Goal: Transaction & Acquisition: Purchase product/service

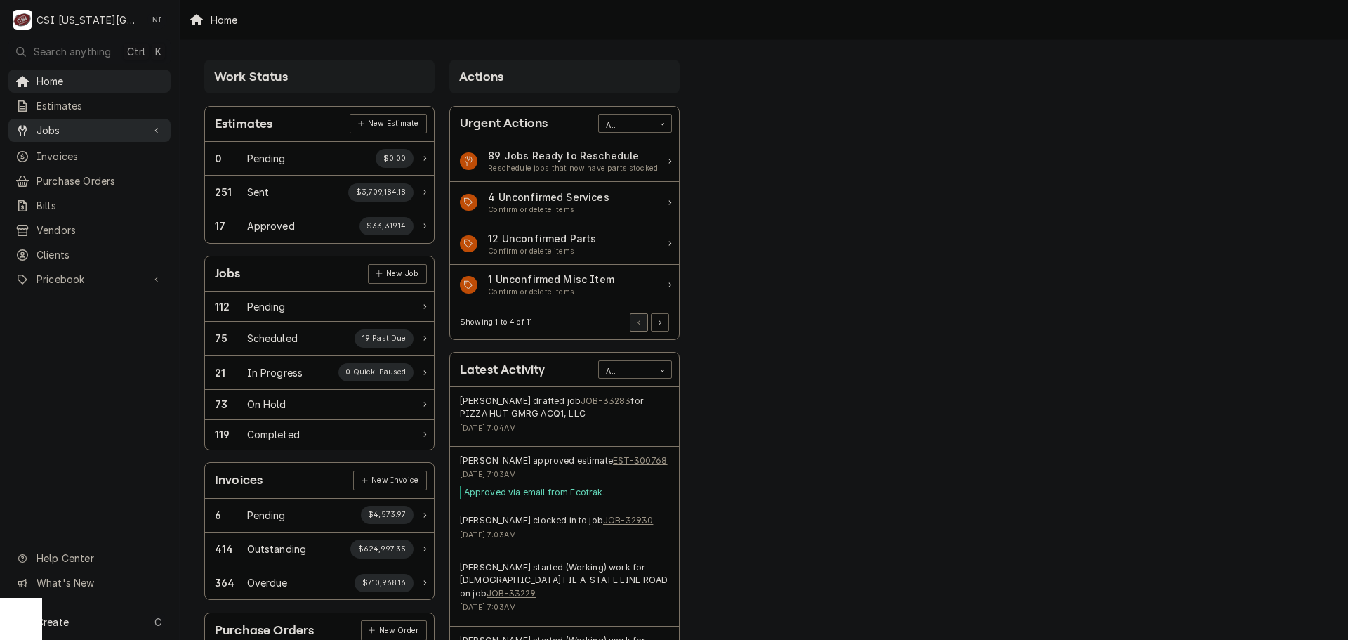
click at [102, 130] on span "Jobs" at bounding box center [90, 130] width 106 height 15
click at [78, 157] on span "Jobs" at bounding box center [100, 154] width 127 height 15
click at [80, 220] on span "Purchase Orders" at bounding box center [100, 227] width 127 height 15
click at [77, 326] on link "Pricebook" at bounding box center [89, 325] width 162 height 23
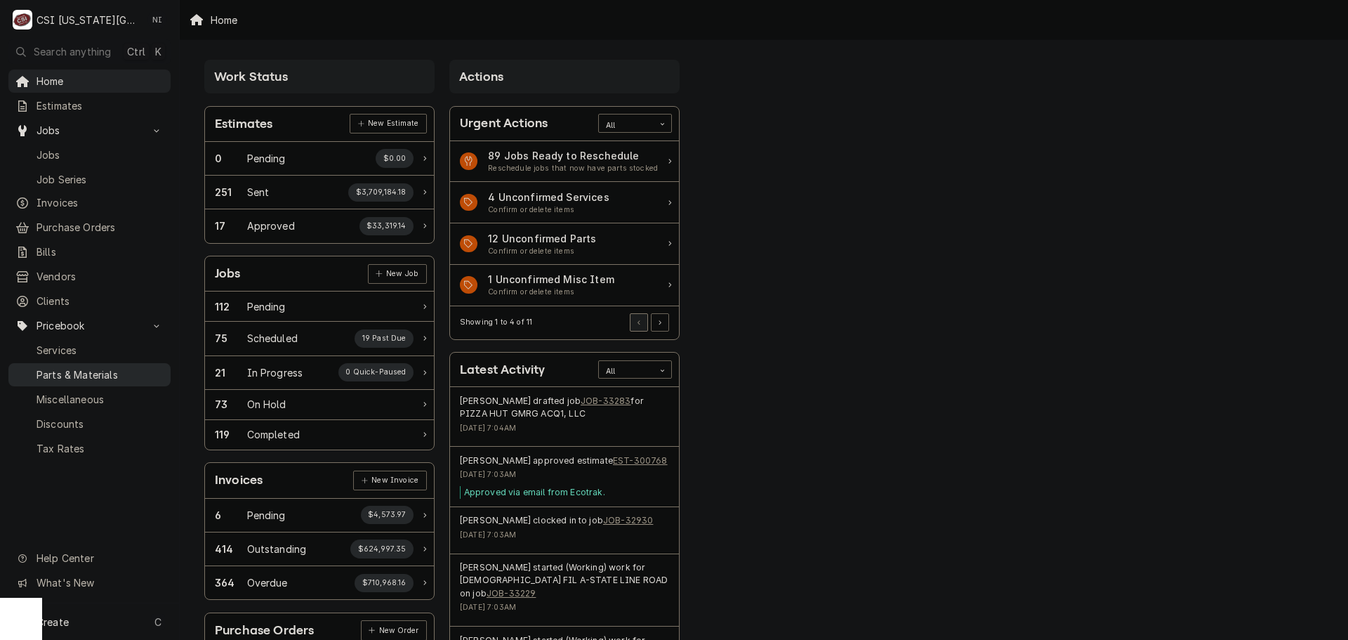
click at [81, 369] on span "Parts & Materials" at bounding box center [100, 374] width 127 height 15
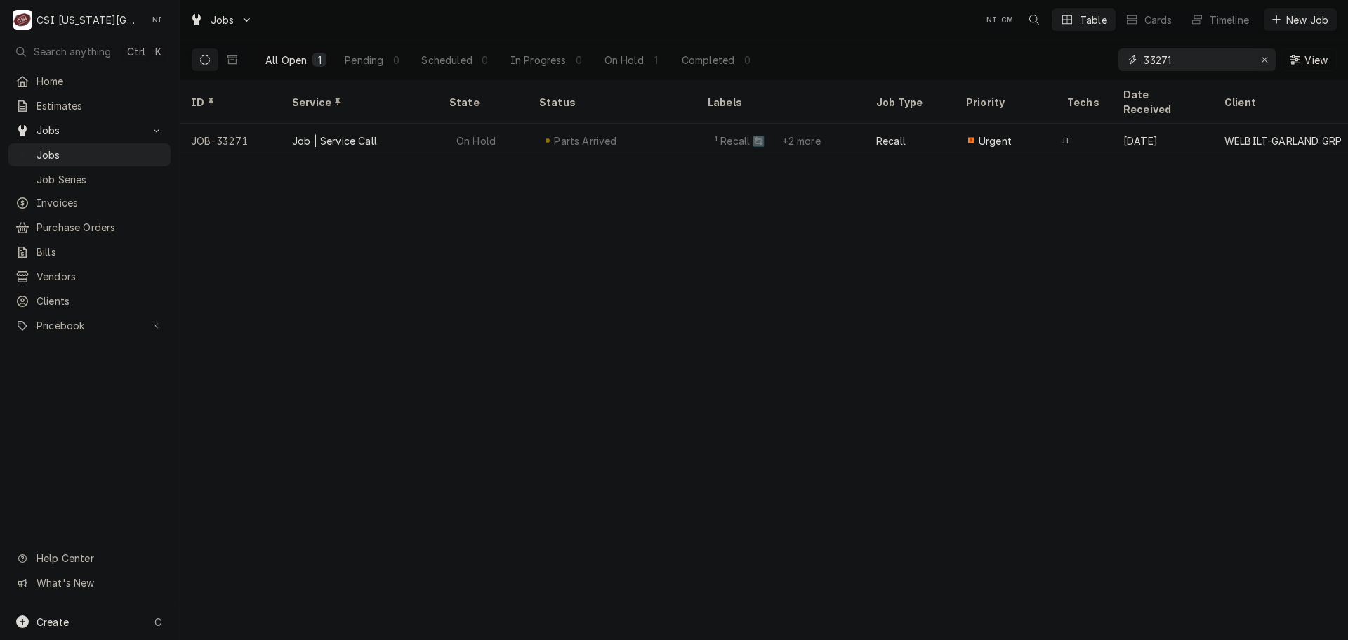
click at [1262, 61] on icon "Erase input" at bounding box center [1265, 60] width 8 height 10
paste input "33283"
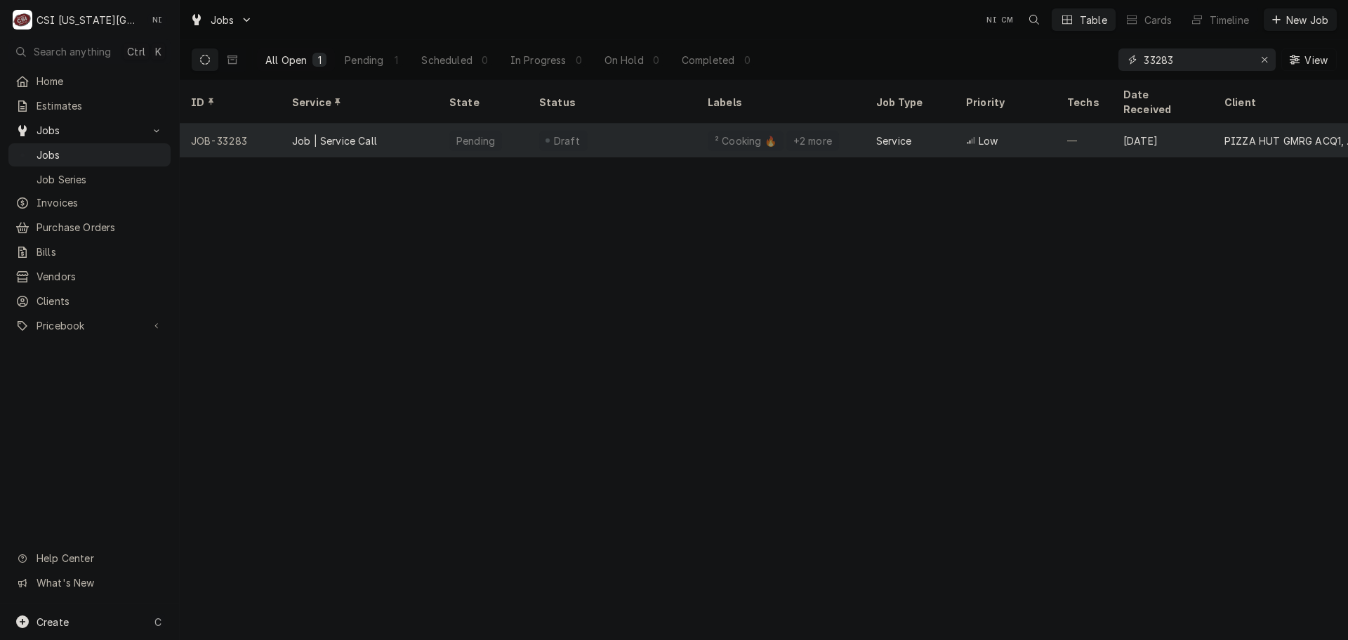
type input "33283"
click at [680, 124] on div "Draft" at bounding box center [612, 141] width 169 height 34
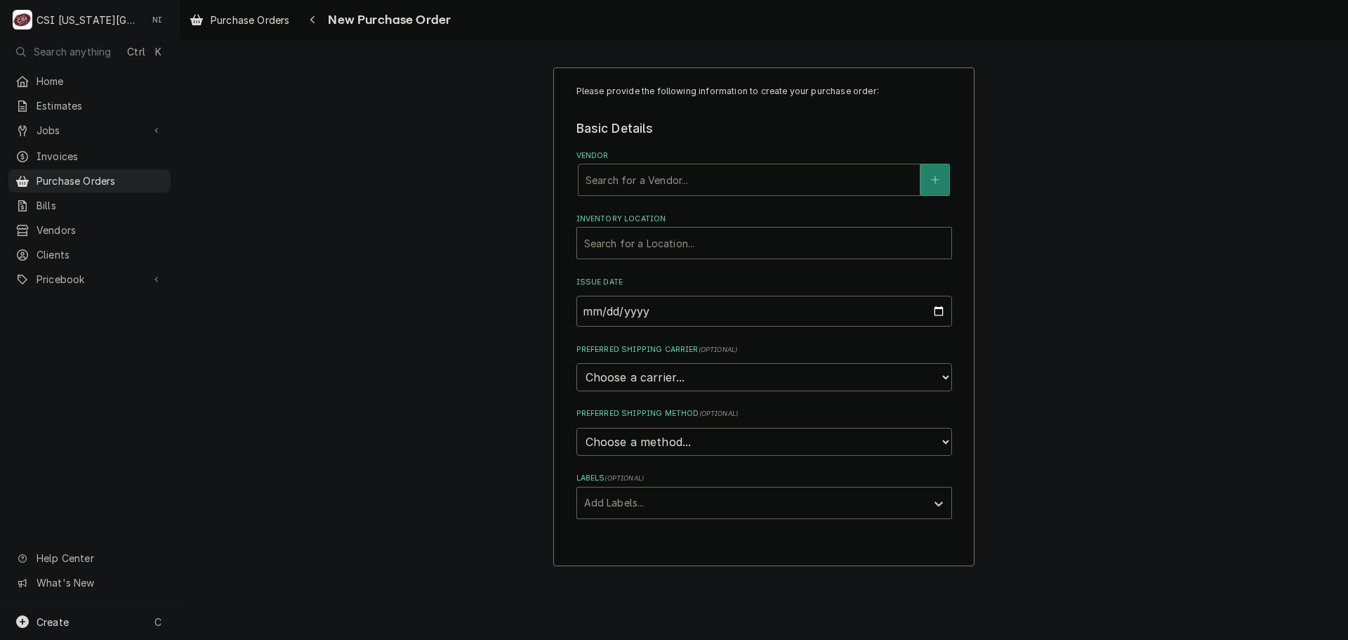
click at [672, 182] on div "Vendor" at bounding box center [749, 179] width 327 height 25
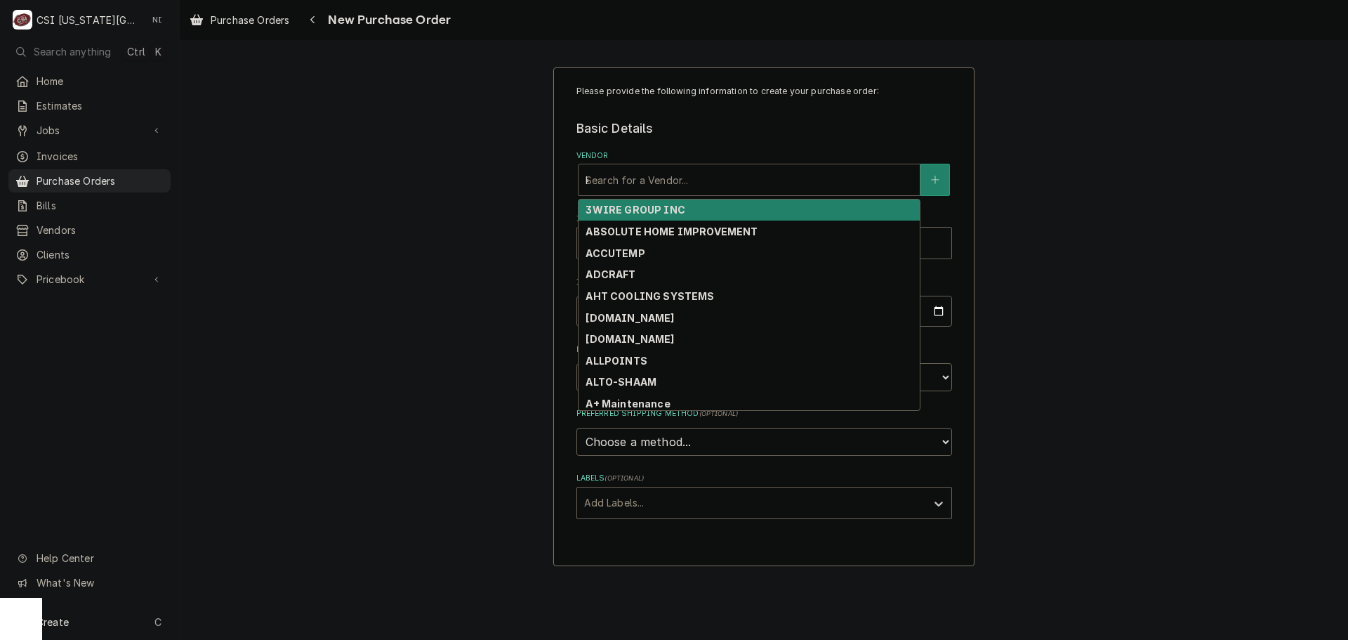
type input "key"
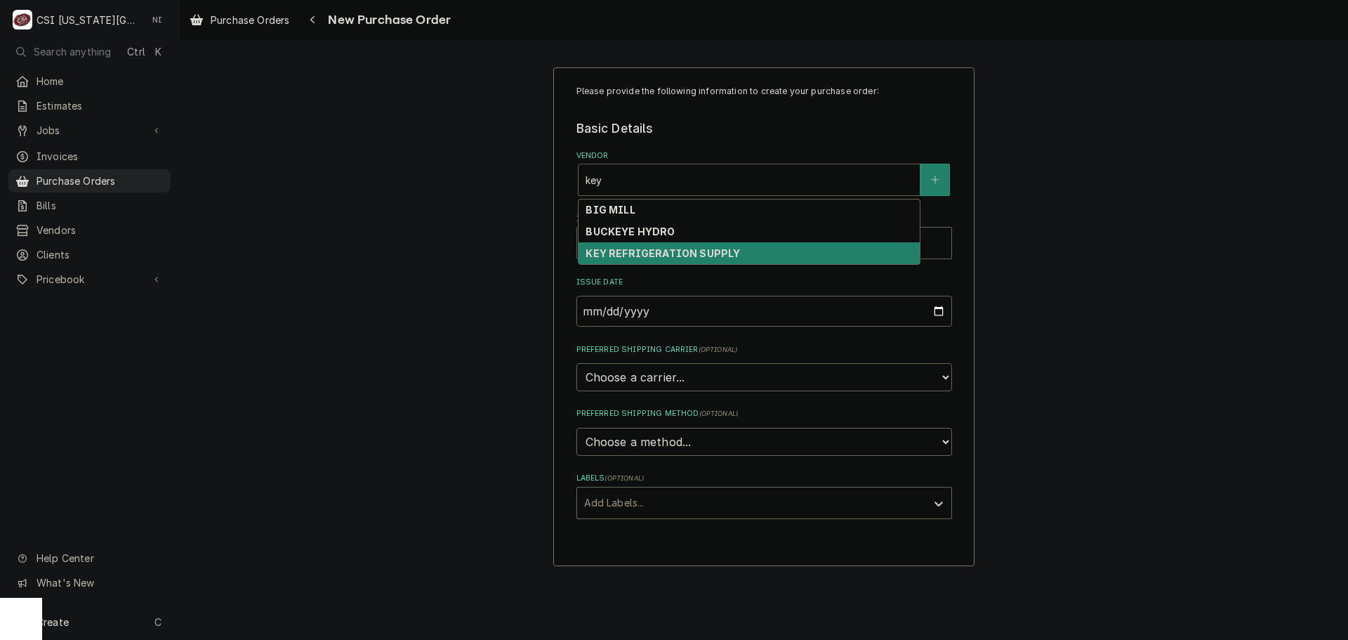
click at [674, 245] on div "KEY REFRIGERATION SUPPLY" at bounding box center [749, 253] width 341 height 22
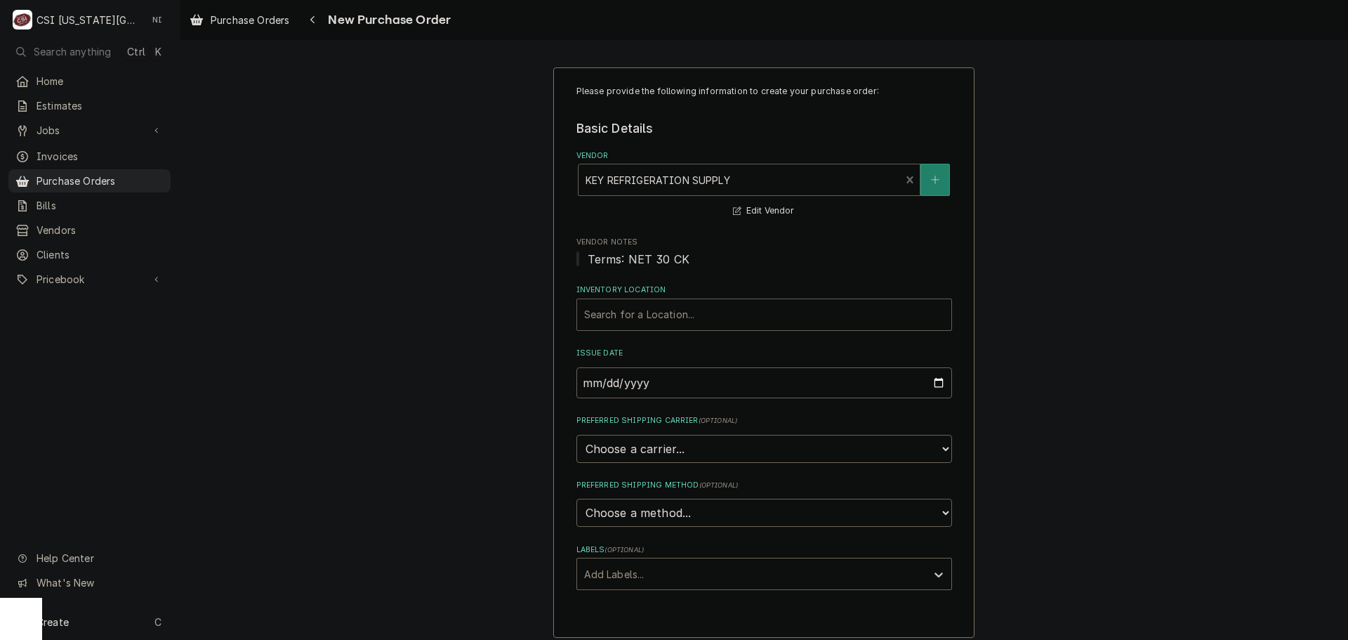
click at [683, 306] on div "Inventory Location" at bounding box center [764, 314] width 360 height 25
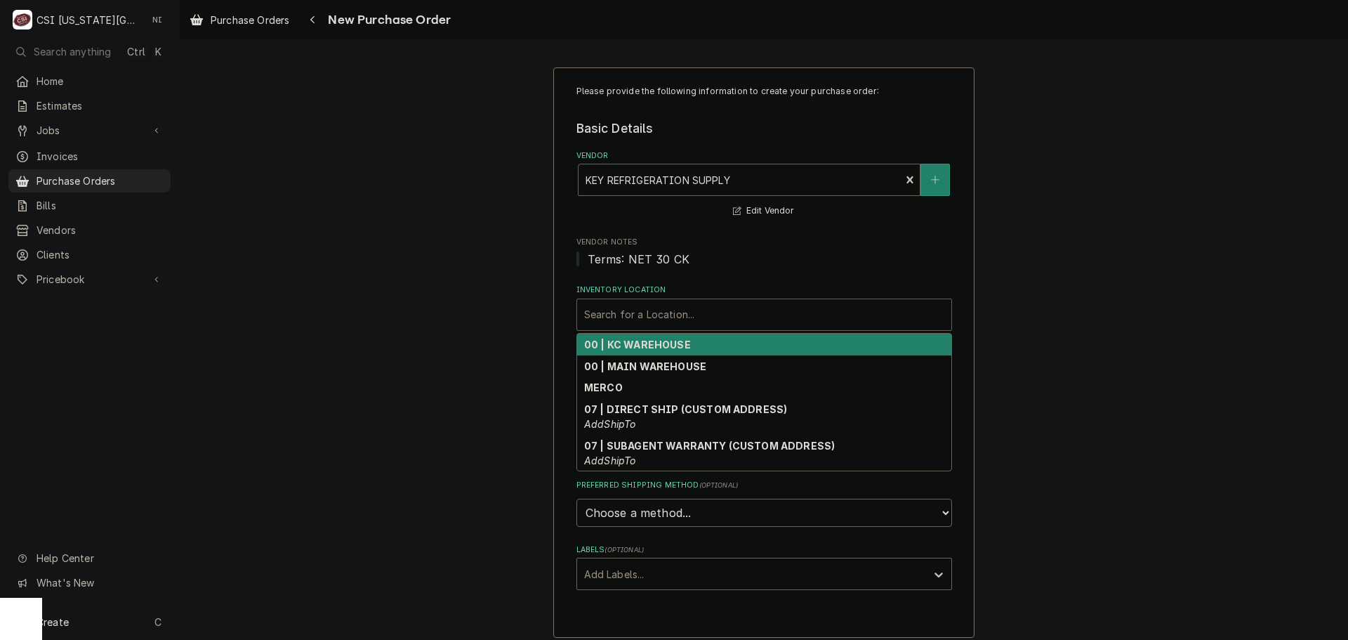
click at [642, 339] on strong "00 | KC WAREHOUSE" at bounding box center [637, 345] width 107 height 12
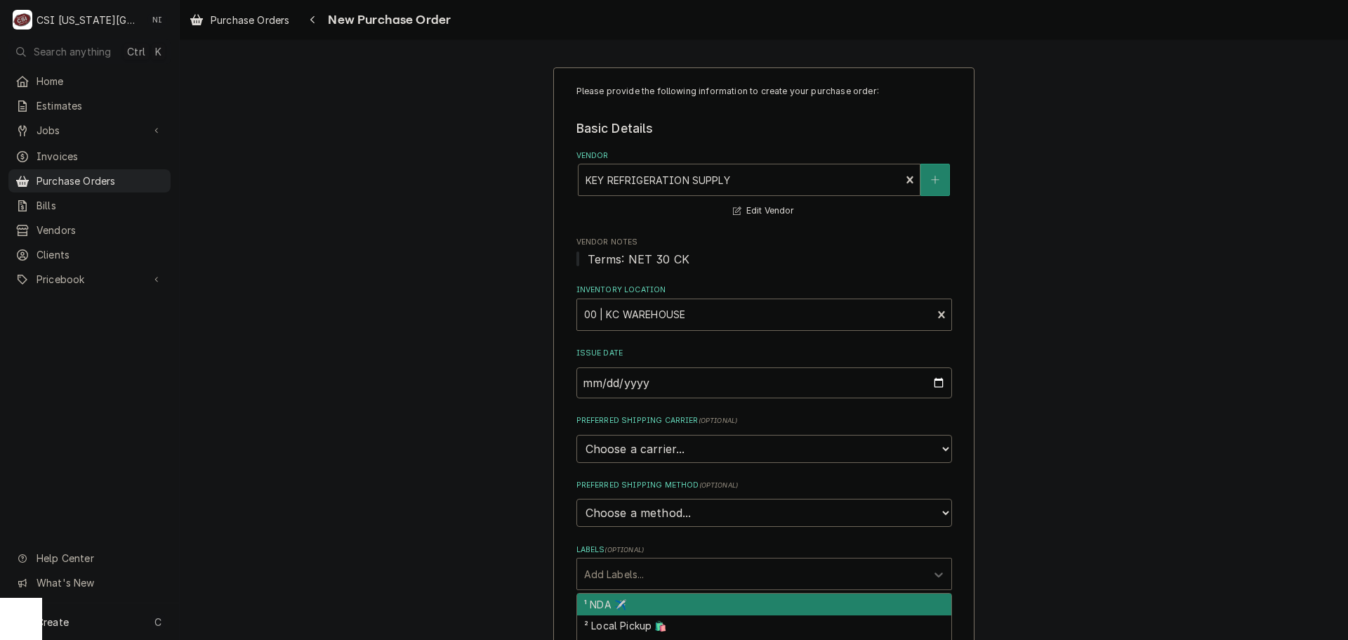
click at [656, 576] on div "Labels" at bounding box center [751, 573] width 335 height 25
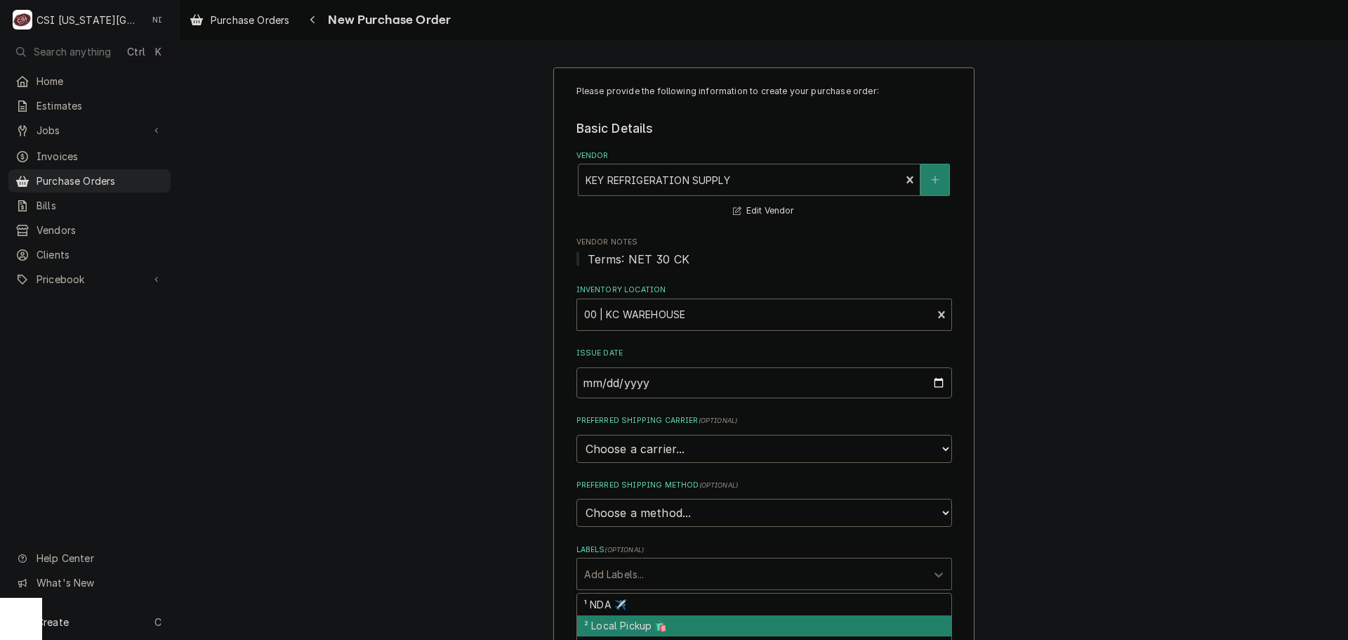
drag, startPoint x: 645, startPoint y: 624, endPoint x: 767, endPoint y: 591, distance: 126.8
click at [645, 625] on div "² Local Pickup 🛍️" at bounding box center [764, 626] width 374 height 22
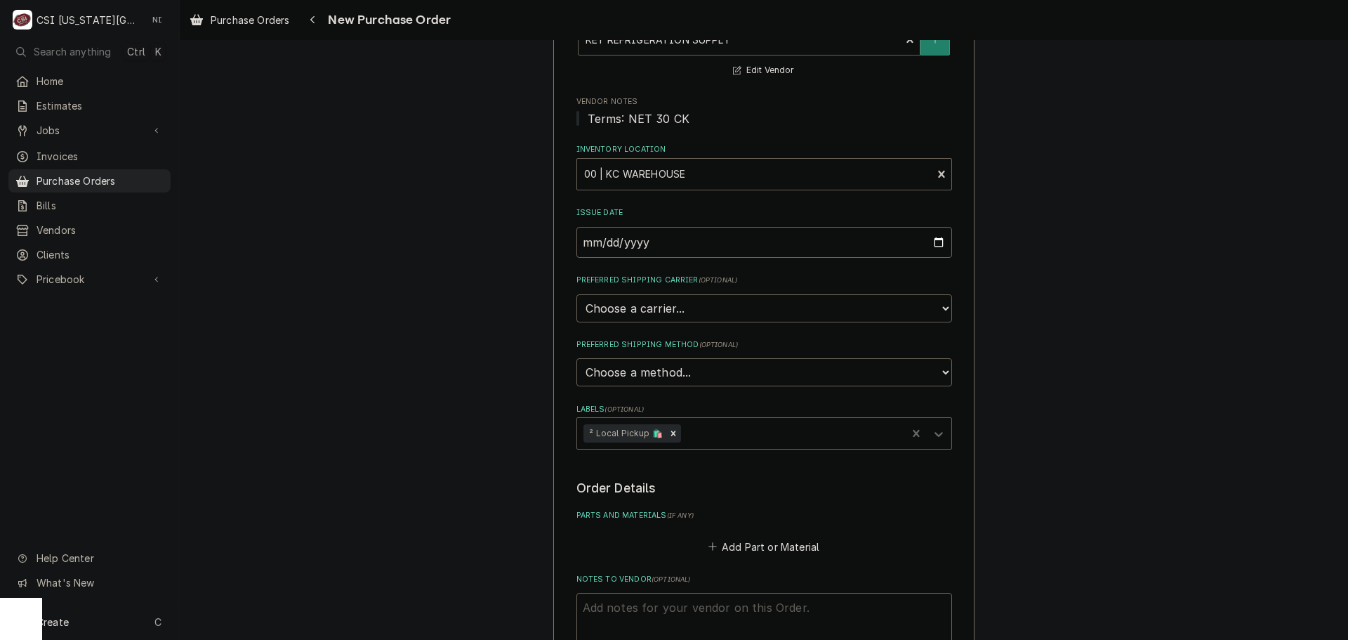
scroll to position [351, 0]
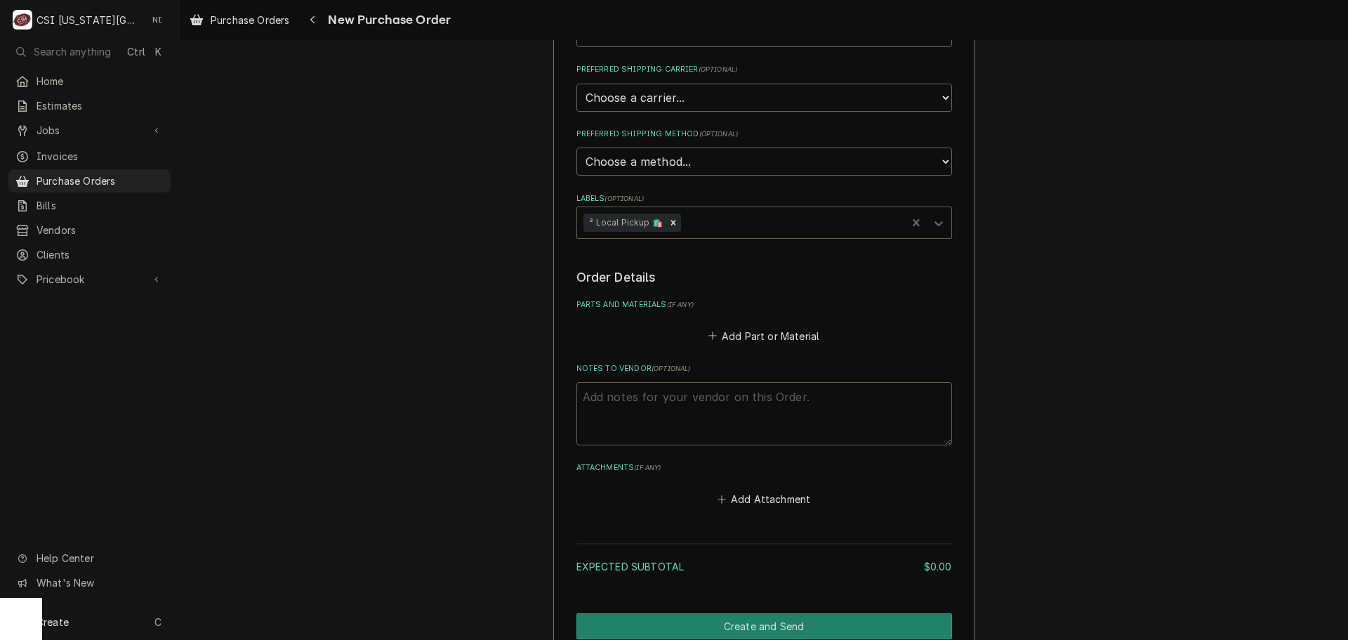
click at [748, 409] on textarea "Notes to Vendor ( optional )" at bounding box center [765, 413] width 376 height 63
type textarea "x"
type textarea "t"
type textarea "x"
type textarea "tre"
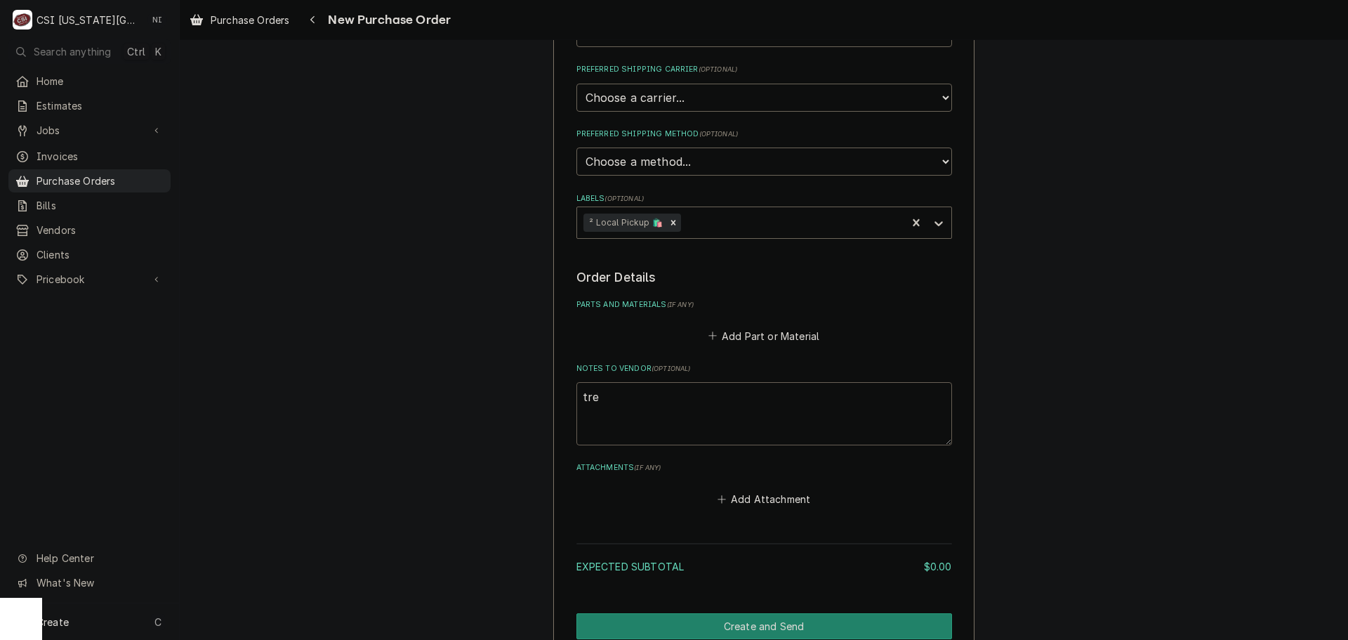
type textarea "x"
type textarea "trey"
type textarea "x"
type textarea "trey"
type textarea "x"
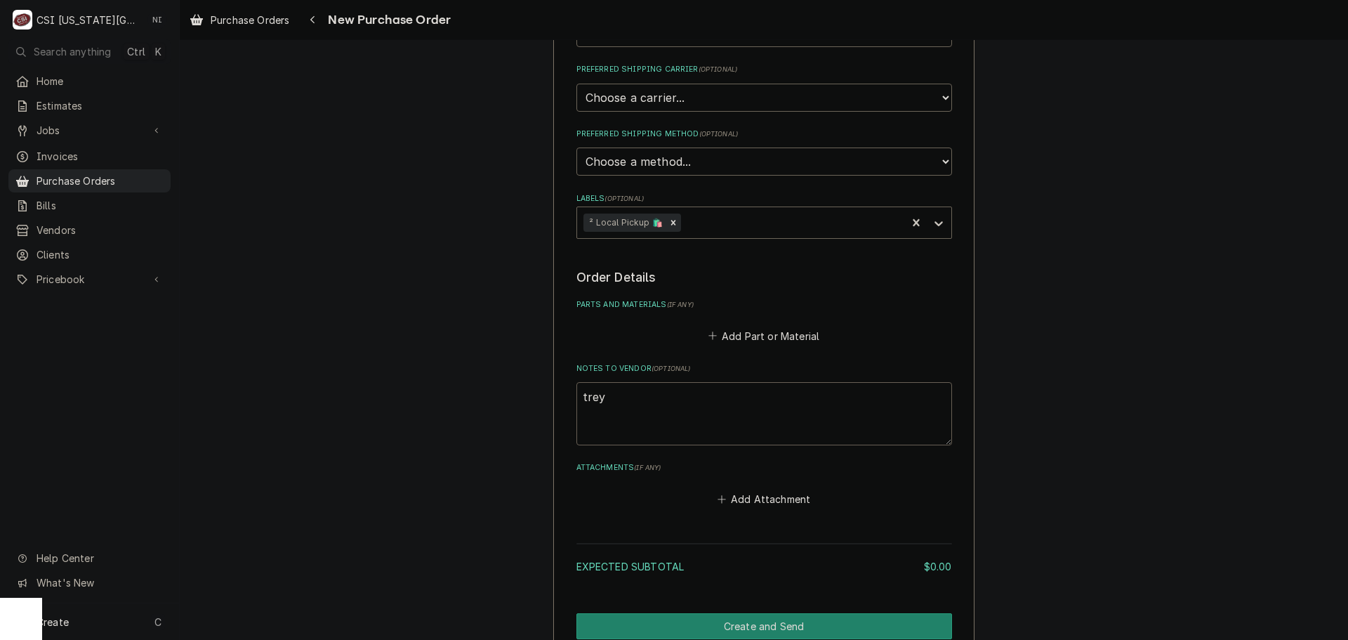
type textarea "trey t"
type textarea "x"
type textarea "trey tr"
type textarea "x"
type textarea "trey tru"
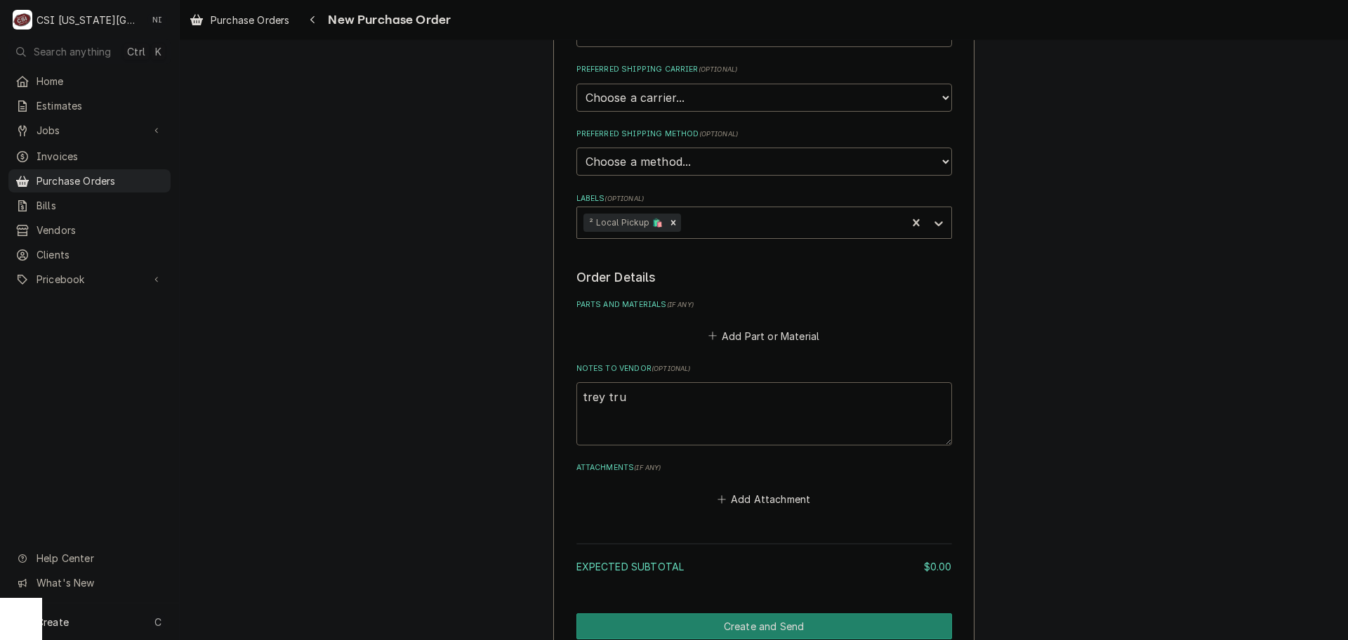
type textarea "x"
type textarea "trey truc"
type textarea "x"
type textarea "trey truck"
type textarea "x"
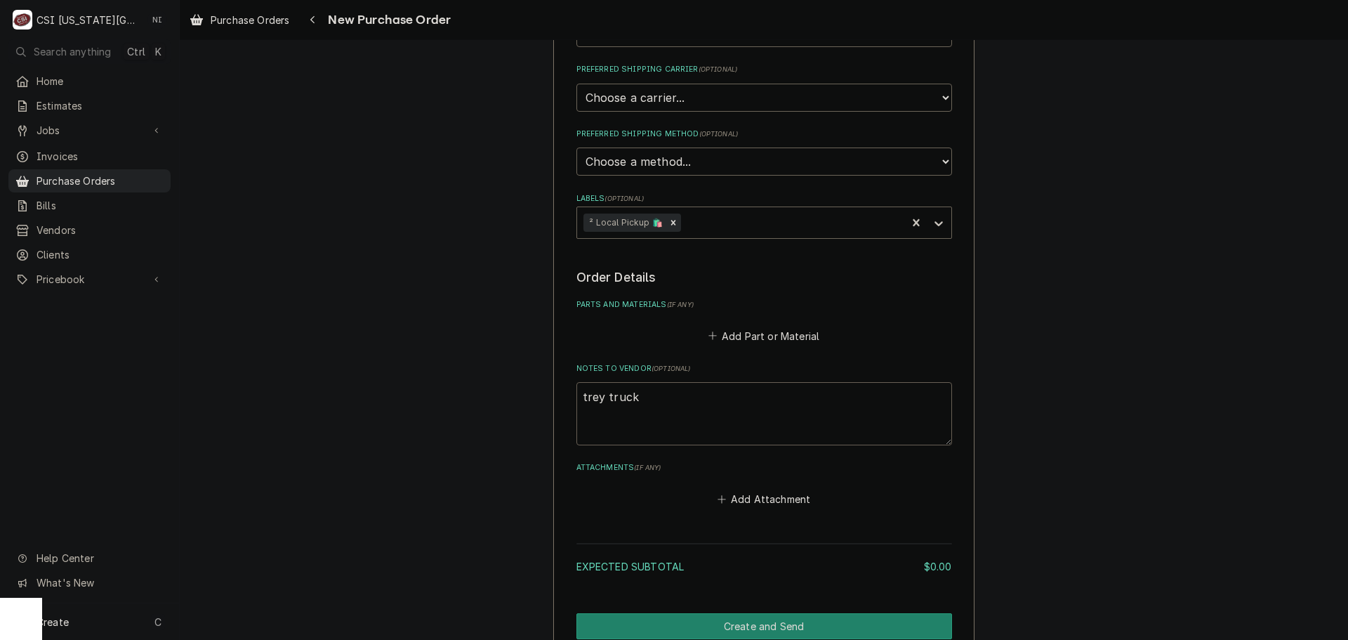
type textarea "trey truck"
type textarea "x"
type textarea "trey truck s"
type textarea "x"
type textarea "trey truck sto"
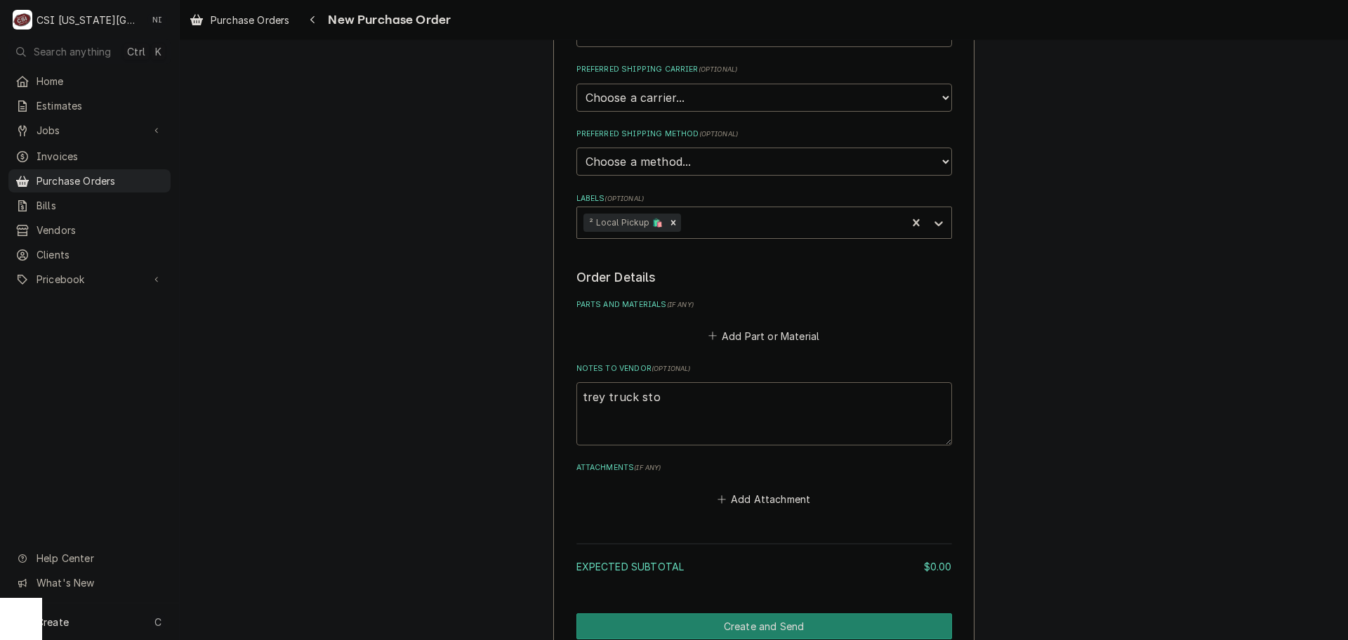
type textarea "x"
type textarea "trey truck stock"
type textarea "x"
type textarea "trey truck stock"
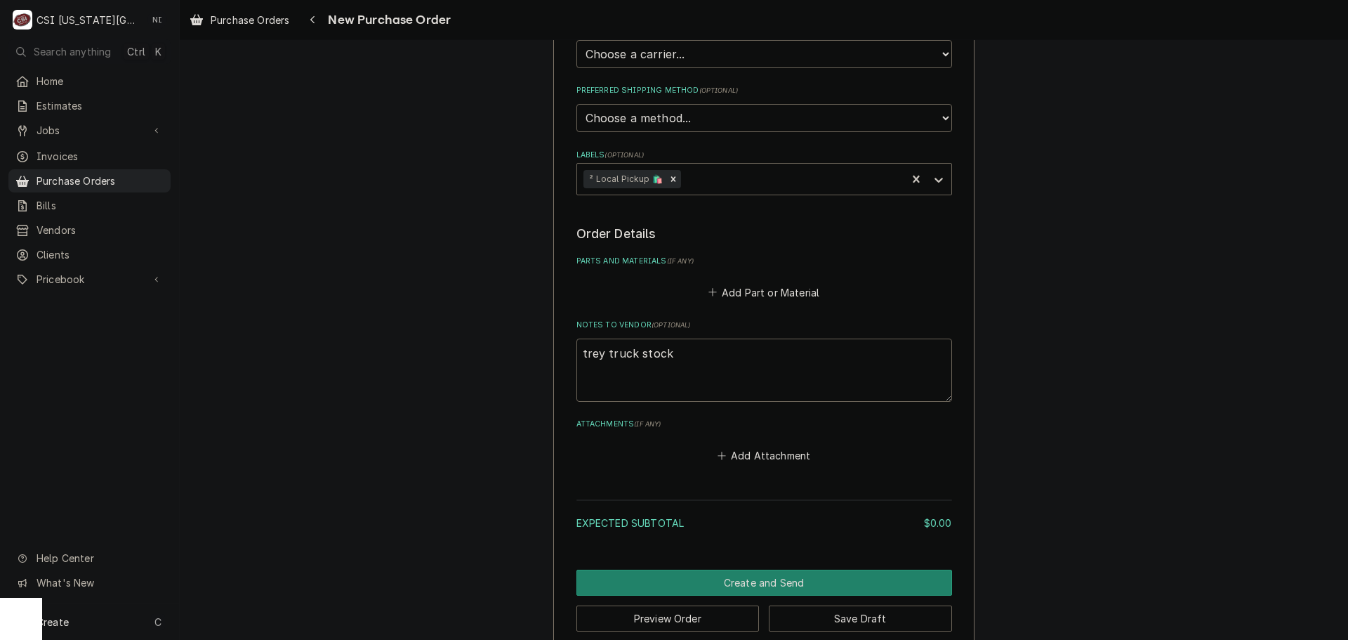
scroll to position [416, 0]
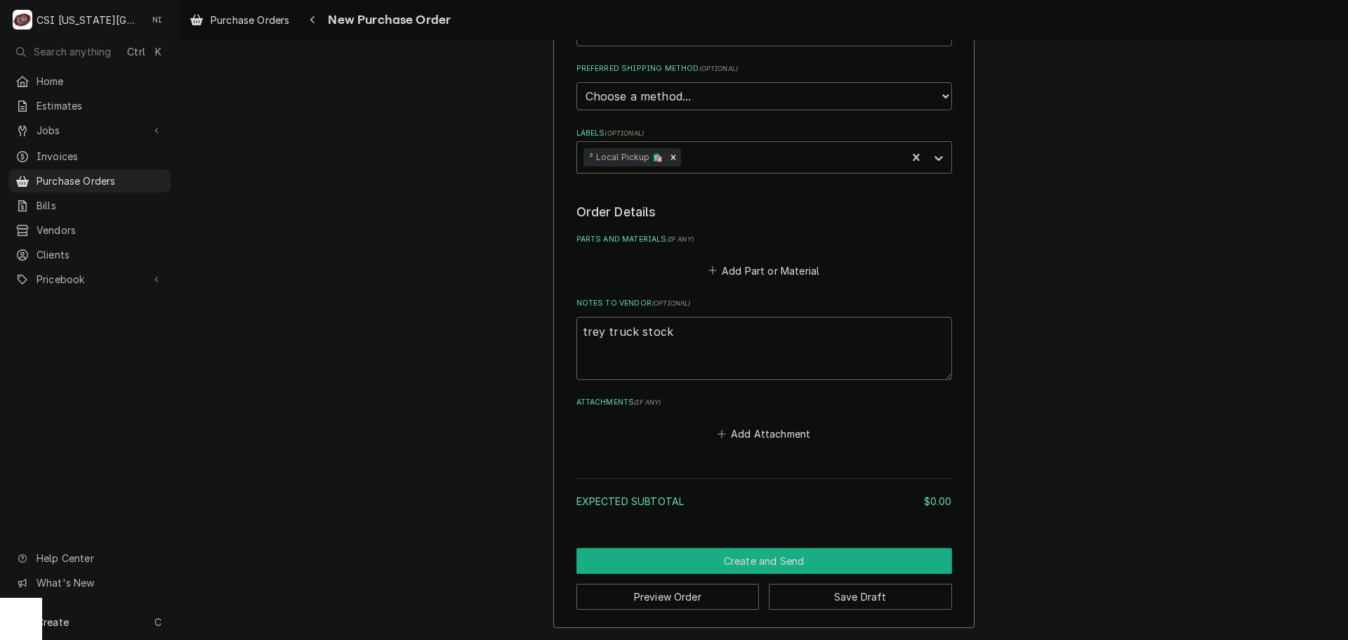
drag, startPoint x: 822, startPoint y: 564, endPoint x: 1315, endPoint y: 515, distance: 494.8
click at [822, 564] on button "Create and Send" at bounding box center [765, 561] width 376 height 26
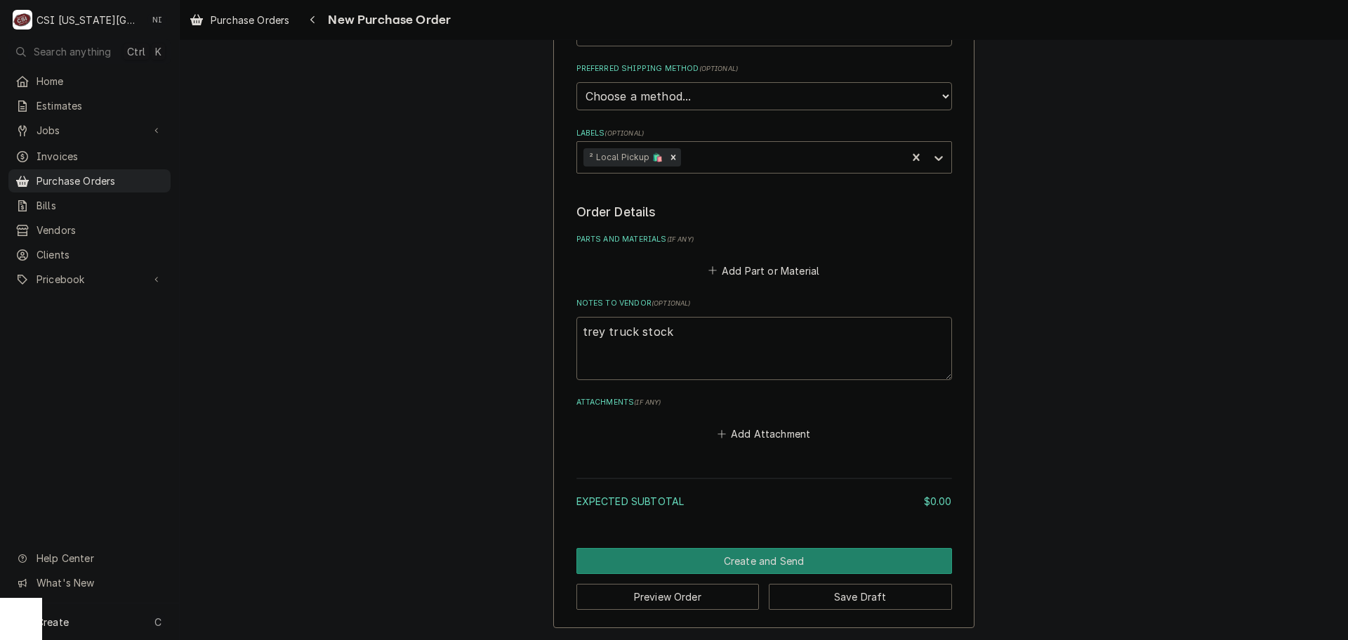
scroll to position [409, 0]
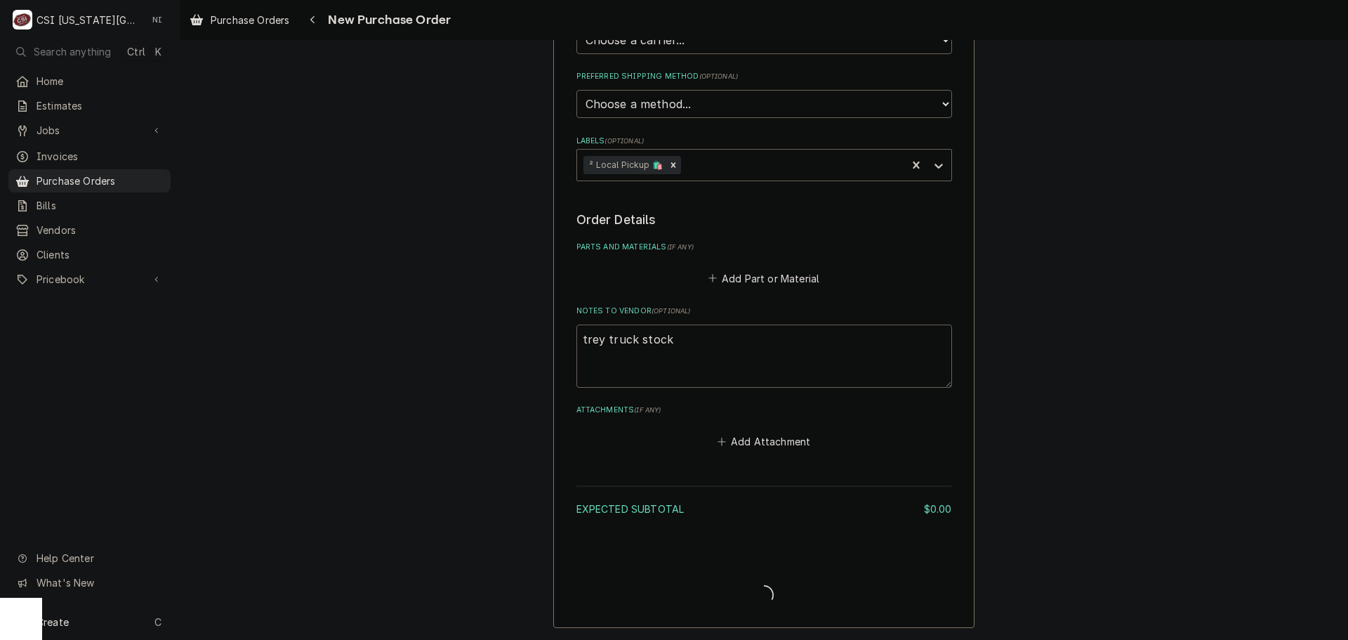
type textarea "x"
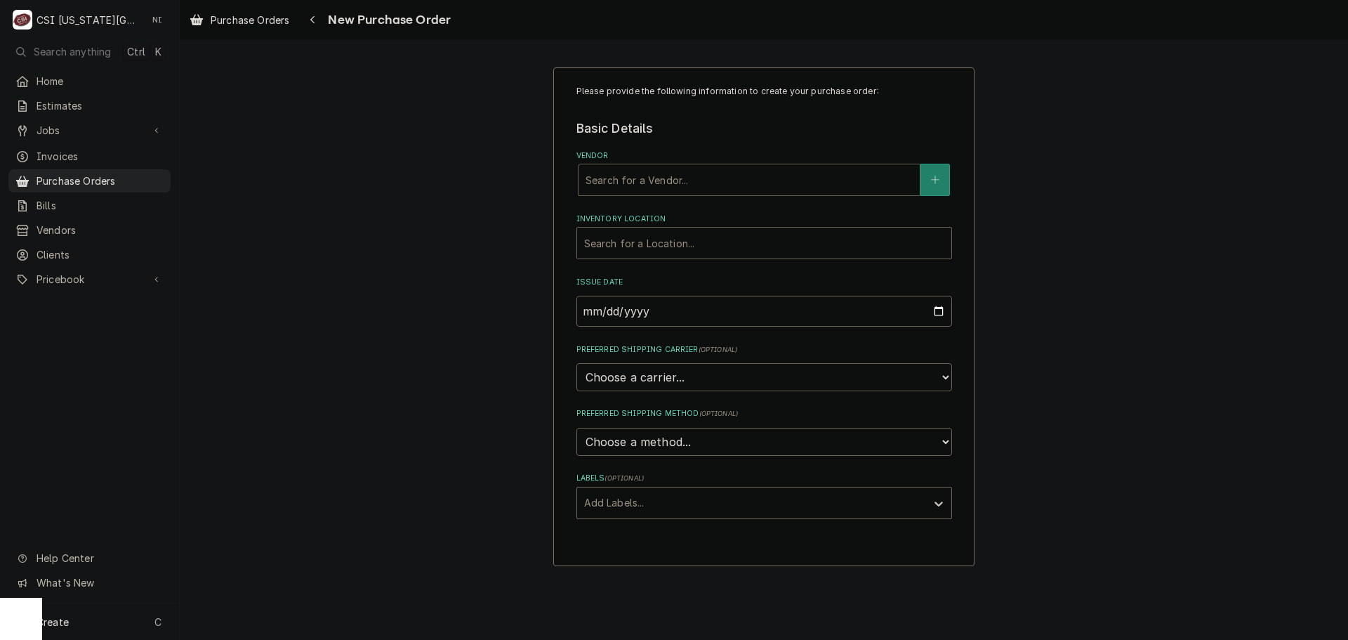
click at [680, 176] on div "Vendor" at bounding box center [749, 179] width 327 height 25
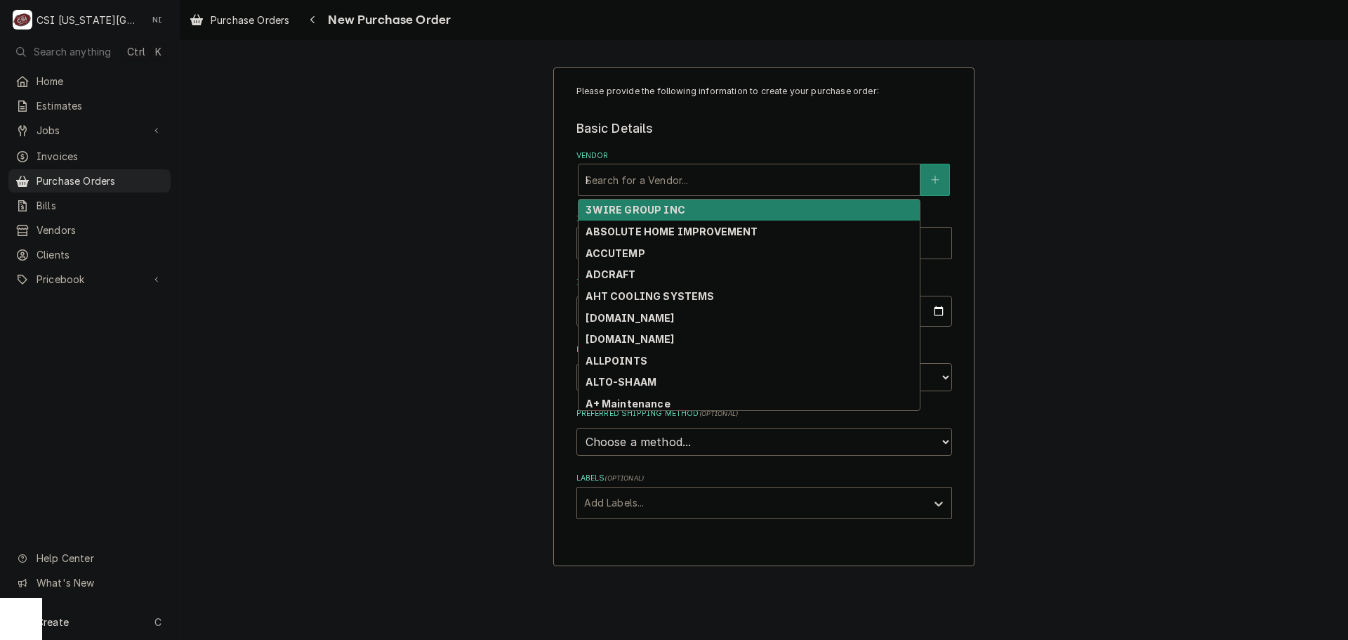
type input "key"
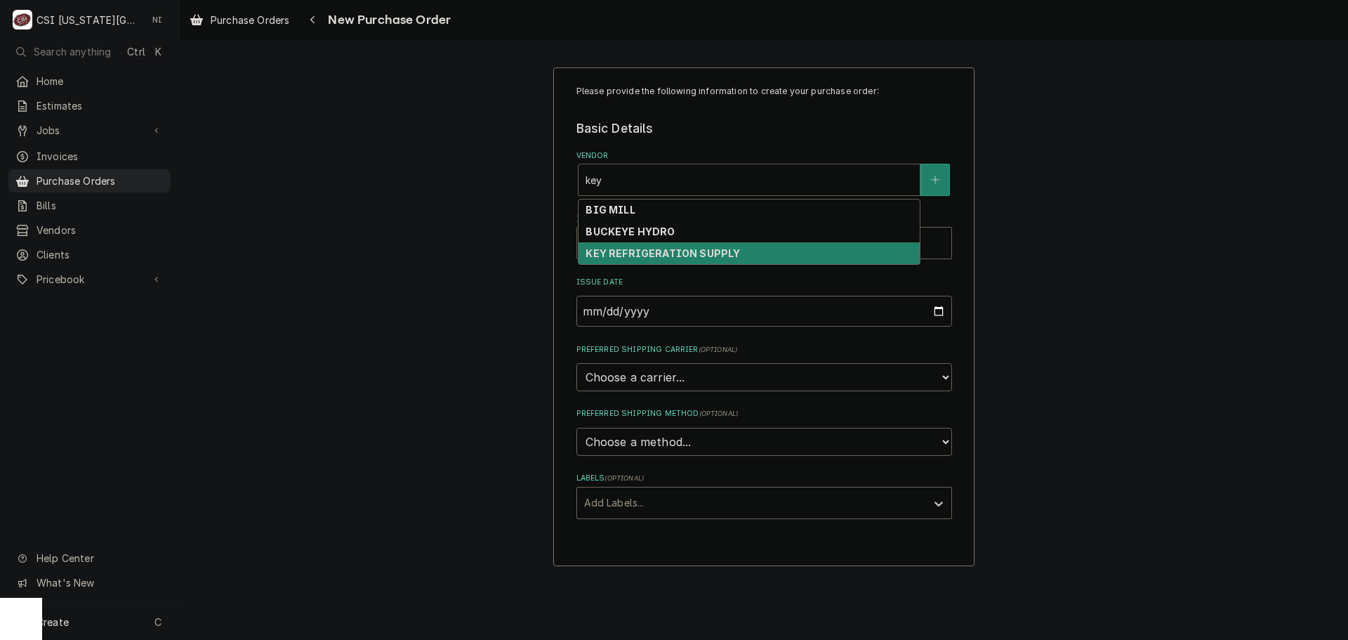
click at [636, 254] on strong "KEY REFRIGERATION SUPPLY" at bounding box center [663, 253] width 155 height 12
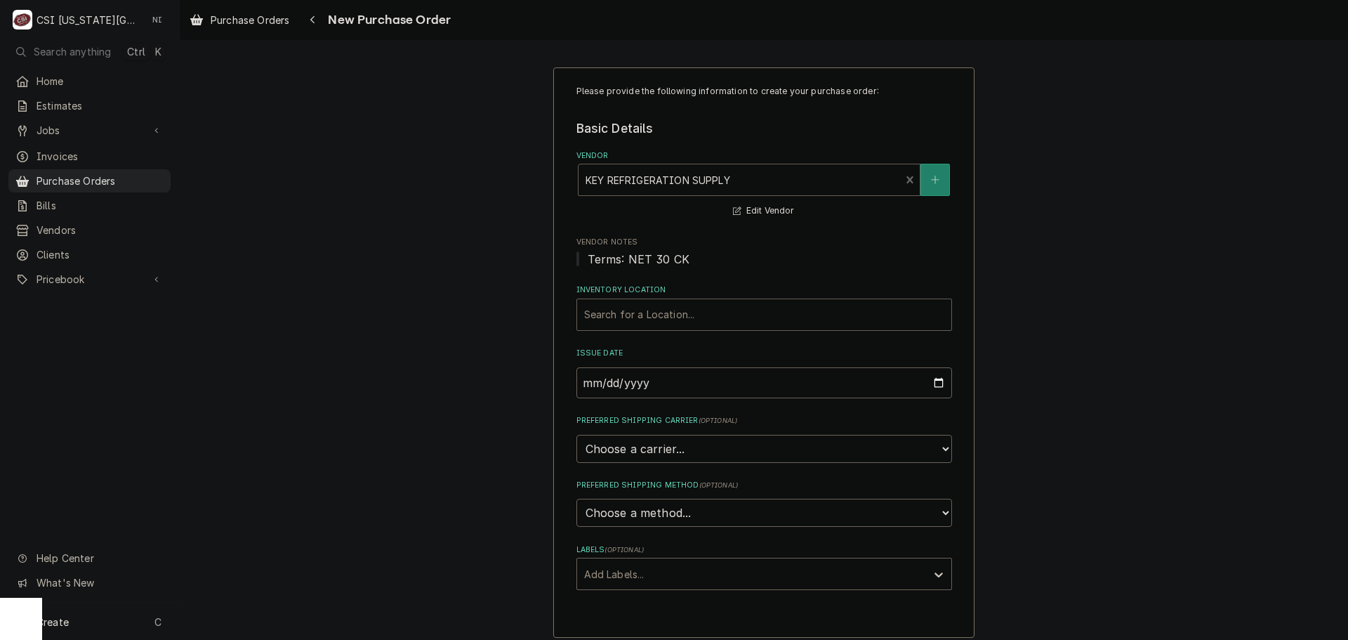
click at [633, 307] on div "Inventory Location" at bounding box center [764, 314] width 360 height 25
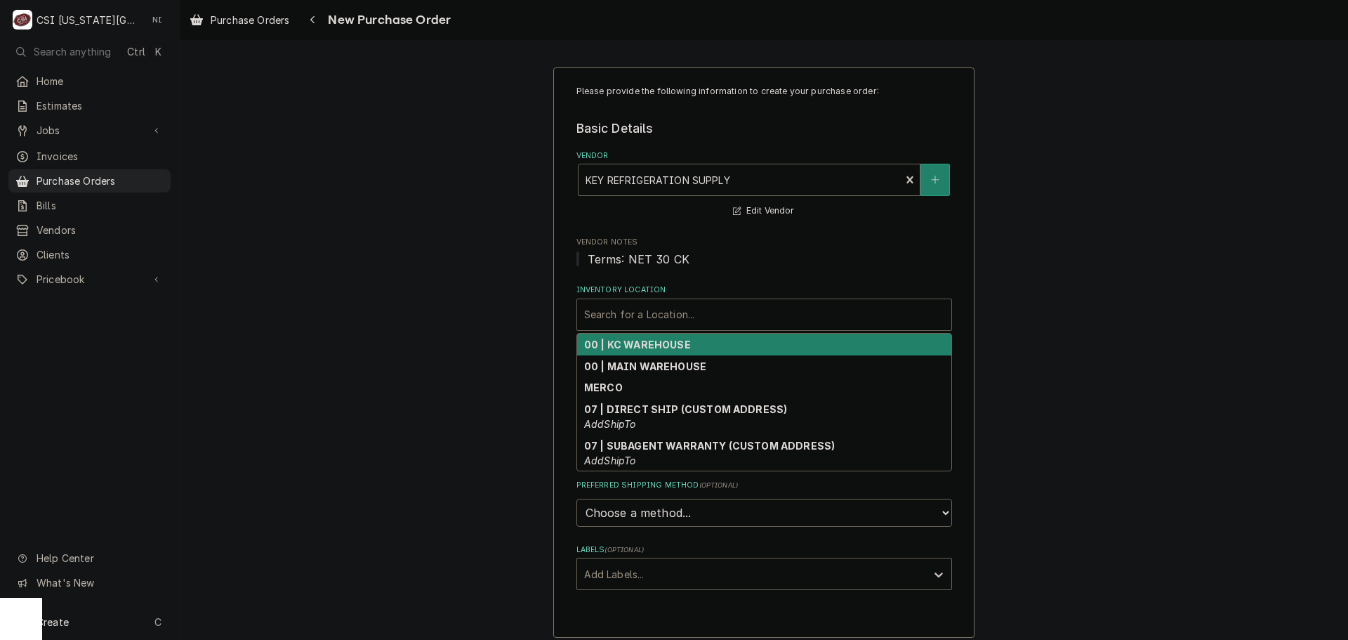
click at [626, 348] on strong "00 | KC WAREHOUSE" at bounding box center [637, 345] width 107 height 12
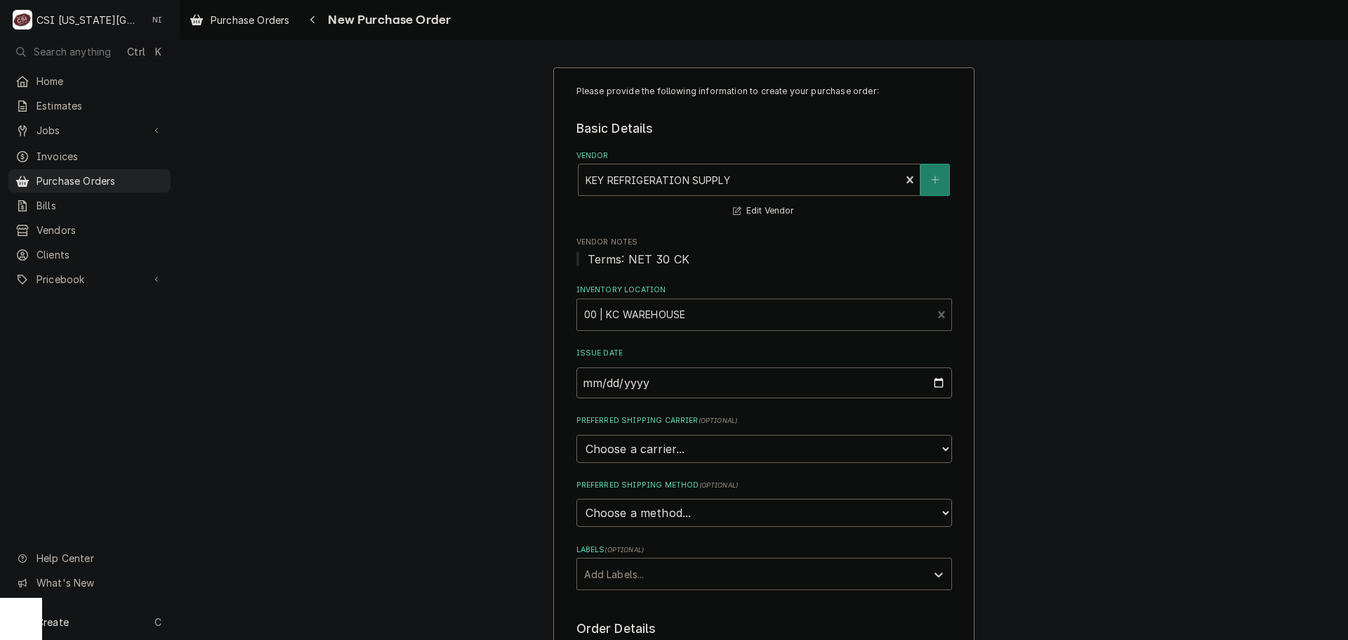
click at [617, 575] on div "Labels" at bounding box center [751, 573] width 335 height 25
click at [622, 619] on div "² Local Pickup 🛍️" at bounding box center [764, 626] width 374 height 22
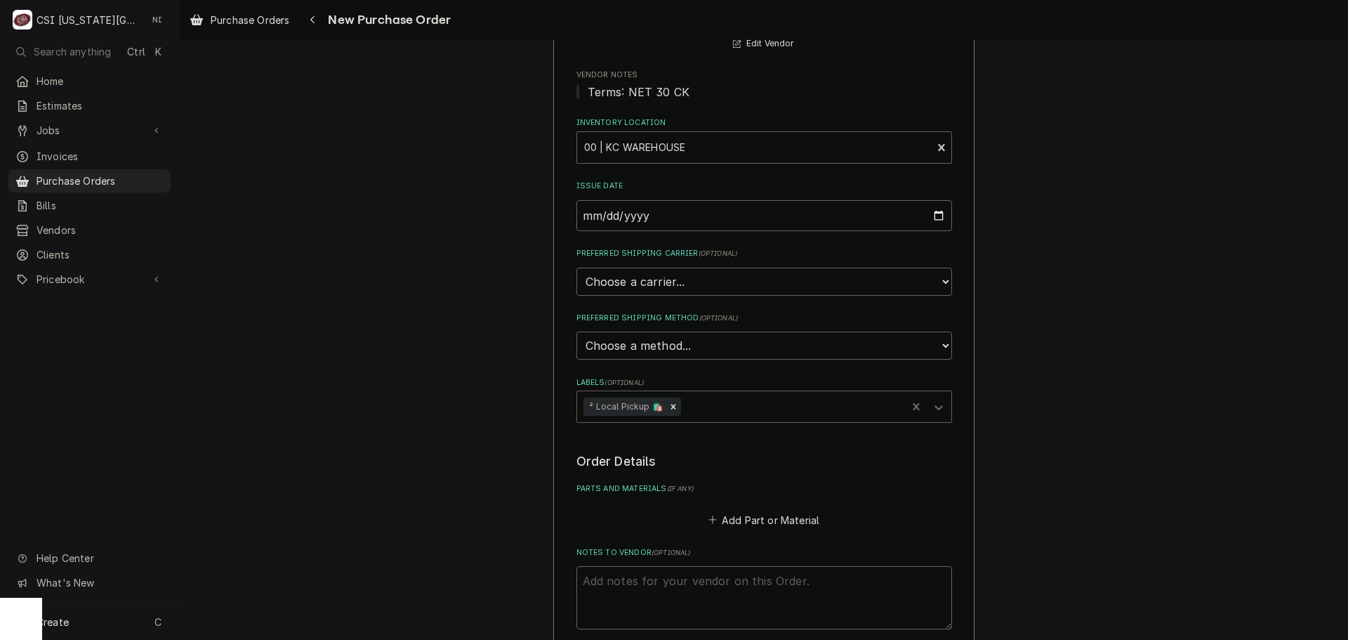
scroll to position [416, 0]
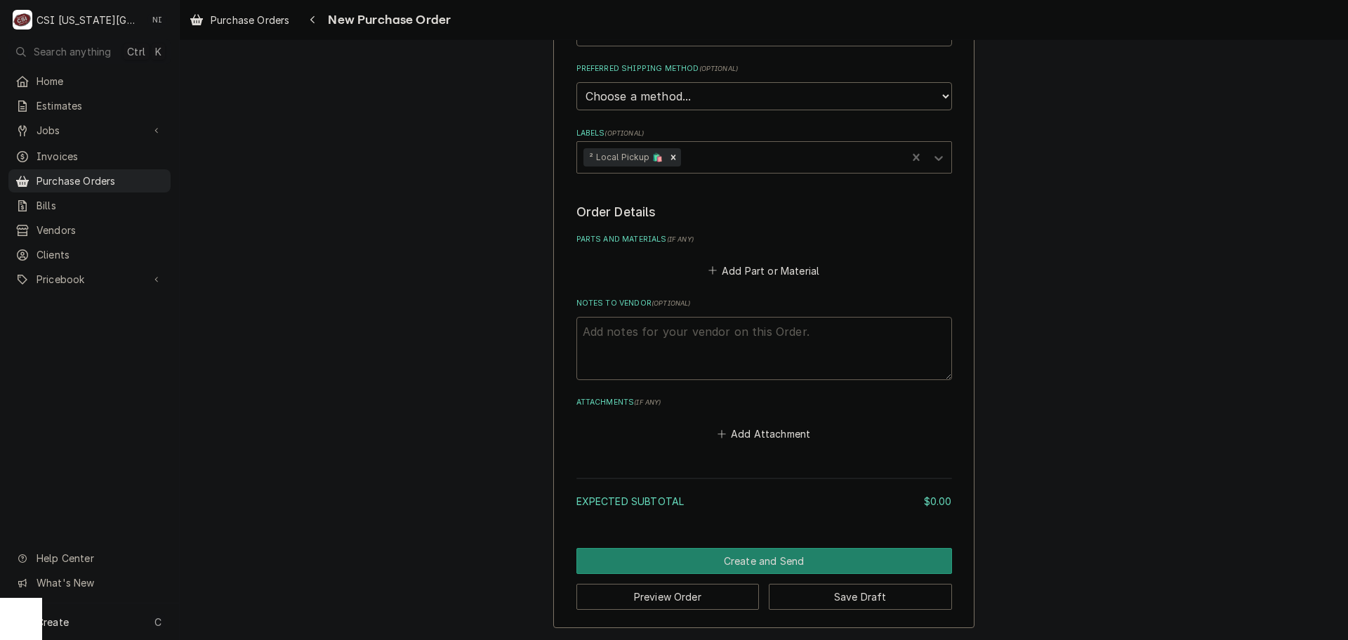
drag, startPoint x: 638, startPoint y: 338, endPoint x: 630, endPoint y: 345, distance: 11.0
click at [637, 340] on textarea "Notes to Vendor ( optional )" at bounding box center [765, 348] width 376 height 63
type textarea "x"
type textarea "t"
type textarea "x"
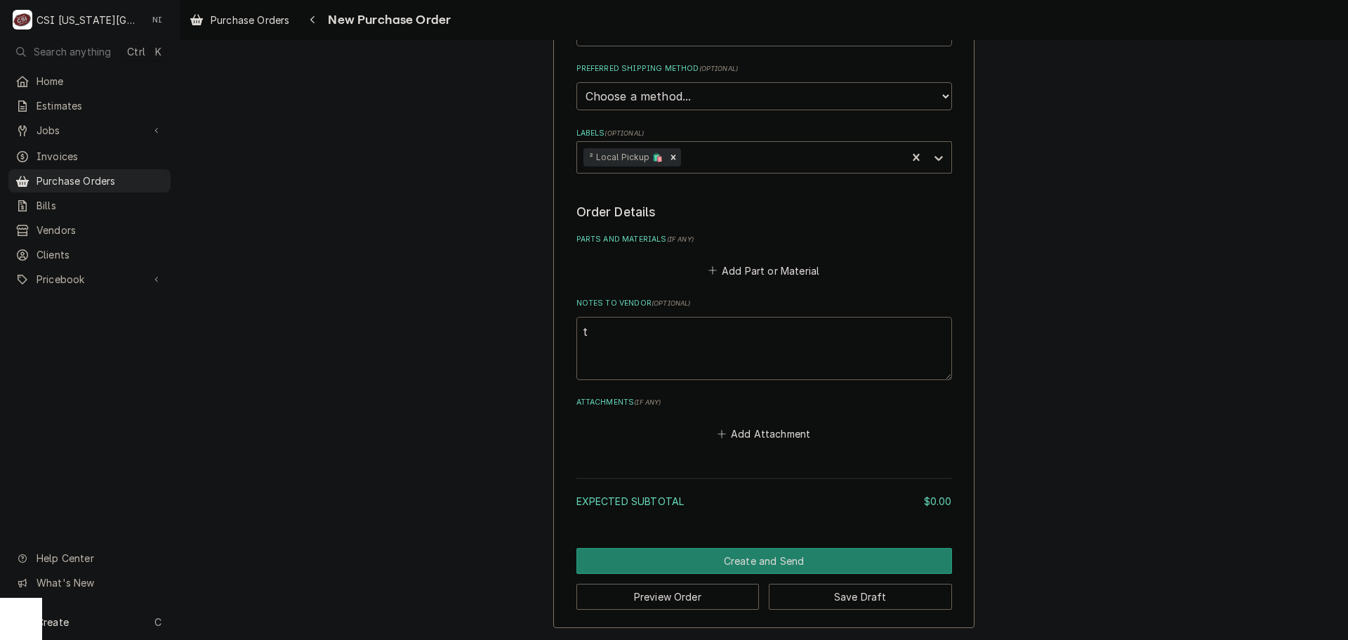
type textarea "ty"
type textarea "x"
type textarea "tyr"
type textarea "x"
type textarea "tyre"
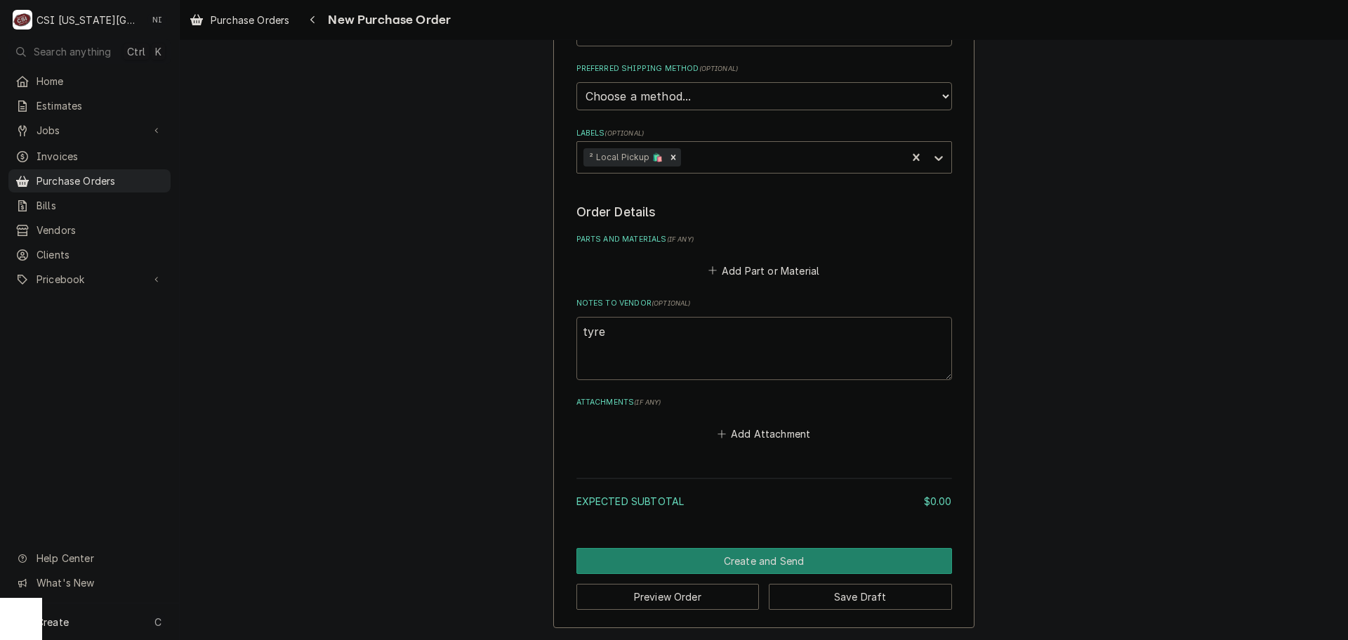
type textarea "x"
type textarea "tyr"
type textarea "x"
type textarea "ty"
type textarea "x"
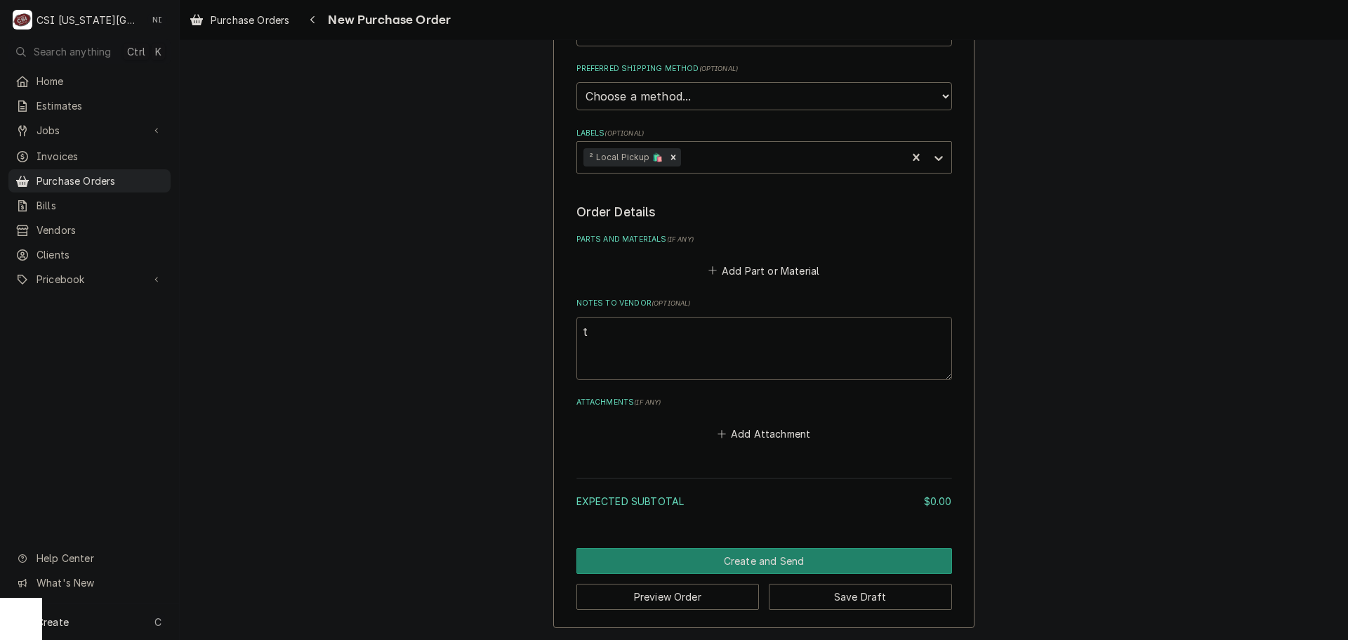
type textarea "tr"
type textarea "x"
type textarea "tre"
type textarea "x"
type textarea "trey"
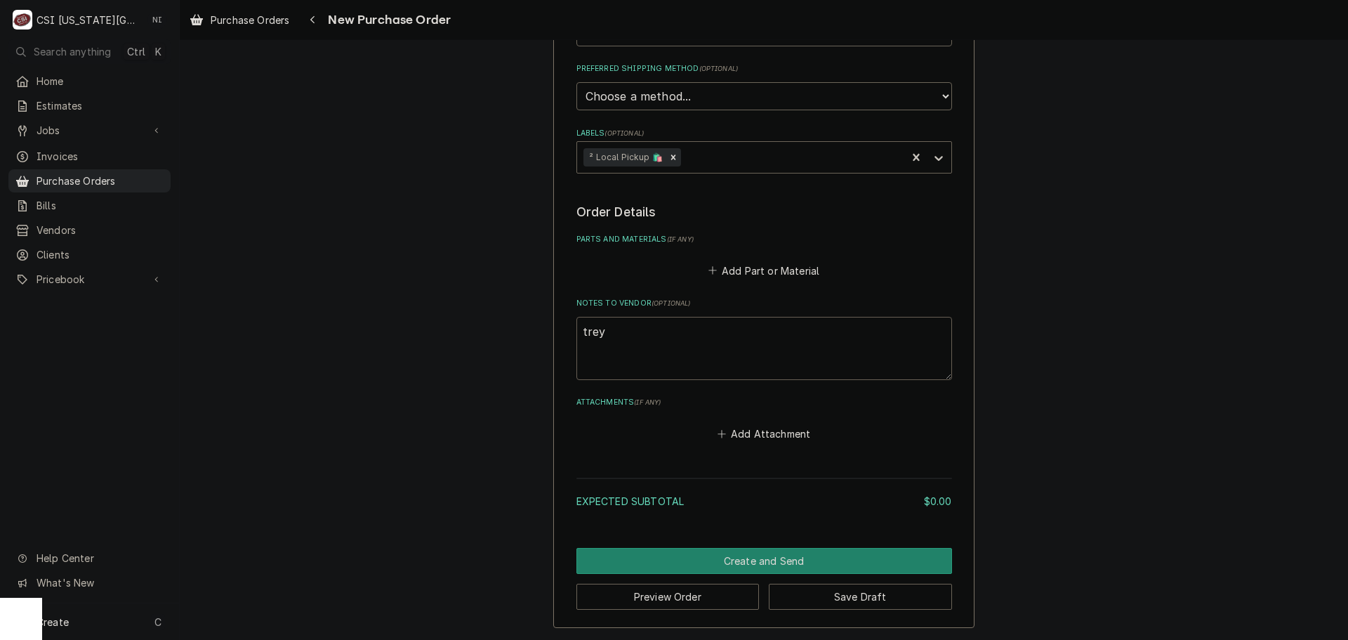
type textarea "x"
type textarea "trey"
type textarea "x"
type textarea "trey t"
type textarea "x"
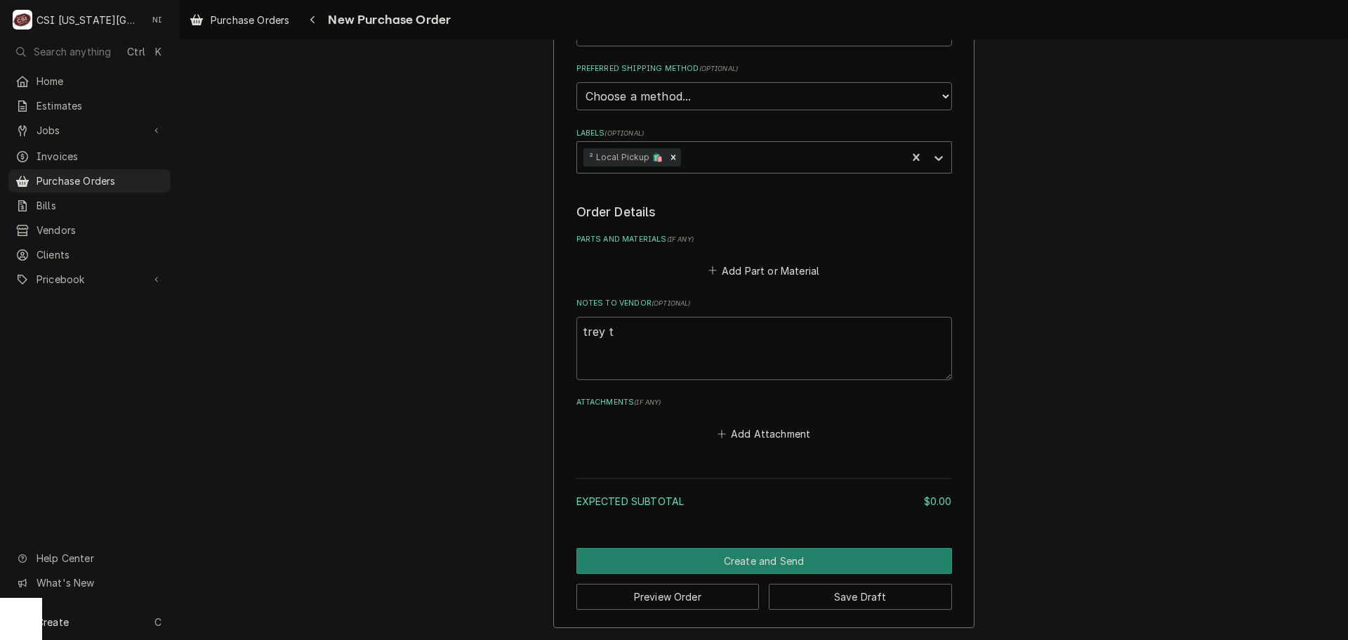
type textarea "trey to"
type textarea "x"
type textarea "trey too"
type textarea "x"
type textarea "trey tool"
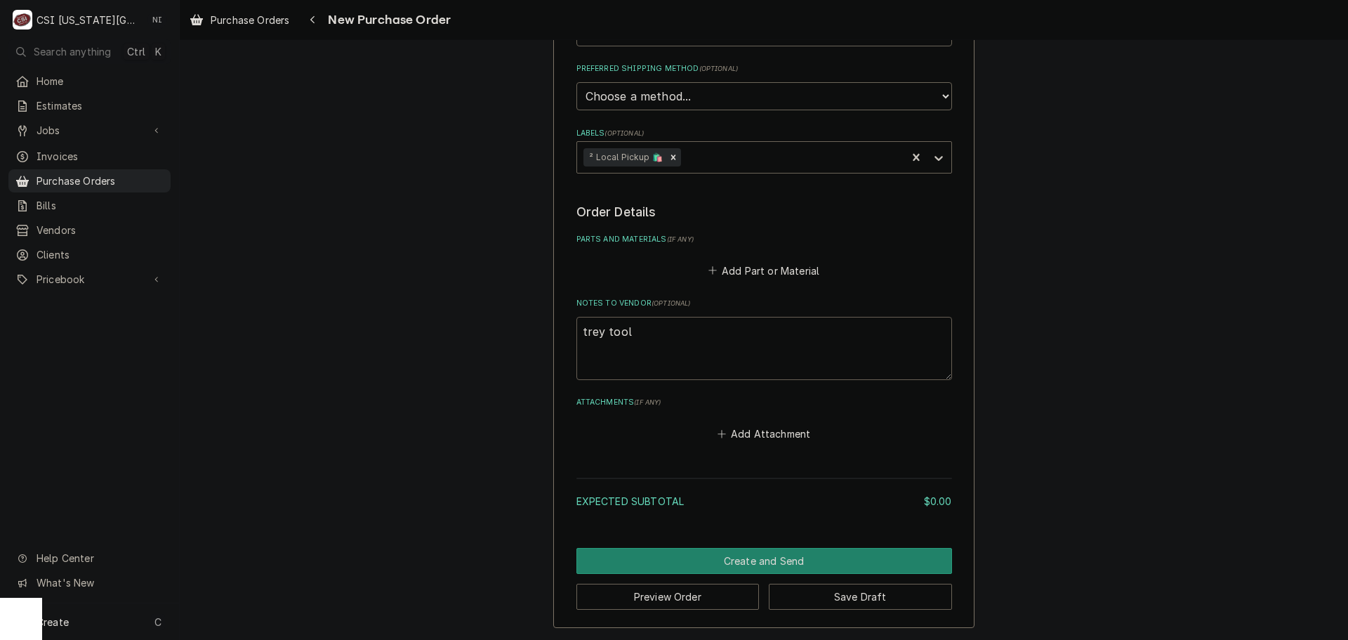
type textarea "x"
type textarea "trey tool"
type textarea "x"
type textarea "trey tool r"
type textarea "x"
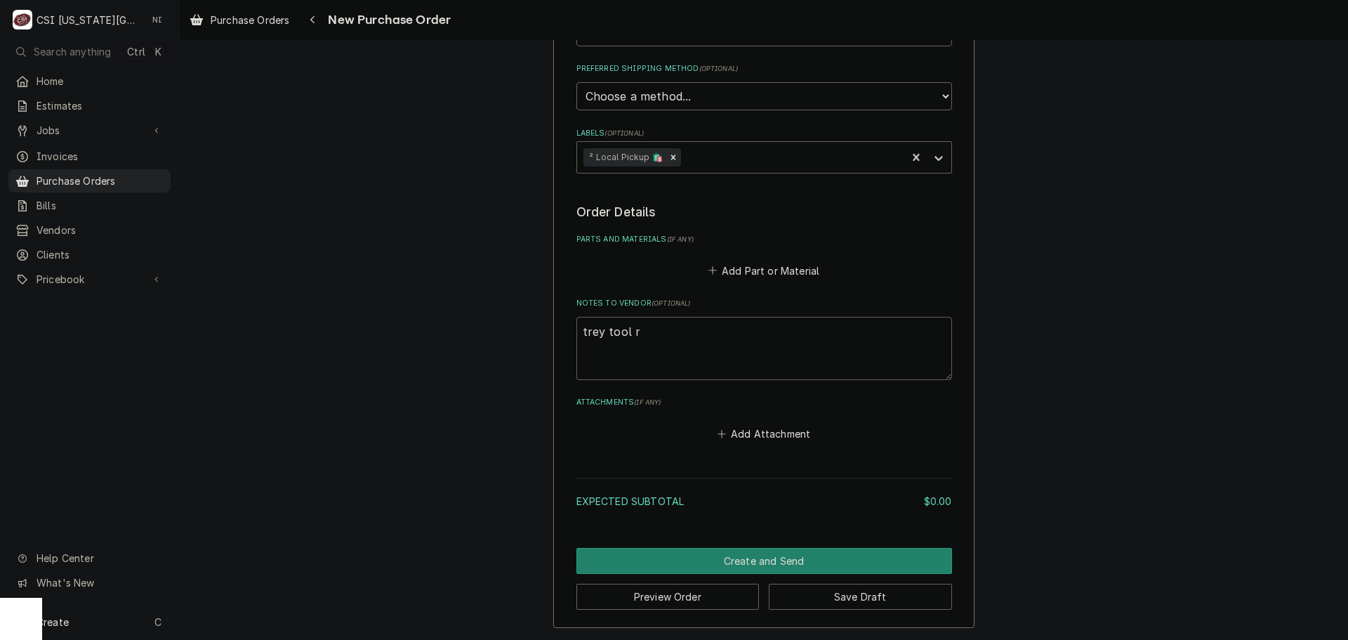
type textarea "trey tool re"
type textarea "x"
type textarea "trey tool rep"
type textarea "x"
type textarea "trey tool repa"
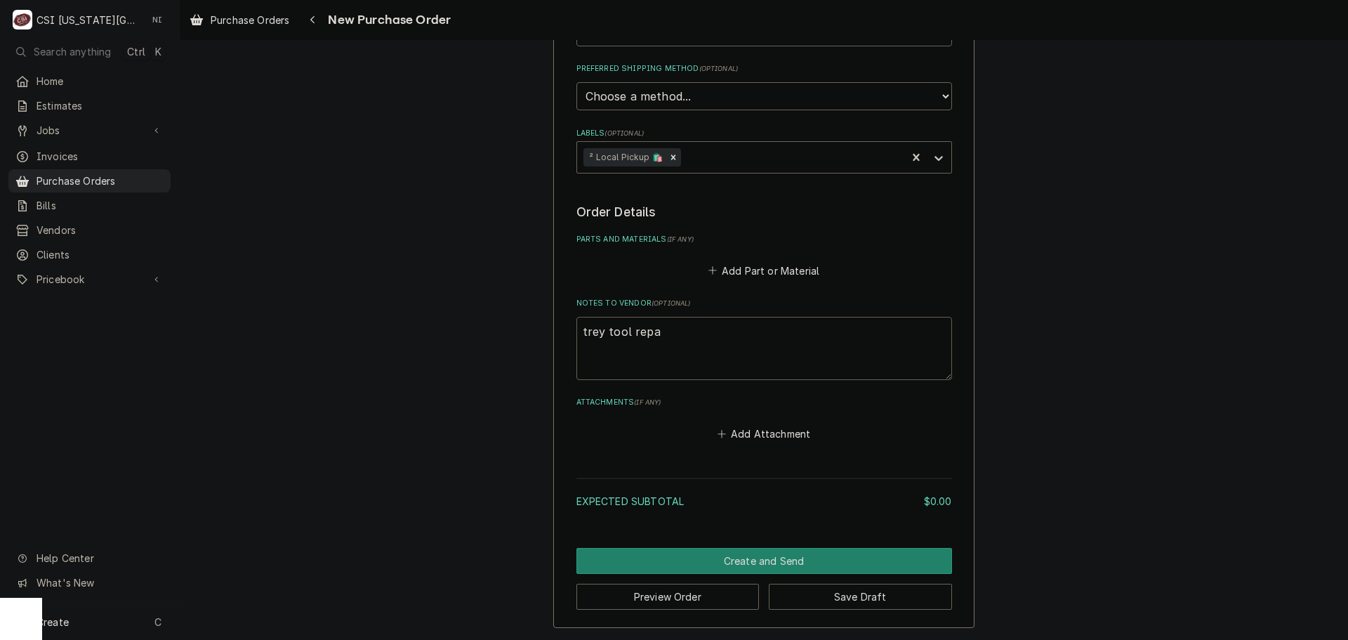
type textarea "x"
type textarea "trey tool repal"
type textarea "x"
type textarea "trey tool repalc"
type textarea "x"
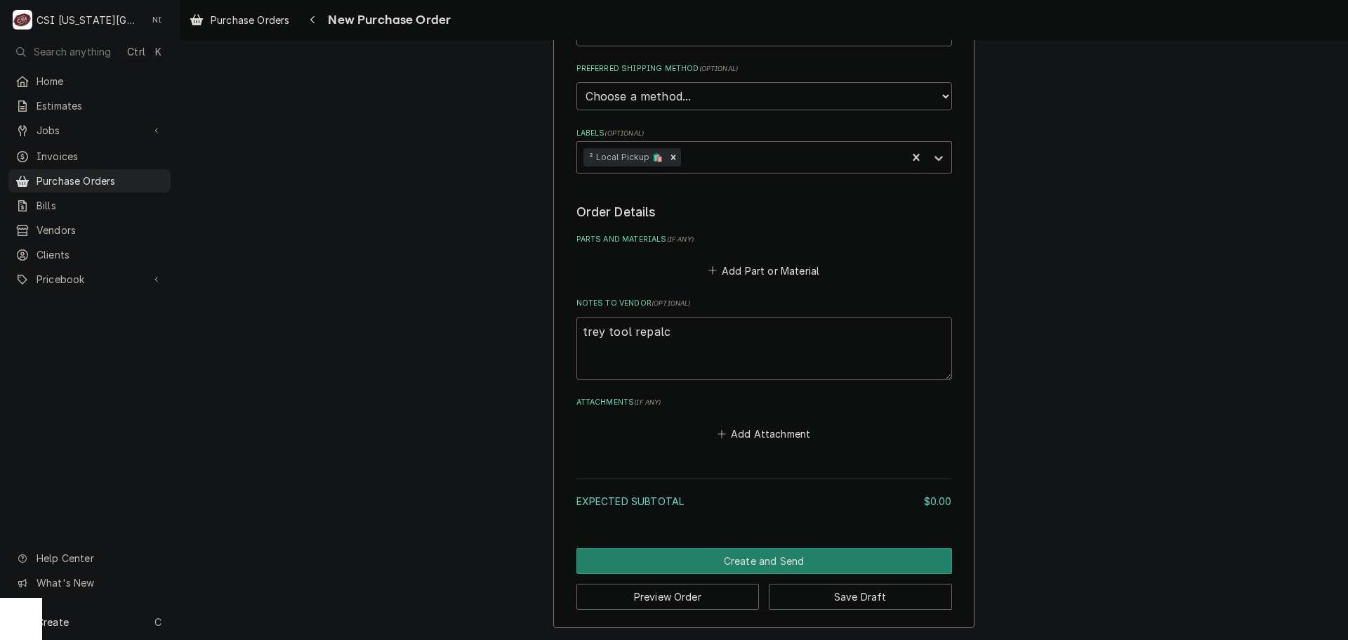
type textarea "trey tool repalce"
type textarea "x"
type textarea "trey tool repalcem"
type textarea "x"
type textarea "trey tool repalce"
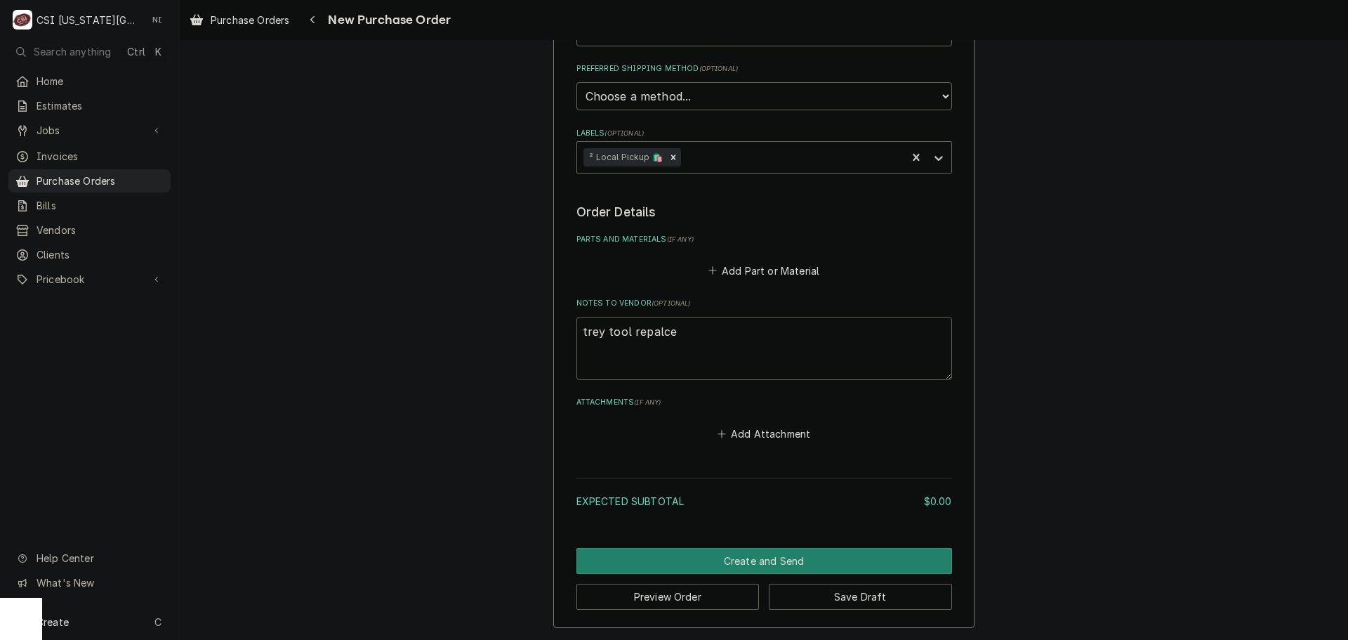
type textarea "x"
type textarea "trey tool repalc"
type textarea "x"
type textarea "trey tool repal"
type textarea "x"
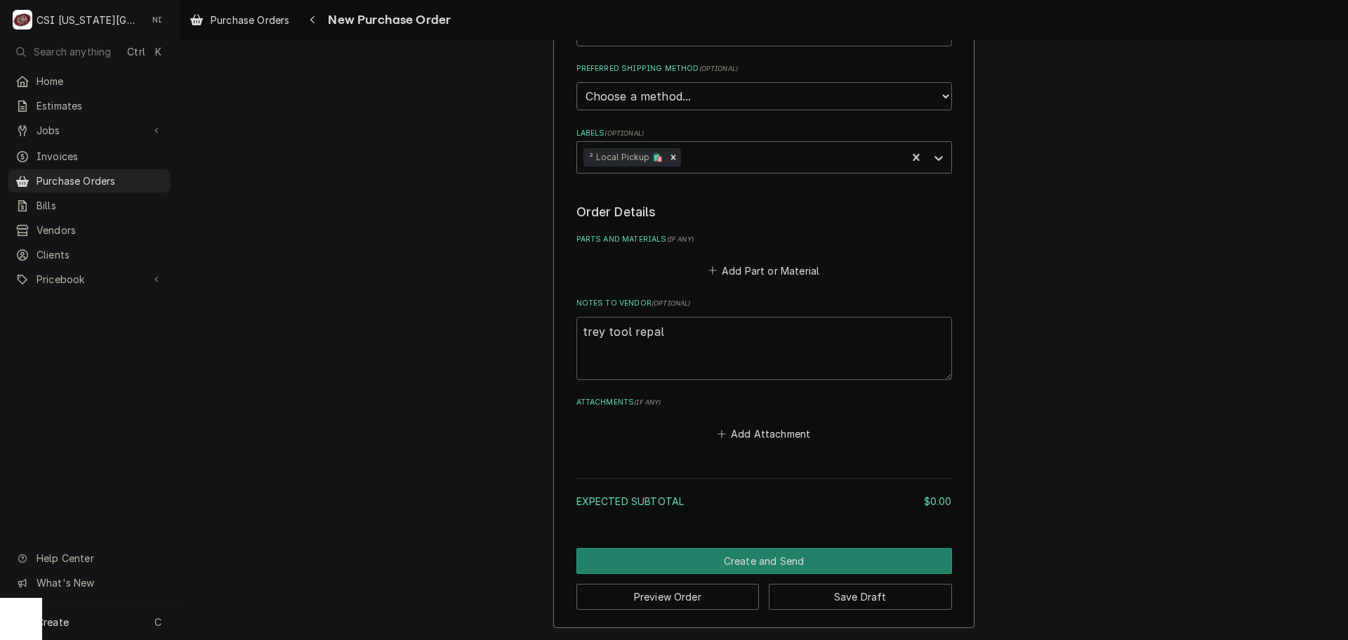
type textarea "trey tool repa"
type textarea "x"
type textarea "trey tool rep"
type textarea "x"
type textarea "trey tool repla"
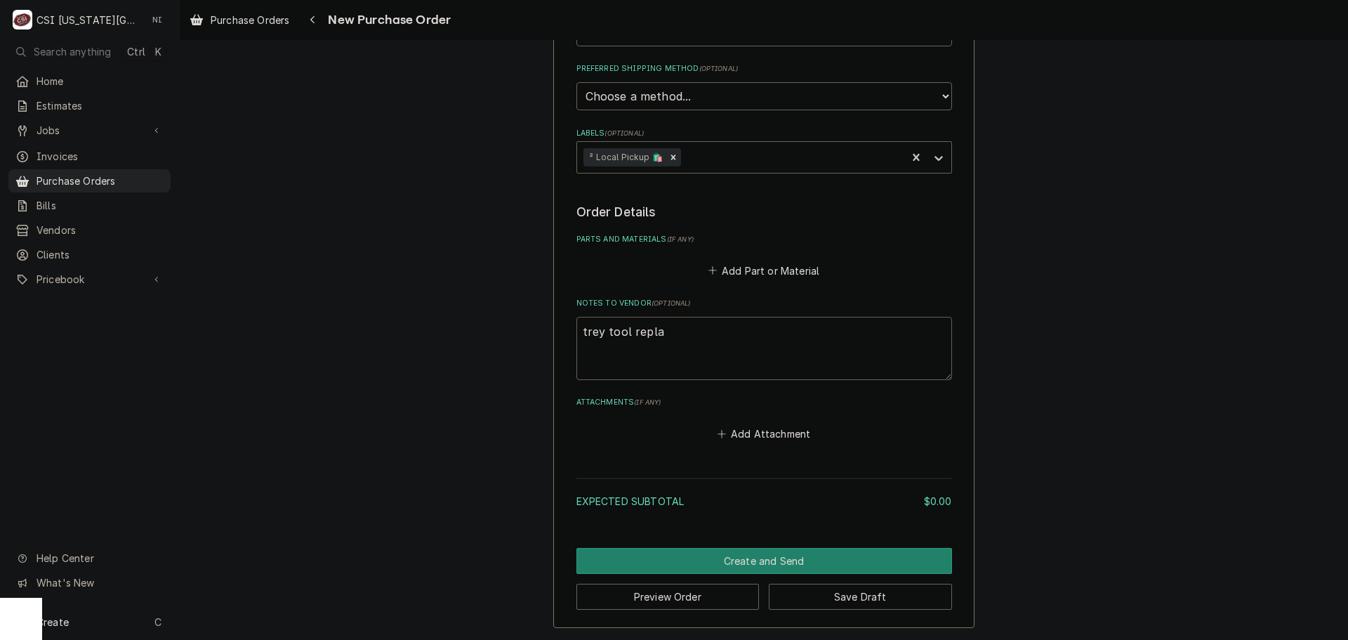
type textarea "x"
type textarea "trey tool replac"
type textarea "x"
type textarea "trey tool replace"
type textarea "x"
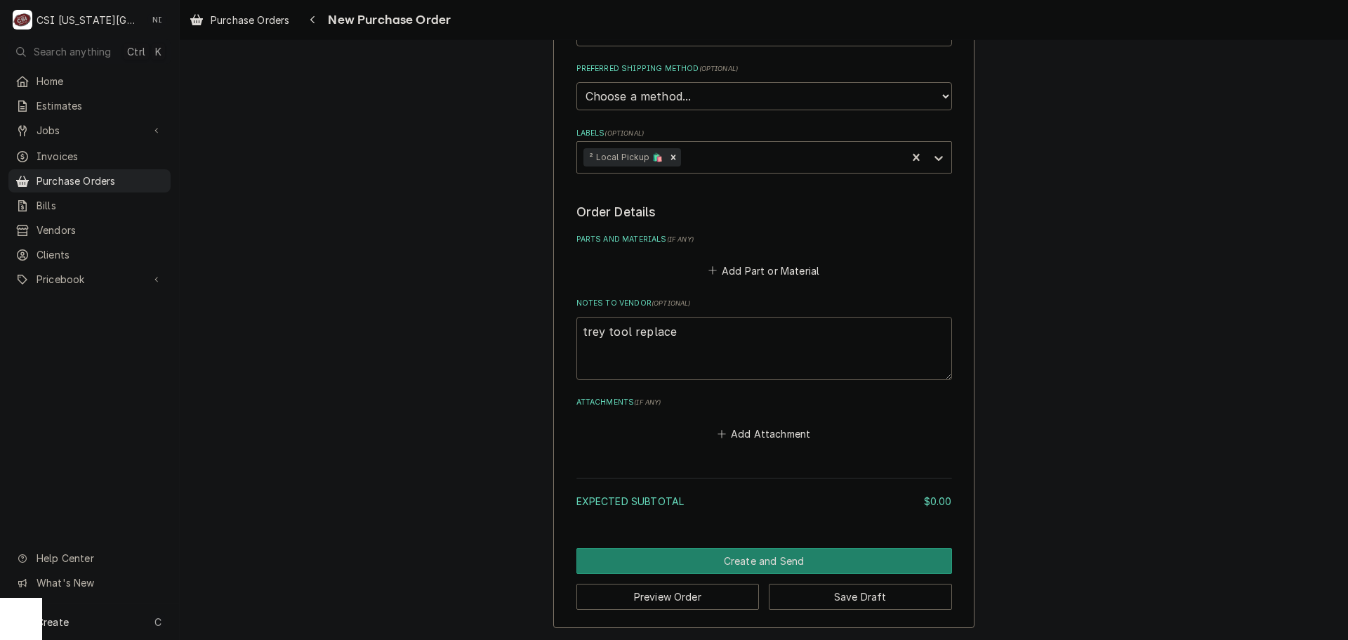
type textarea "trey tool replacem"
type textarea "x"
type textarea "trey tool replacemn"
type textarea "x"
type textarea "trey tool replacemnt"
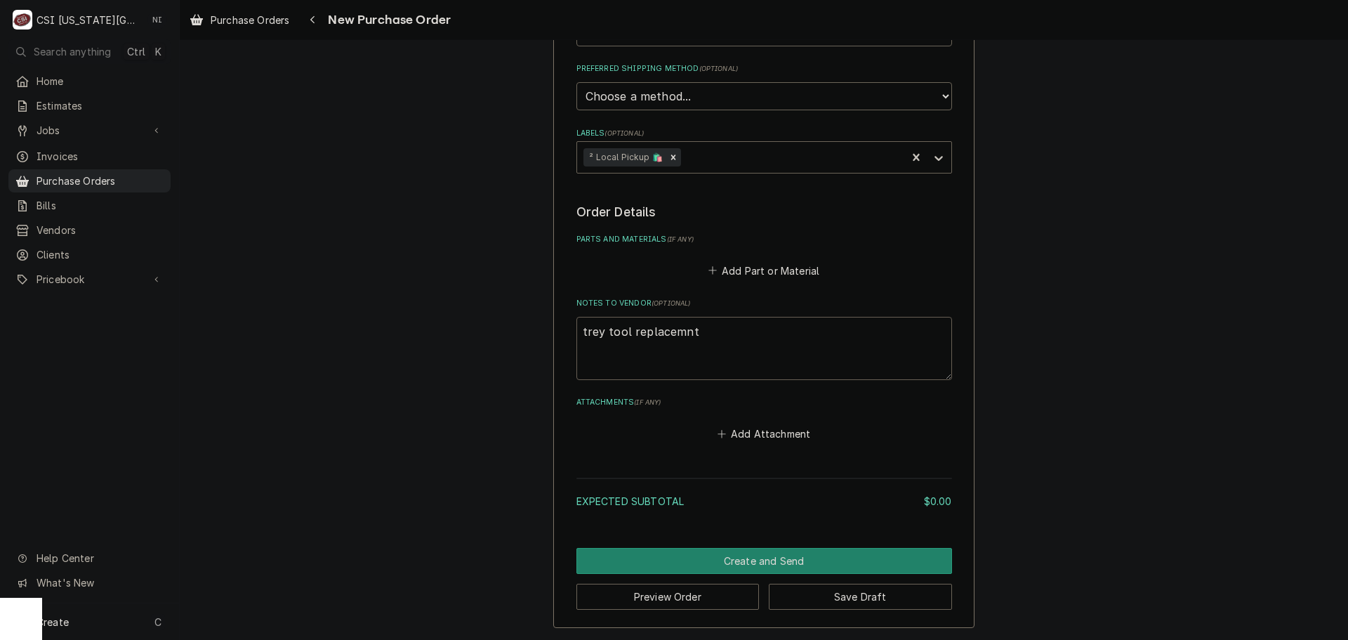
type textarea "x"
type textarea "trey tool replacemn"
type textarea "x"
type textarea "trey tool replacem"
type textarea "x"
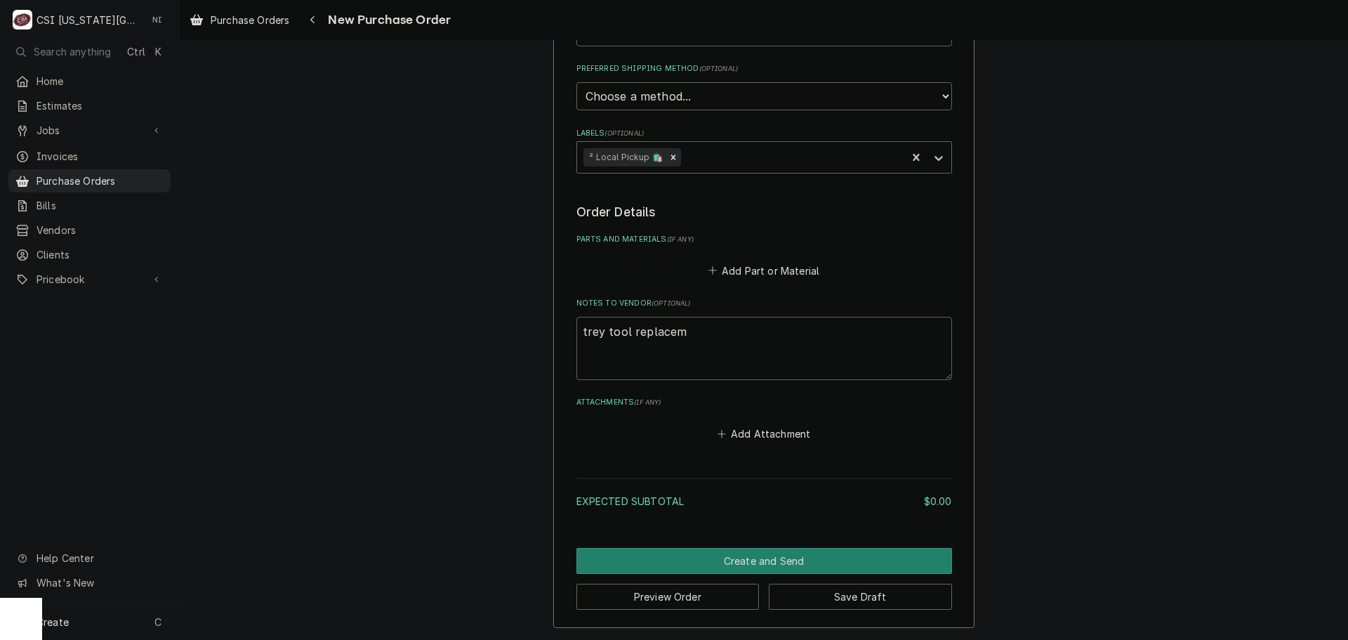
type textarea "trey tool replaceme"
type textarea "x"
type textarea "trey tool replacemen"
type textarea "x"
type textarea "trey tool replacement"
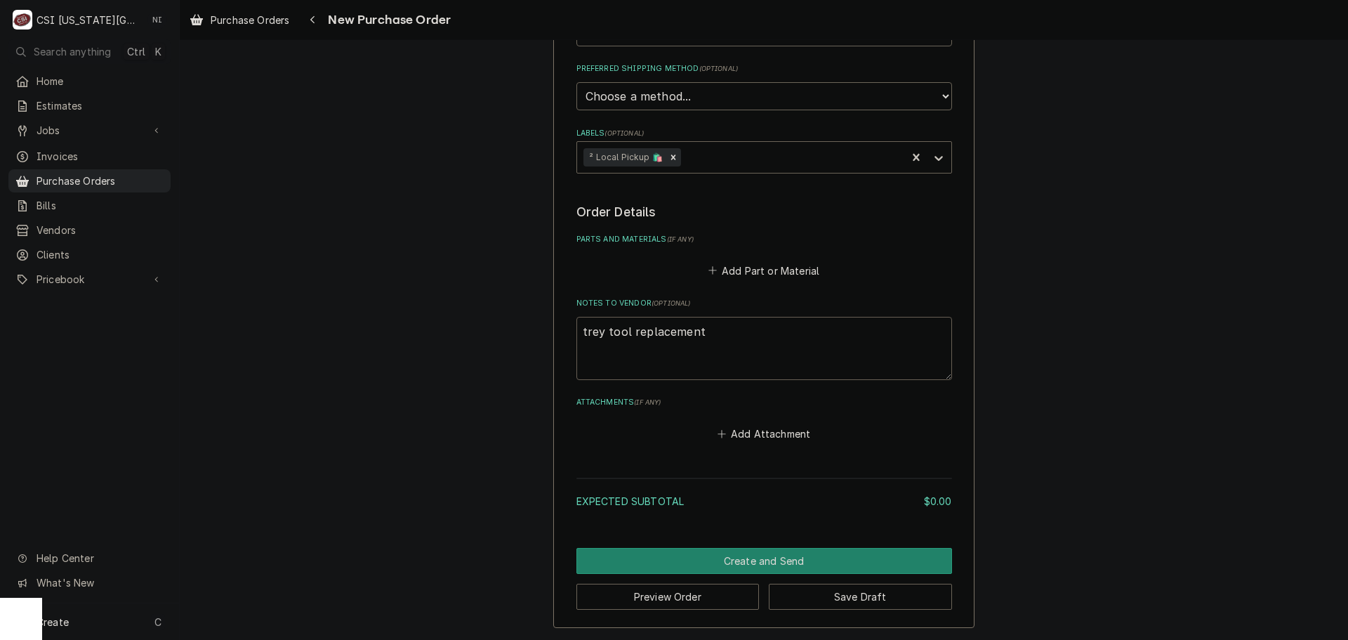
type textarea "x"
type textarea "trey tool replacement"
type textarea "x"
type textarea "trey tool replacement ,"
type textarea "x"
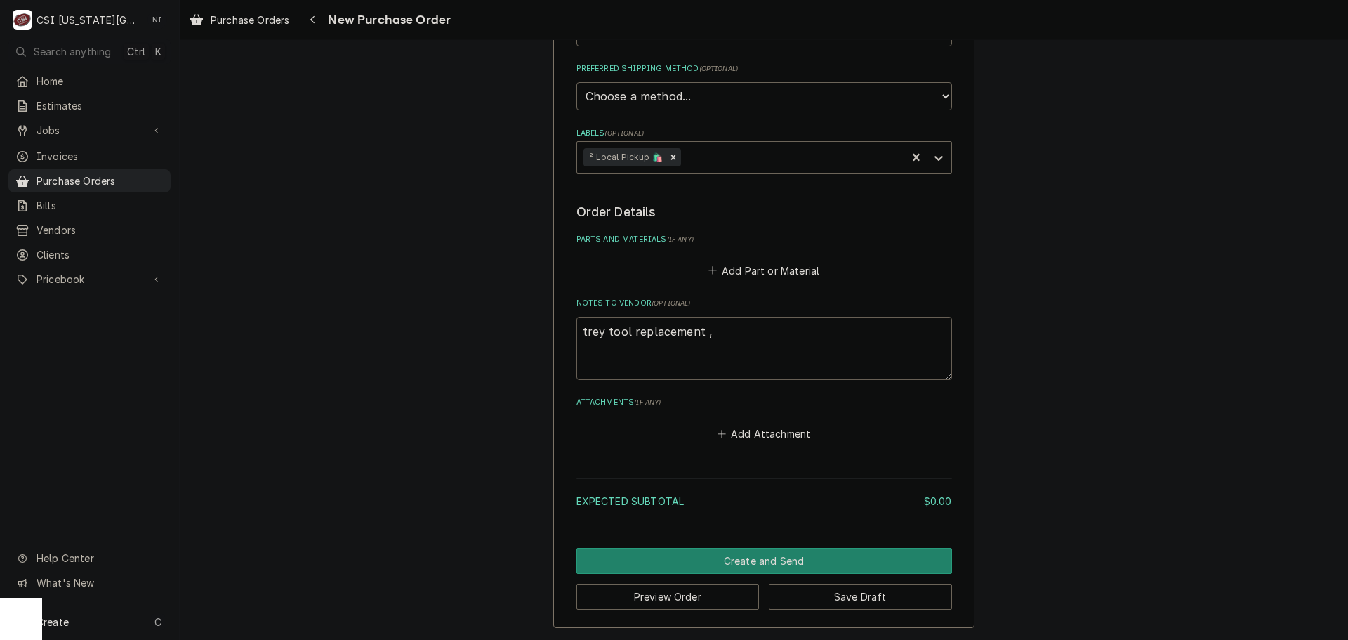
type textarea "trey tool replacement ,"
type textarea "x"
type textarea "trey tool replacement , a"
type textarea "x"
type textarea "trey tool replacement , ap"
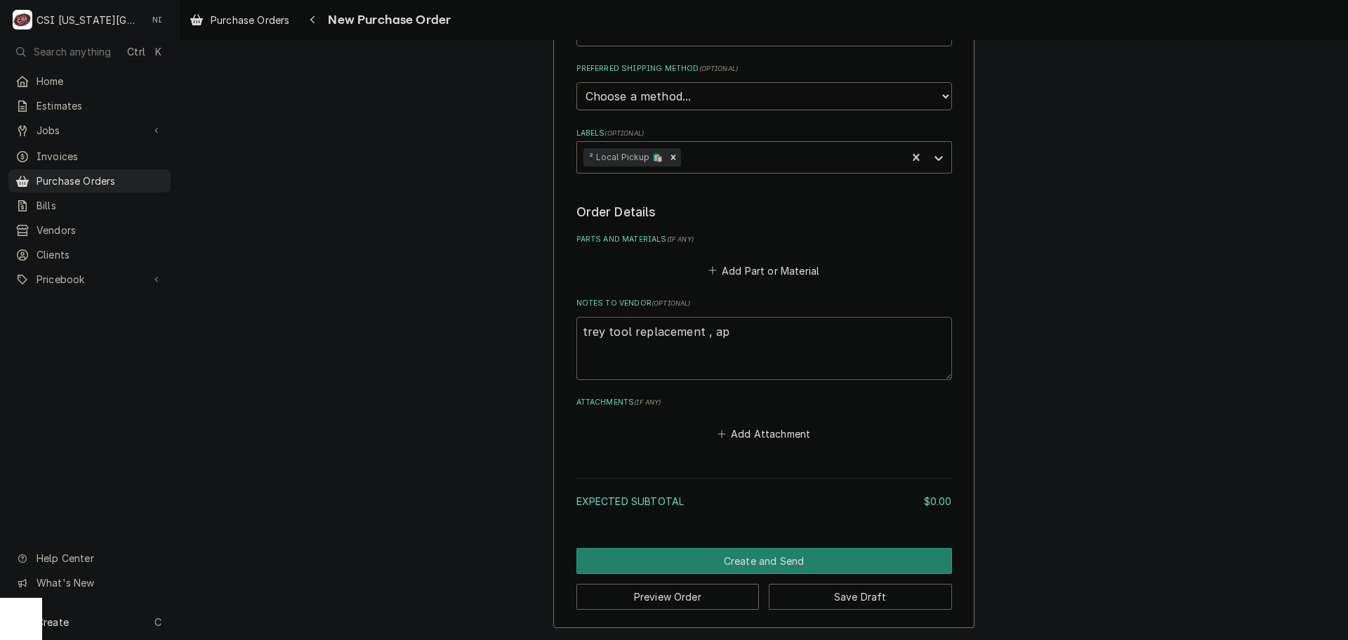
type textarea "x"
type textarea "trey tool replacement , app"
type textarea "x"
type textarea "trey tool replacement , appr"
type textarea "x"
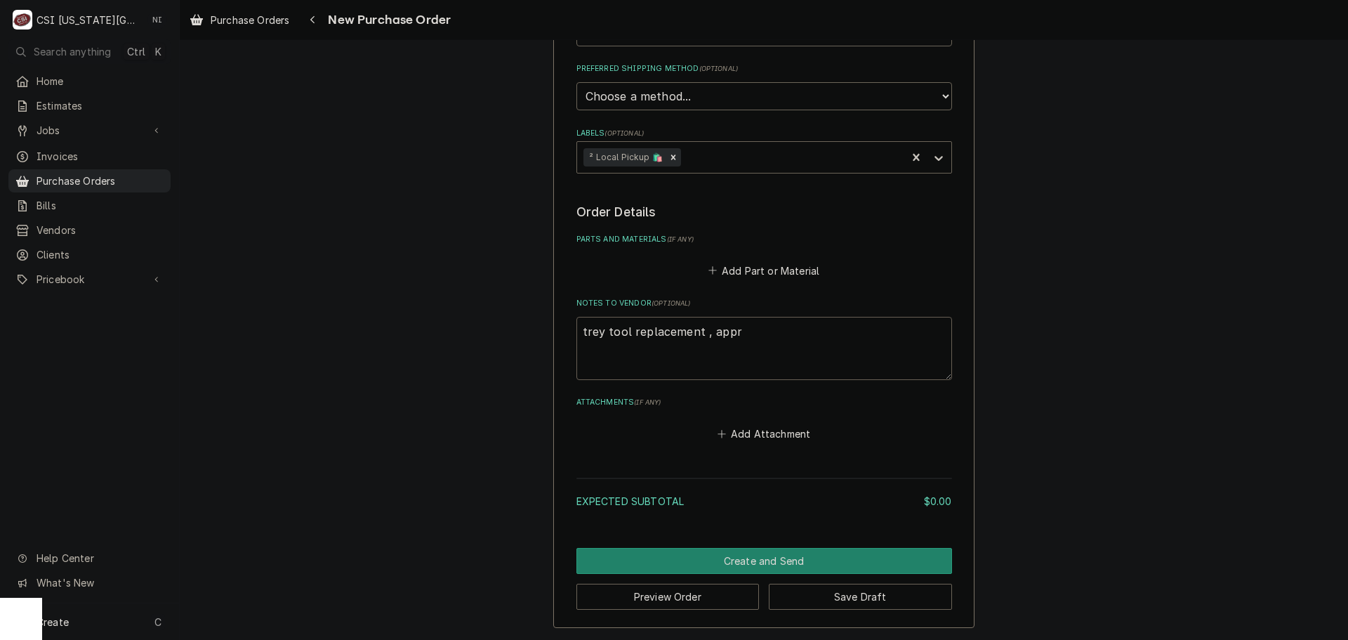
type textarea "trey tool replacement , appro"
type textarea "x"
type textarea "trey tool replacement , approv"
type textarea "x"
type textarea "trey tool replacement , approve"
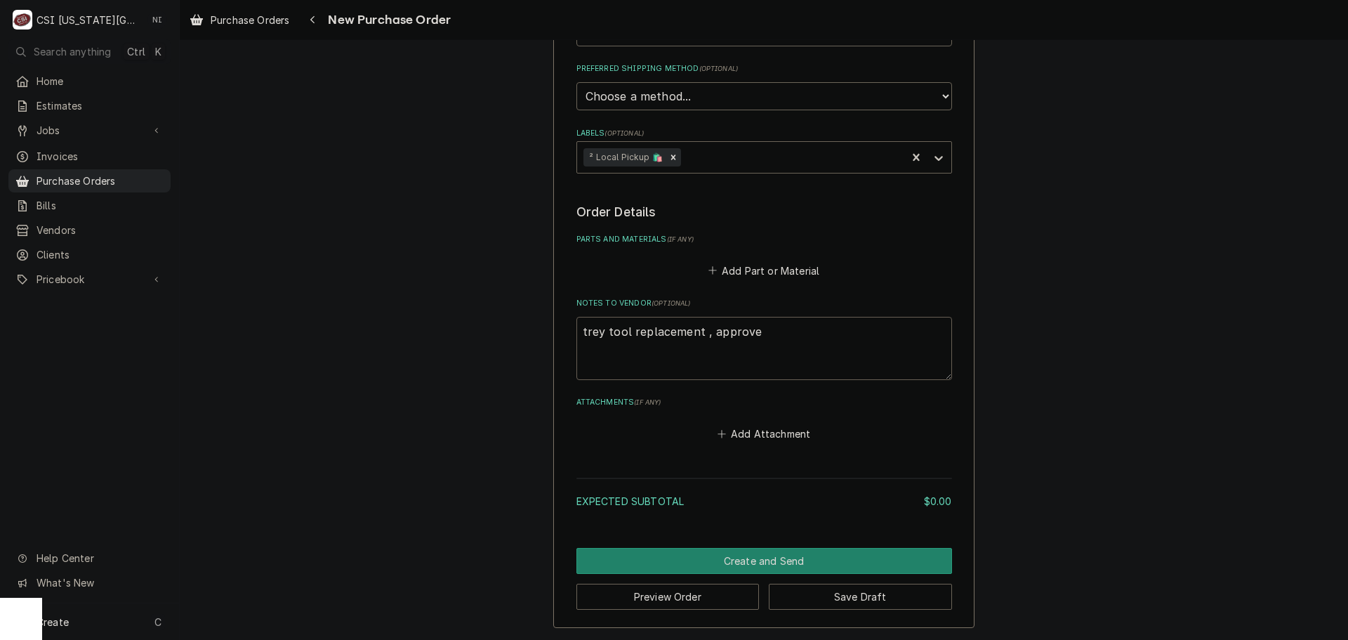
type textarea "x"
type textarea "trey tool replacement , approved"
type textarea "x"
type textarea "trey tool replacement , approved"
type textarea "x"
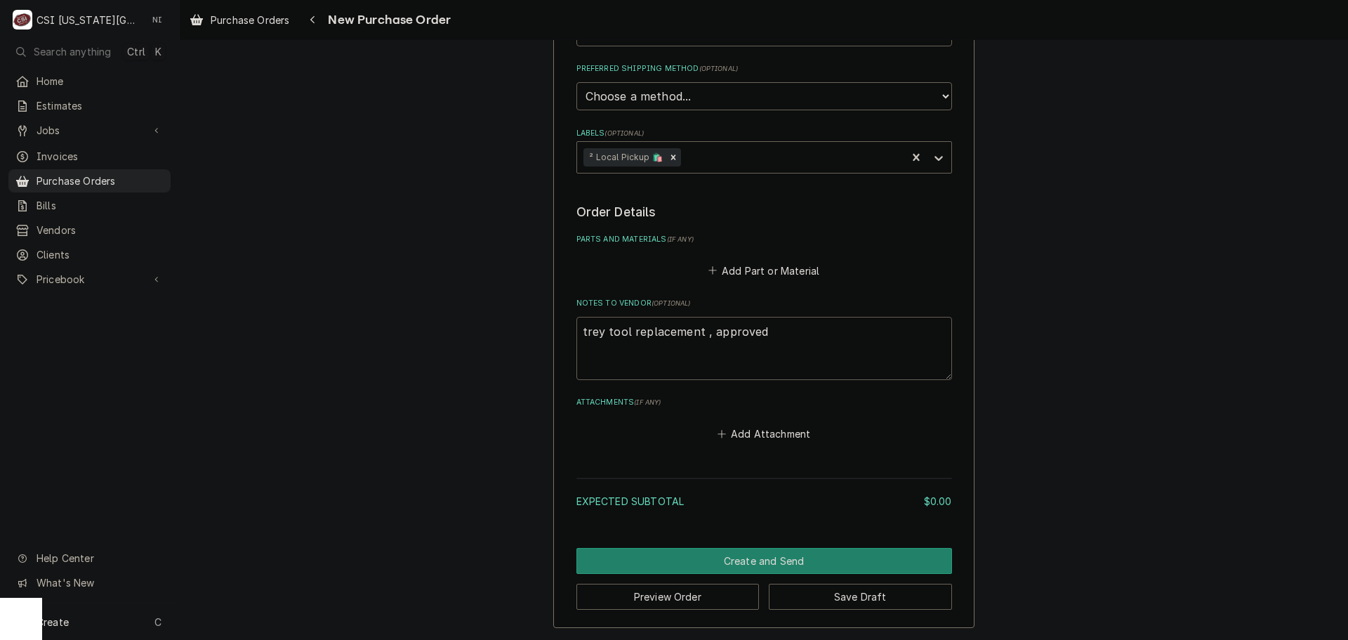
type textarea "trey tool replacement , approved b"
type textarea "x"
type textarea "trey tool replacement , approved by"
type textarea "x"
type textarea "trey tool replacement , approved by"
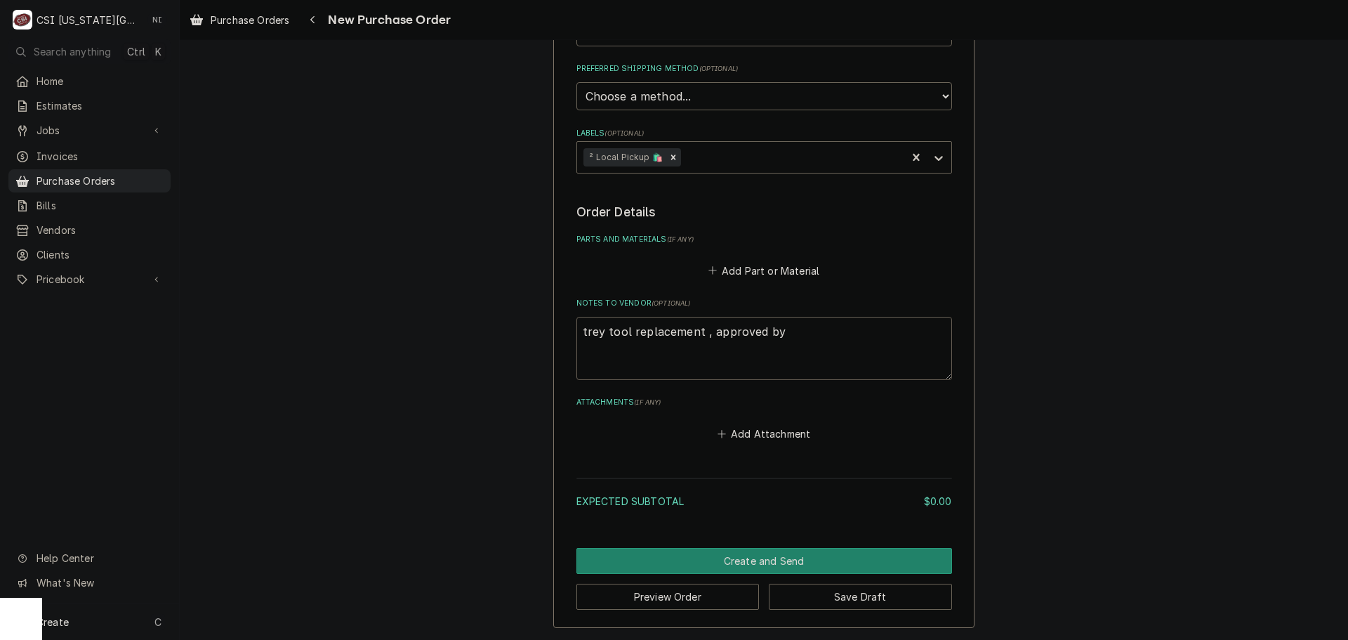
type textarea "x"
type textarea "trey tool replacement , approved by b"
type textarea "x"
type textarea "trey tool replacement , approved by ba"
type textarea "x"
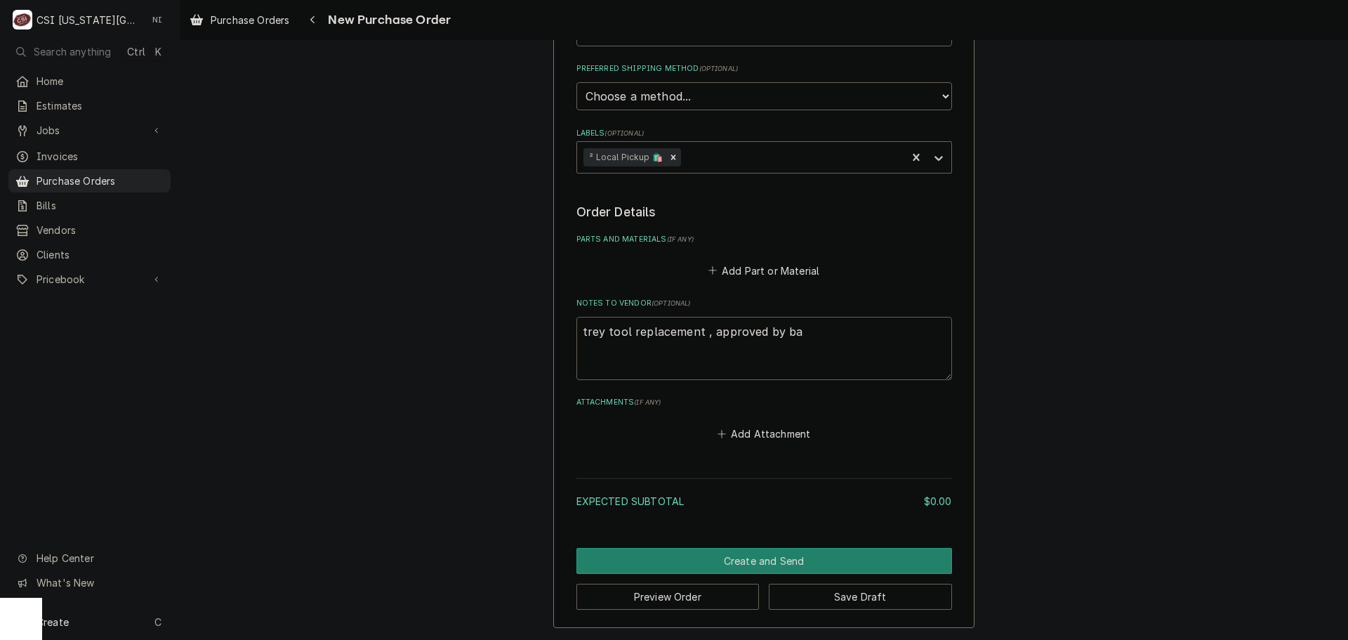
type textarea "trey tool replacement , approved by ban"
type textarea "x"
type textarea "trey tool replacement , approved by ba"
type textarea "x"
type textarea "trey tool replacement , approved by b"
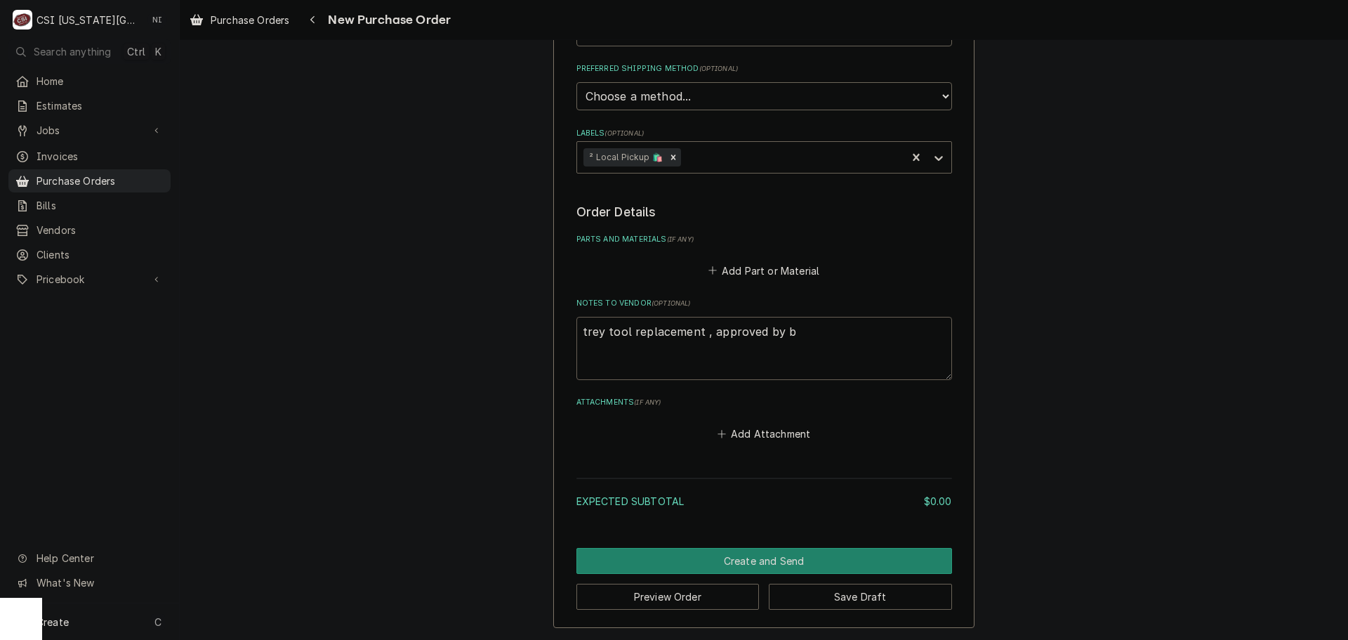
type textarea "x"
type textarea "trey tool replacement , approved by"
type textarea "x"
type textarea "trey tool replacement , approved by"
type textarea "x"
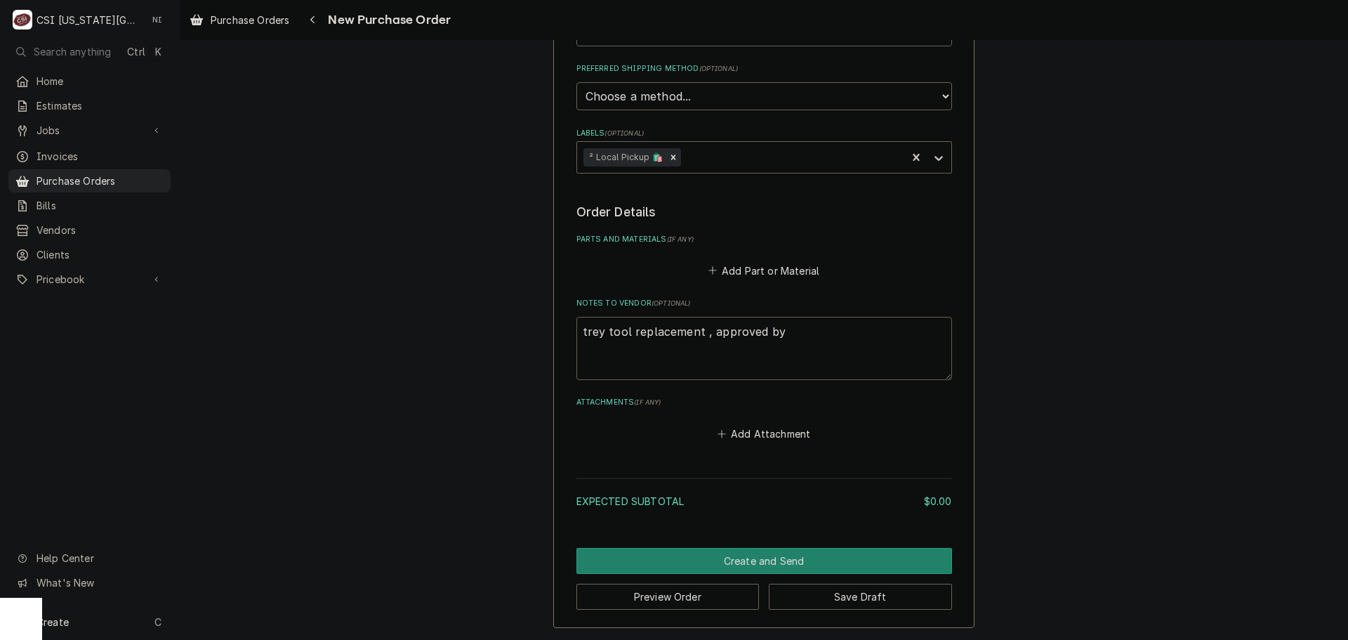
type textarea "trey tool replacement , approved b"
type textarea "x"
type textarea "trey tool replacement , approved"
type textarea "x"
type textarea "trey tool replacement , approved"
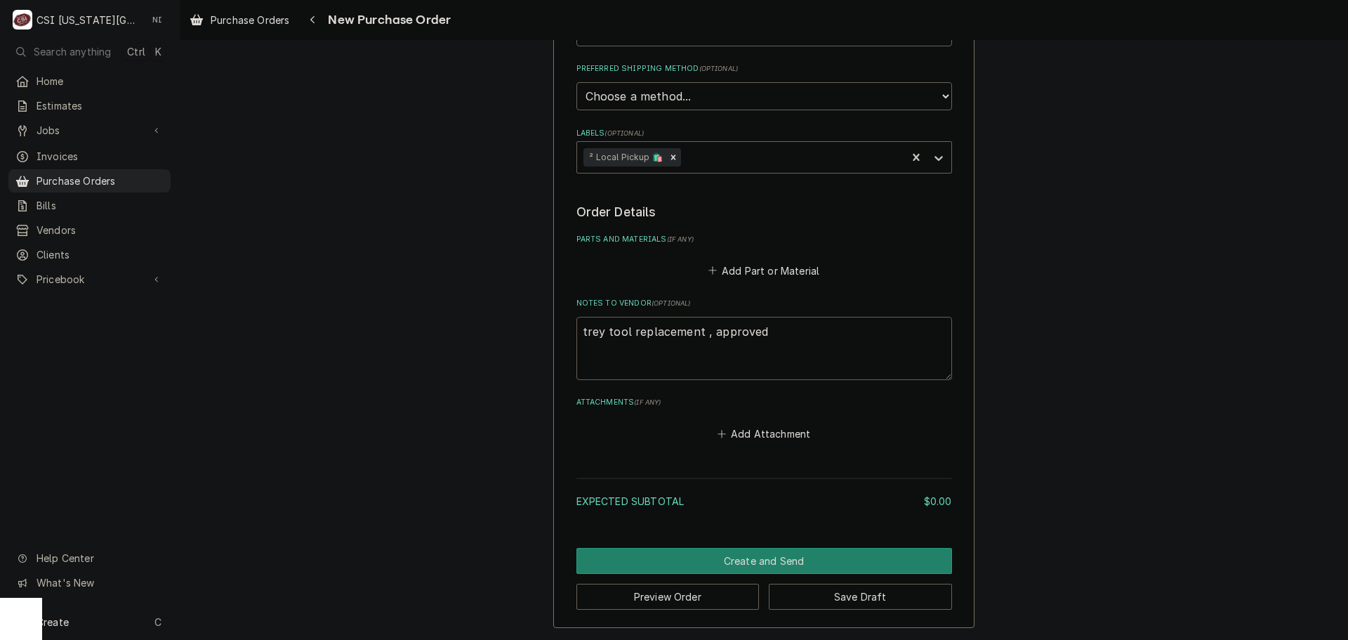
type textarea "x"
type textarea "trey tool replacement , approve"
type textarea "x"
type textarea "trey tool replacement , approv"
type textarea "x"
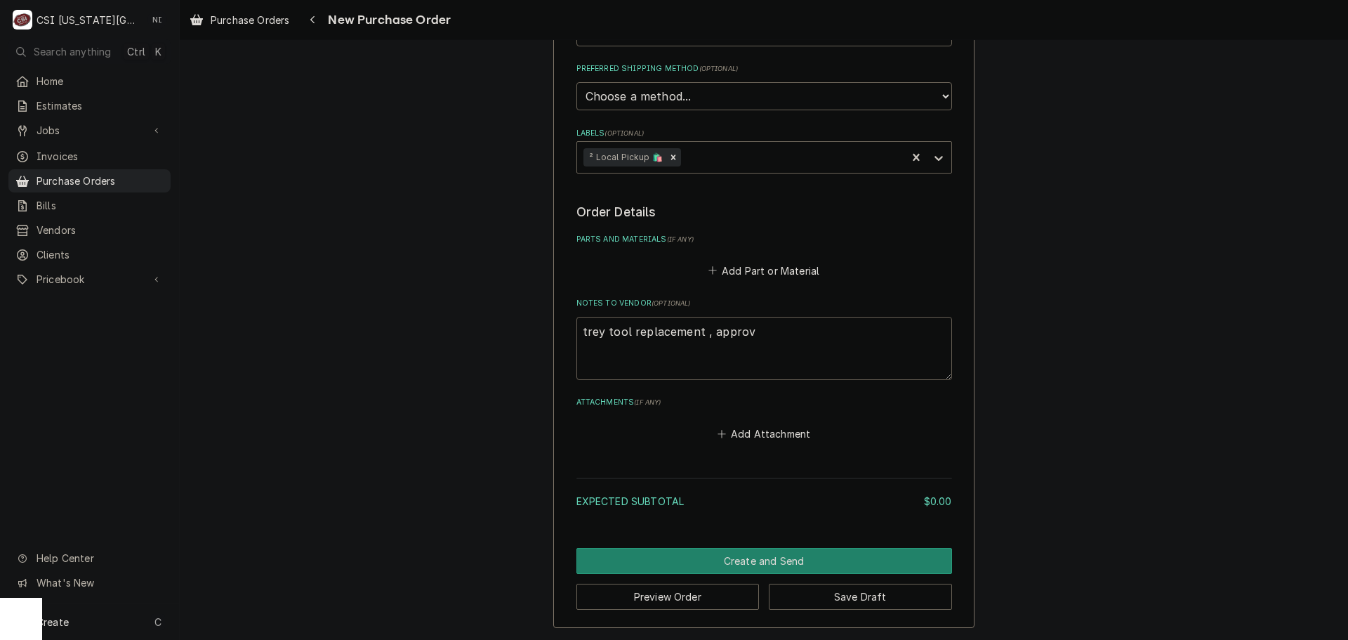
type textarea "trey tool replacement , appro"
type textarea "x"
type textarea "trey tool replacement , appr"
type textarea "x"
type textarea "trey tool replacement , app"
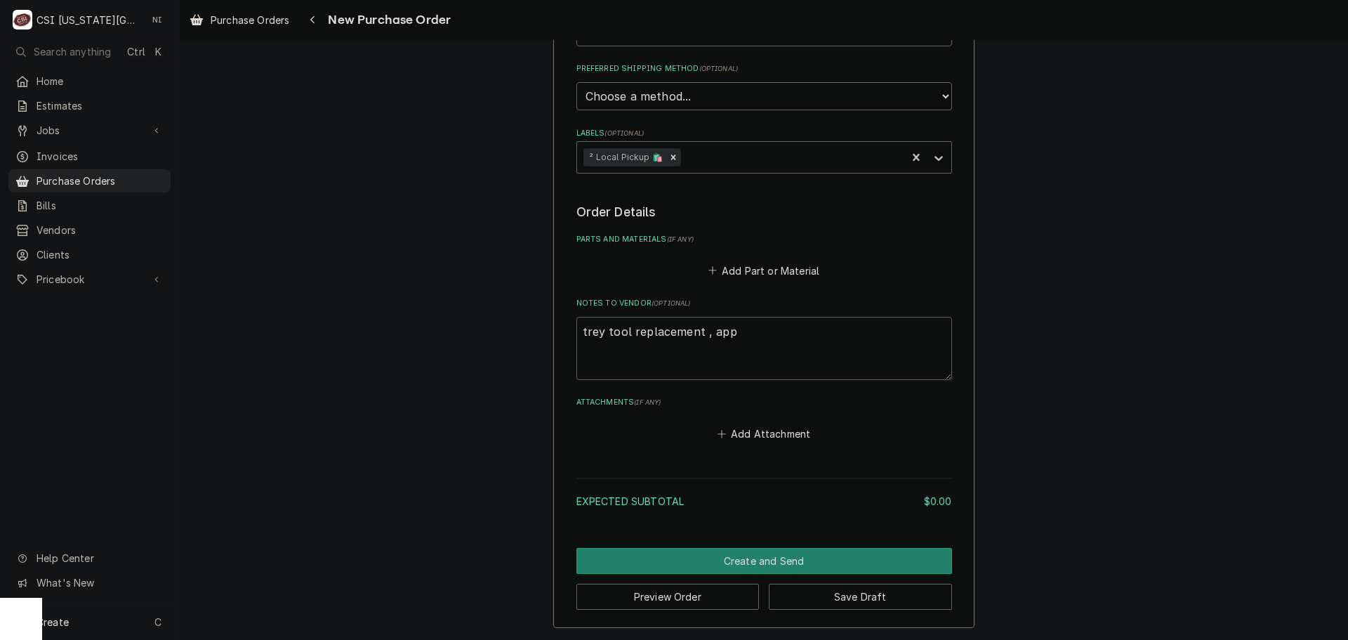
type textarea "x"
type textarea "trey tool replacement , ap"
type textarea "x"
type textarea "trey tool replacement , a"
type textarea "x"
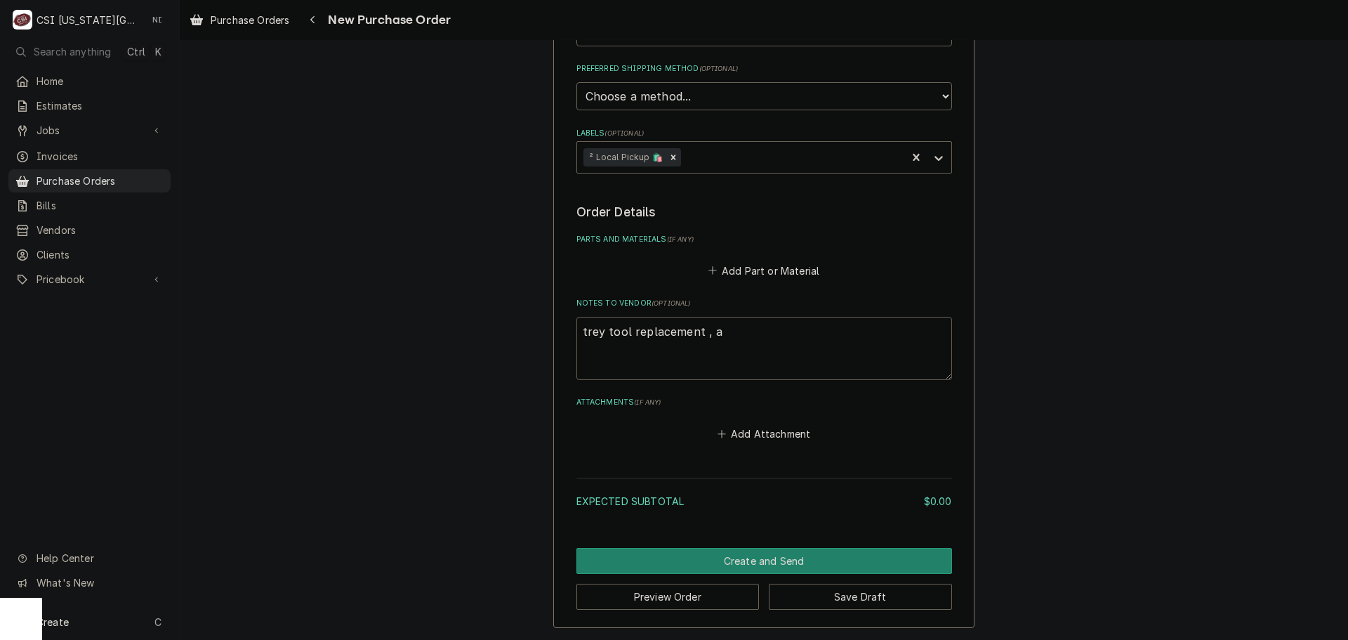
type textarea "trey tool replacement ,"
type textarea "x"
type textarea "trey tool replacement ,"
type textarea "x"
type textarea "trey tool replacement"
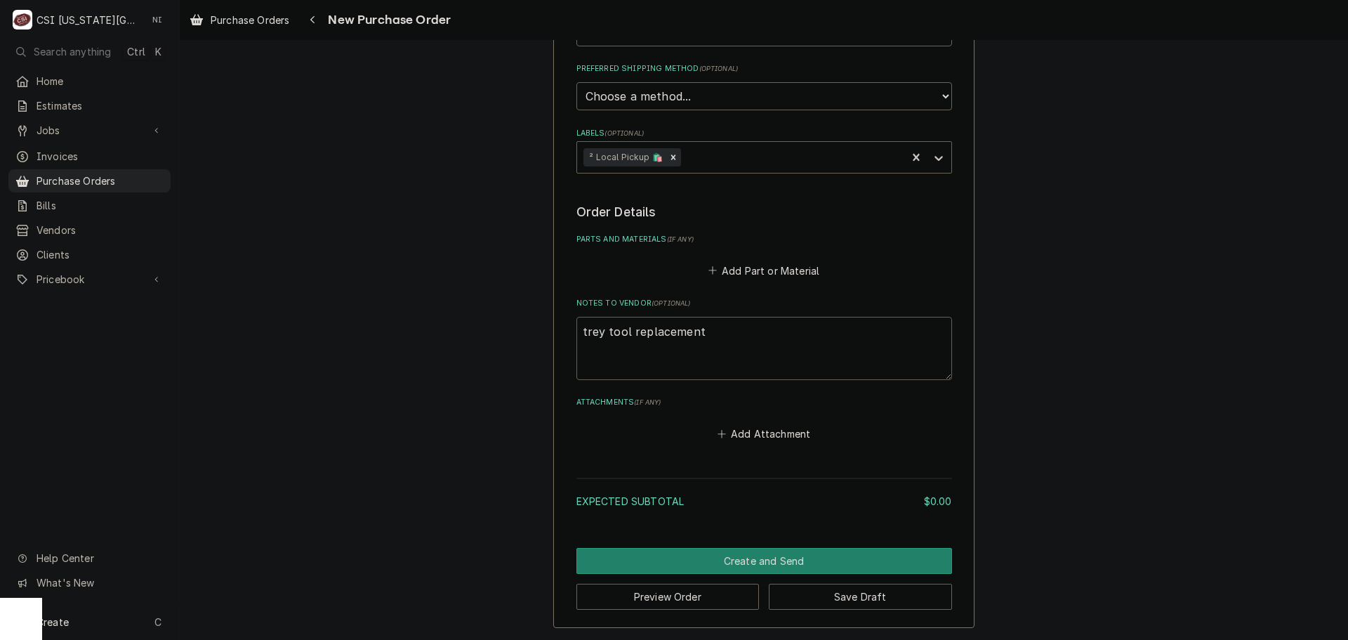
type textarea "x"
type textarea "trey tool replacement"
type textarea "x"
type textarea "trey tool replacement,"
type textarea "x"
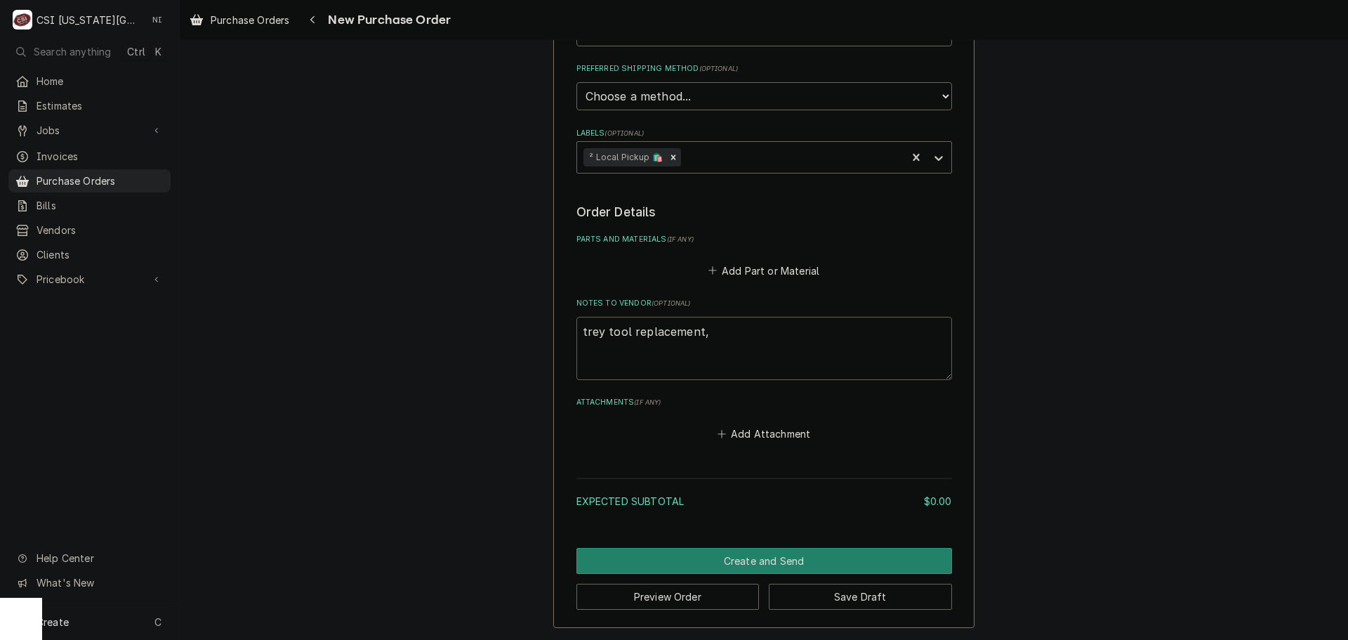
type textarea "trey tool replacement,"
type textarea "x"
type textarea "trey tool replacement, a"
type textarea "x"
type textarea "trey tool replacement, ap"
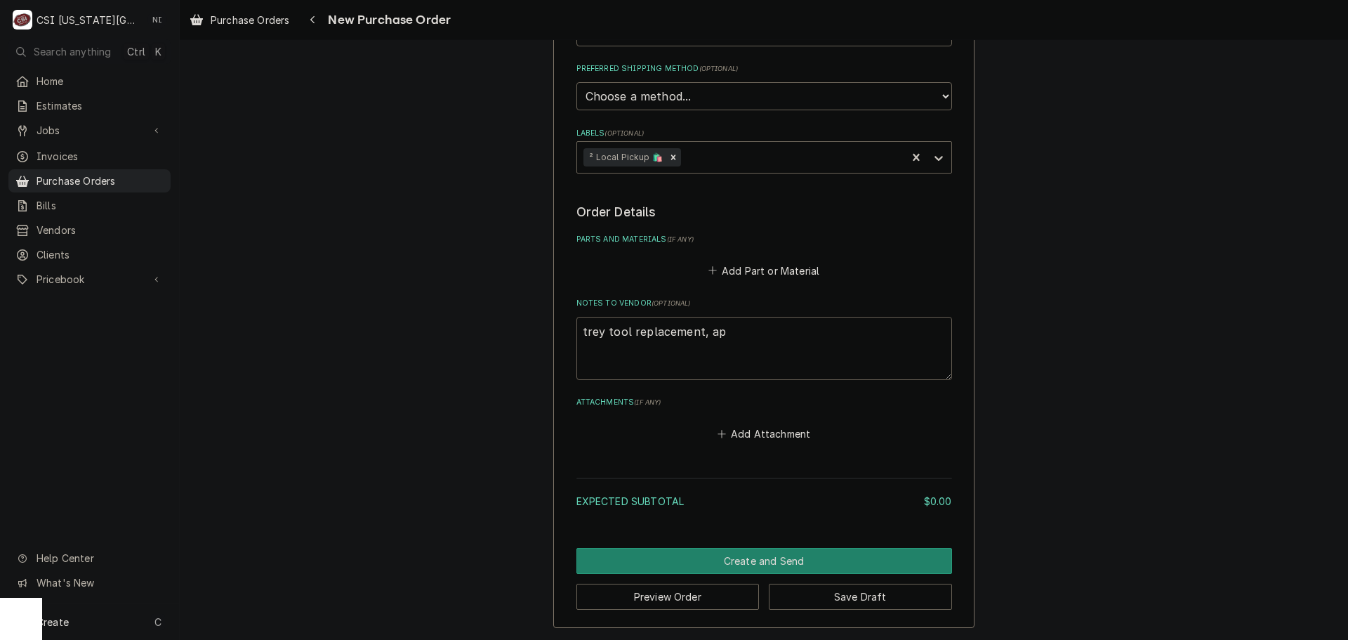
type textarea "x"
type textarea "trey tool replacement, appr"
type textarea "x"
type textarea "trey tool replacement, appro"
type textarea "x"
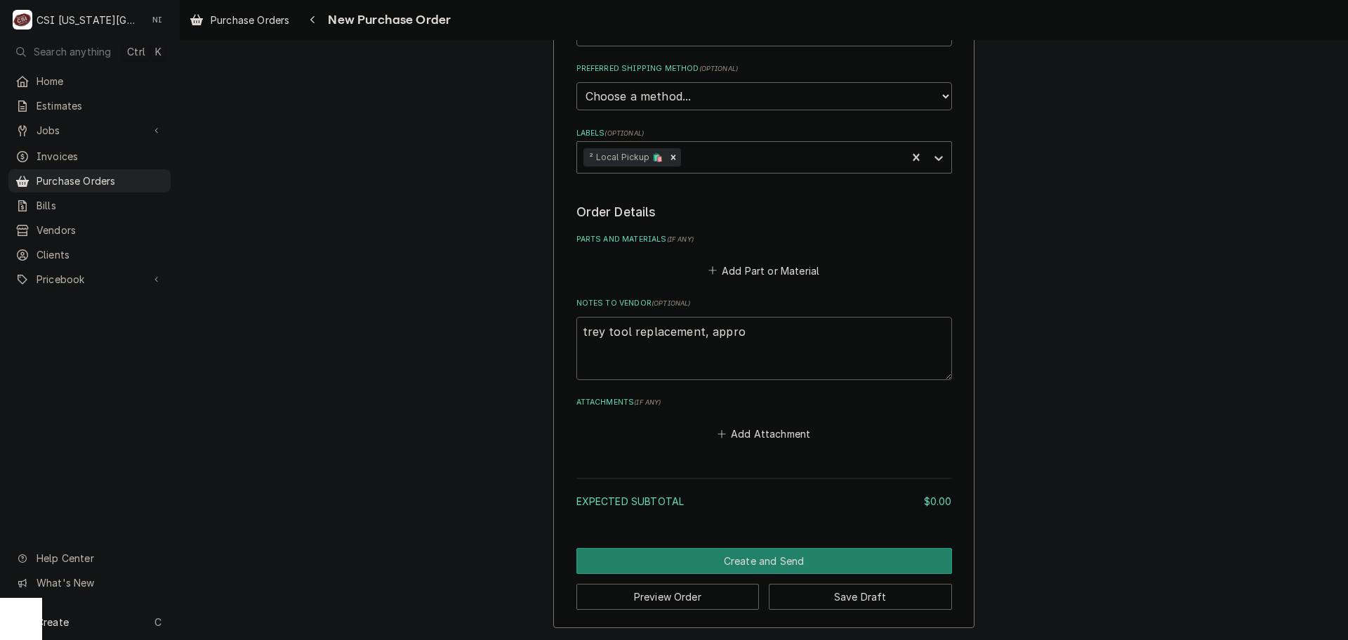
type textarea "trey tool replacement, approv"
type textarea "x"
type textarea "trey tool replacement, approve"
type textarea "x"
type textarea "trey tool replacement, approved"
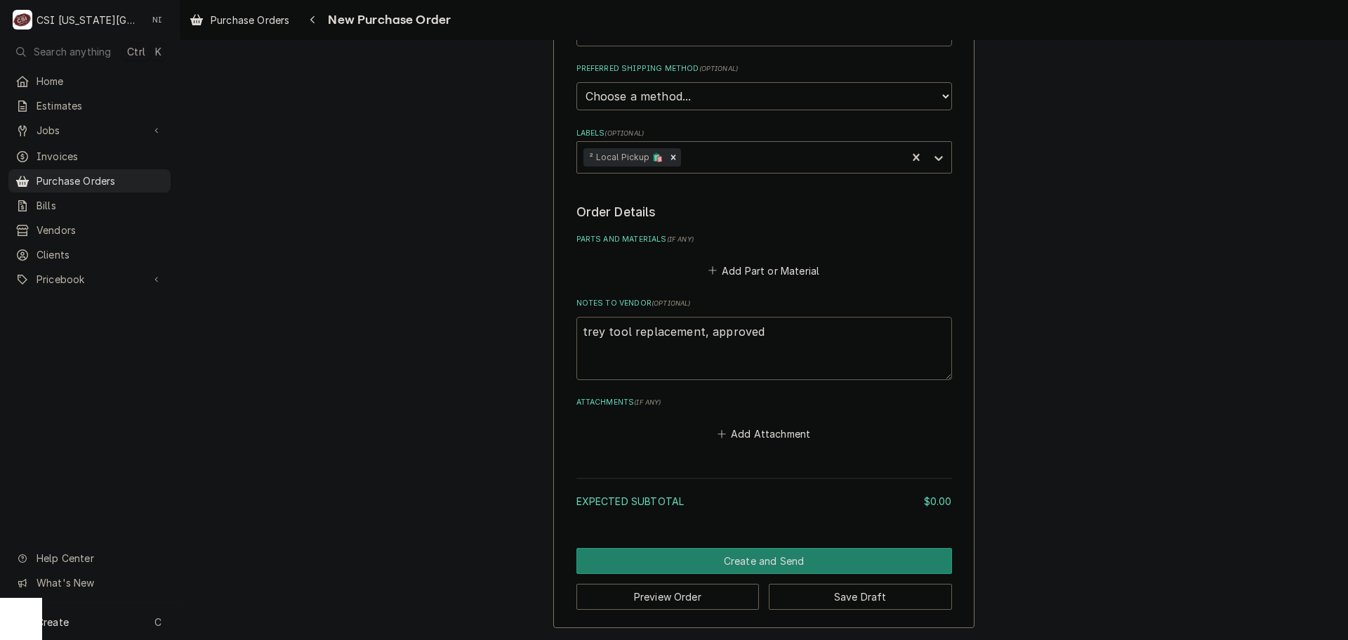
type textarea "x"
type textarea "trey tool replacement, approved"
type textarea "x"
type textarea "trey tool replacement, approved b"
type textarea "x"
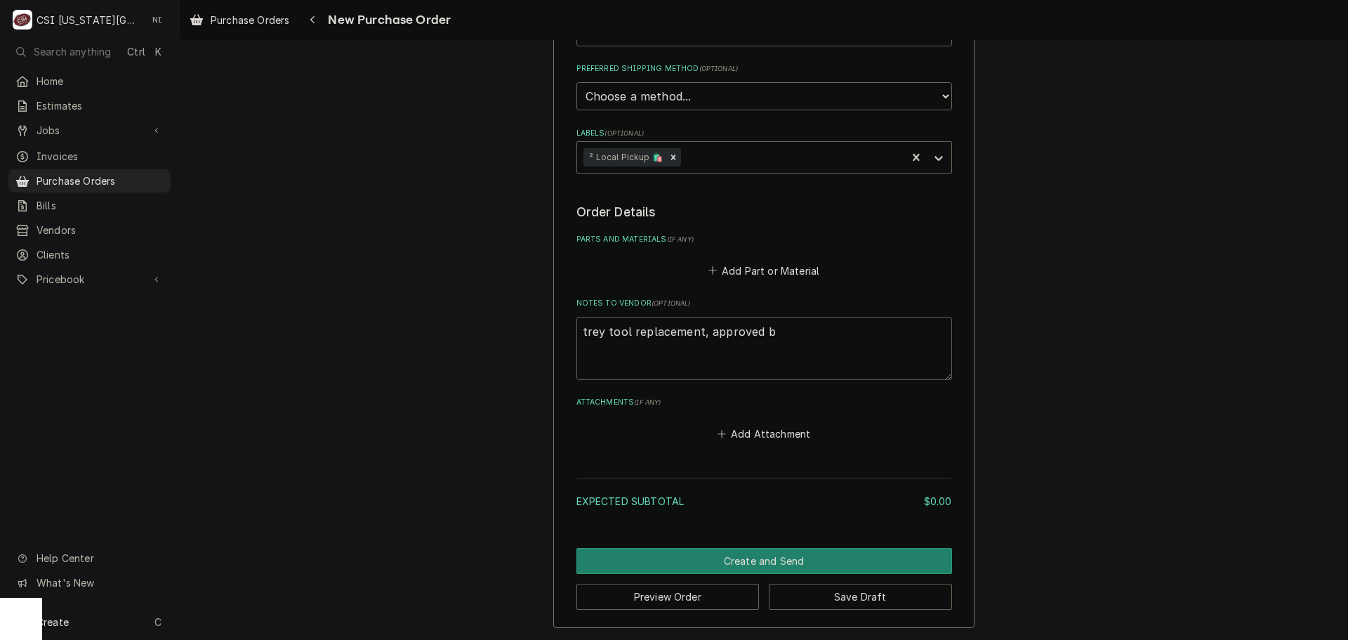
type textarea "trey tool replacement, approved by"
type textarea "x"
type textarea "trey tool replacement, approved by"
type textarea "x"
type textarea "trey tool replacement, approved by F"
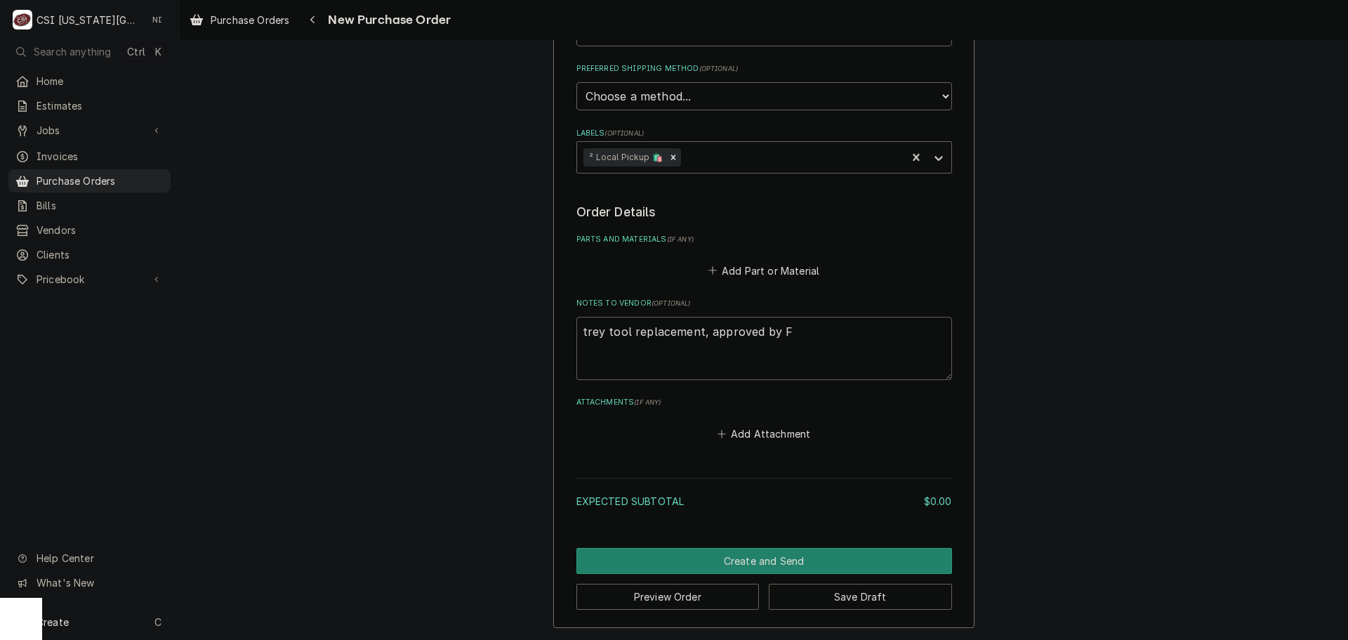
type textarea "x"
type textarea "trey tool replacement, approved by Fa"
type textarea "x"
type textarea "trey tool replacement, approved by Fan"
type textarea "x"
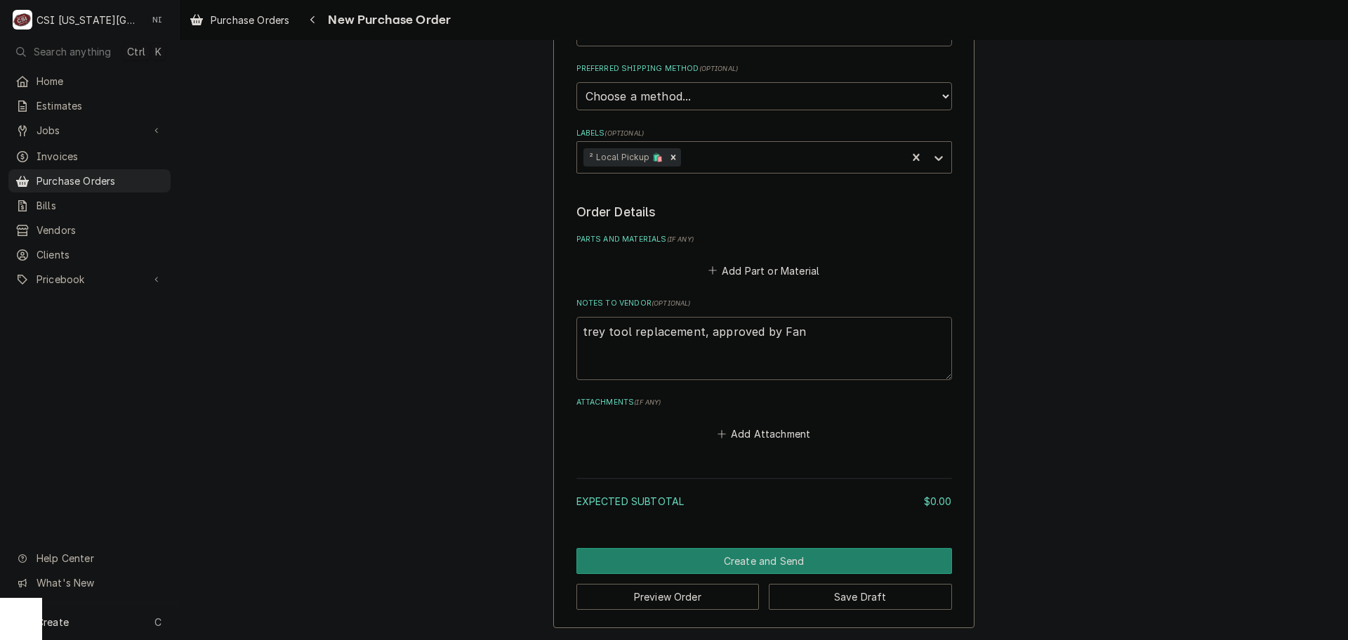
type textarea "trey tool replacement, approved by Fann"
type textarea "x"
type textarea "trey tool replacement, approved by Fanni"
type textarea "x"
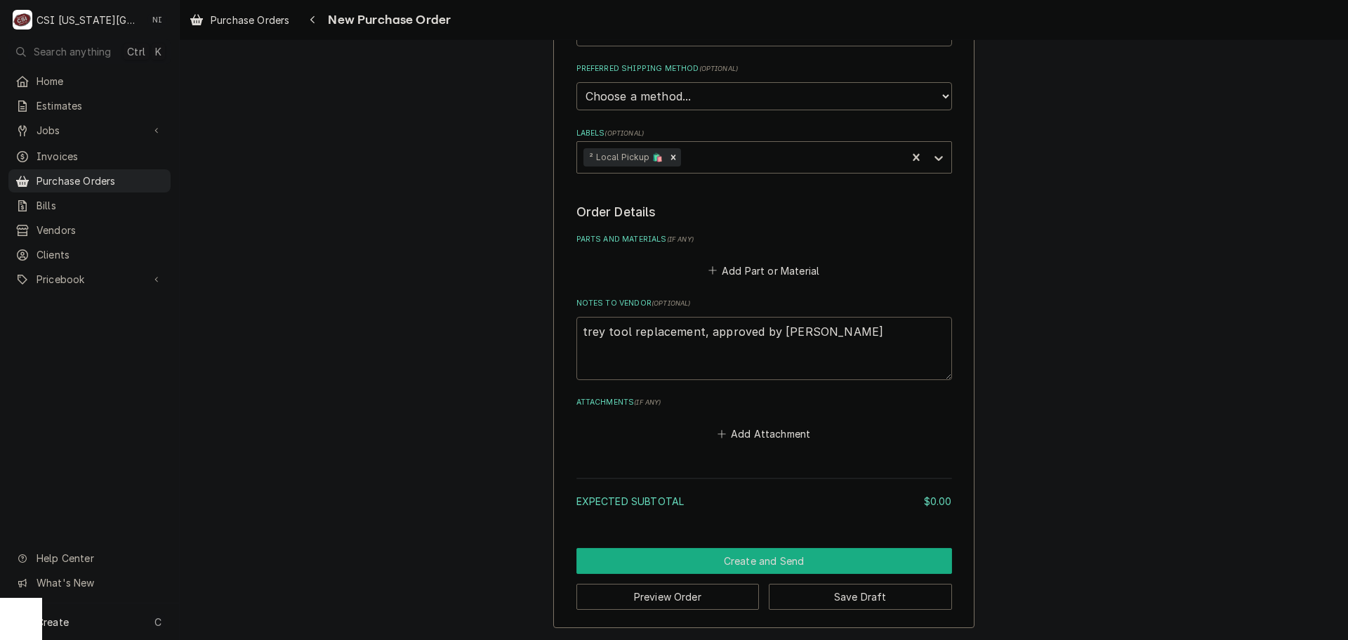
type textarea "trey tool replacement, approved by Fannin"
click at [772, 557] on button "Create and Send" at bounding box center [765, 561] width 376 height 26
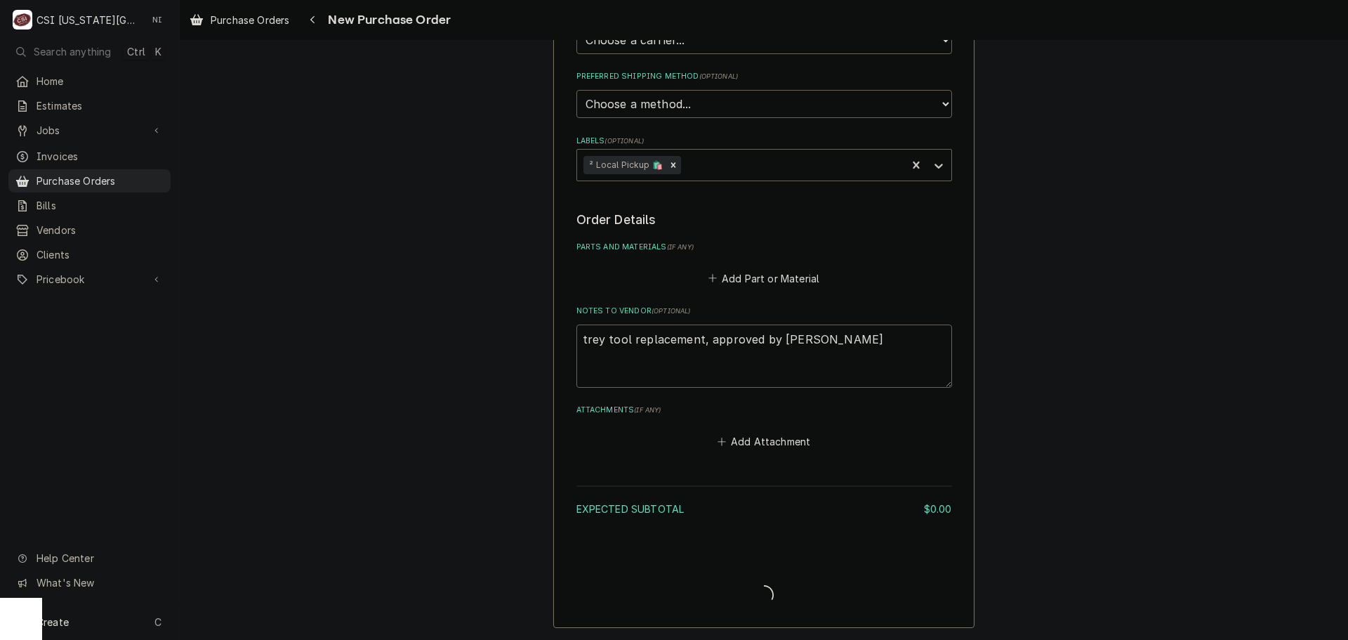
scroll to position [409, 0]
type textarea "x"
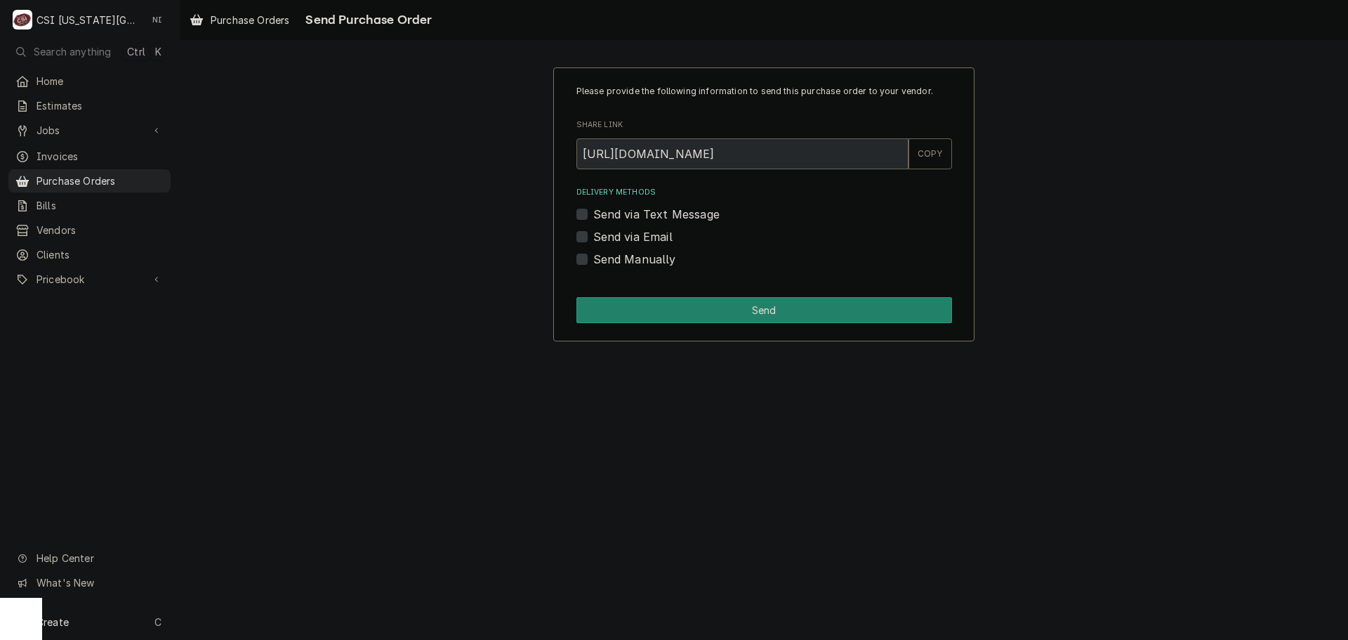
drag, startPoint x: 579, startPoint y: 256, endPoint x: 600, endPoint y: 284, distance: 34.7
click at [593, 256] on label "Send Manually" at bounding box center [634, 259] width 83 height 17
click at [593, 256] on input "Send Manually" at bounding box center [781, 266] width 376 height 31
checkbox input "true"
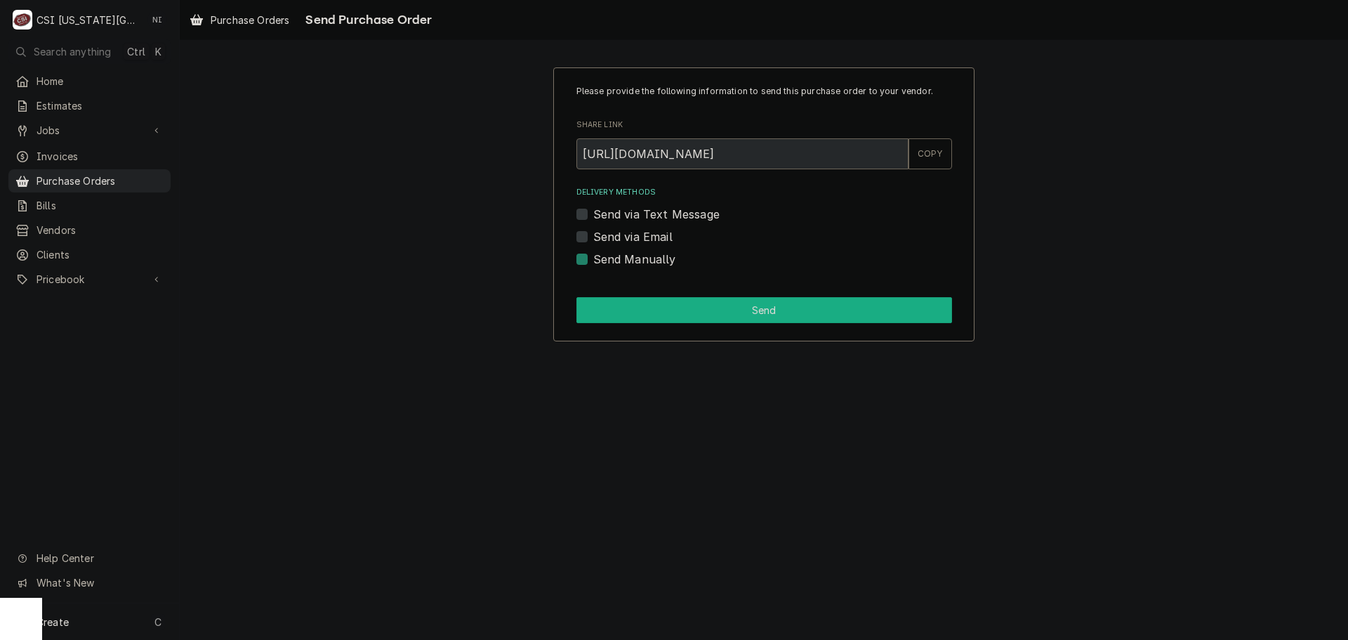
click at [605, 298] on button "Send" at bounding box center [765, 310] width 376 height 26
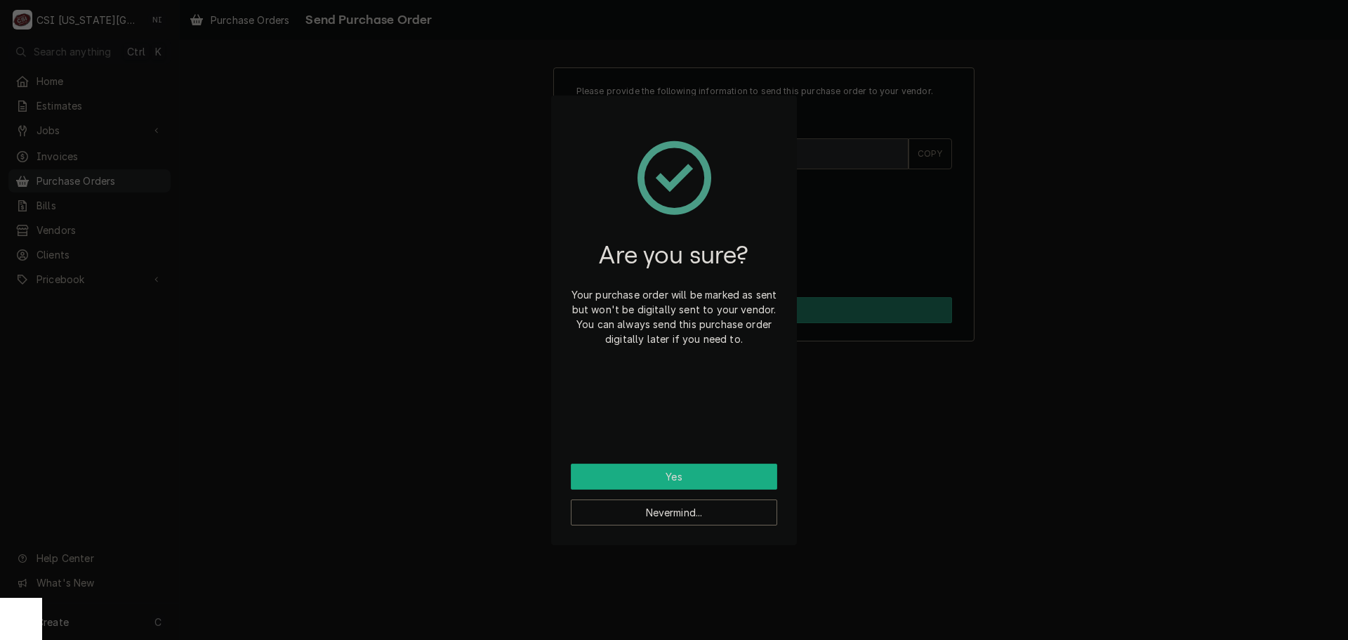
click at [698, 476] on button "Yes" at bounding box center [674, 477] width 206 height 26
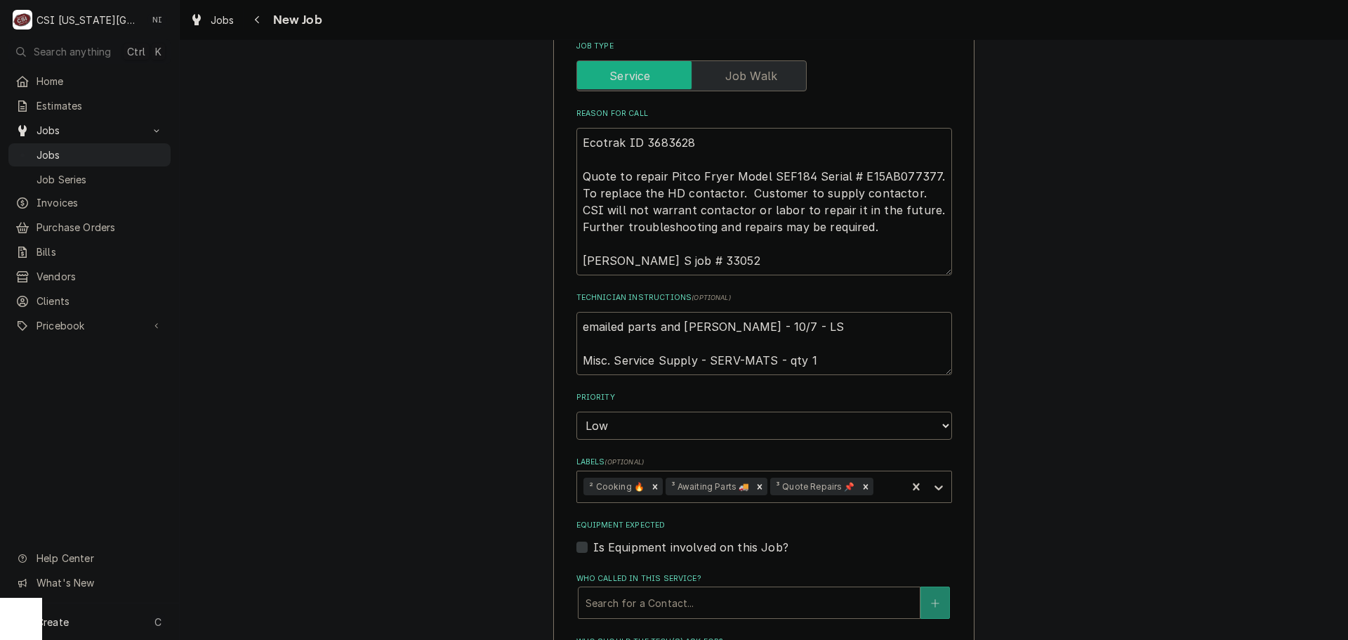
scroll to position [843, 0]
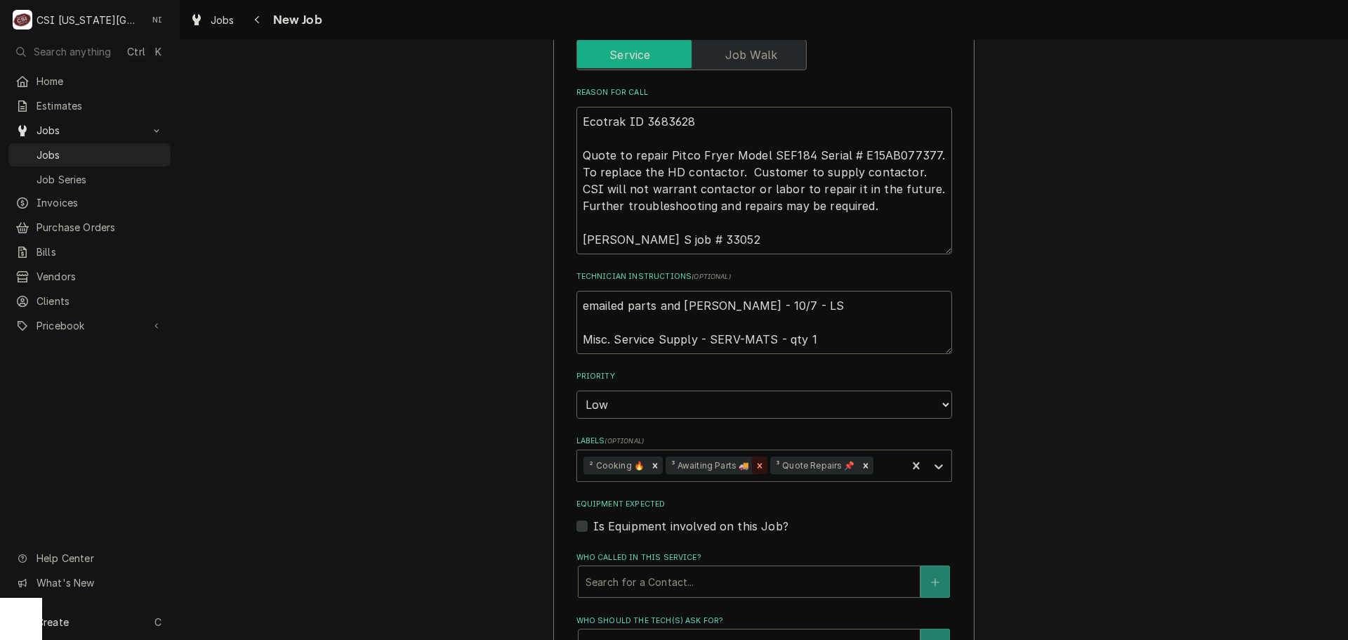
click at [757, 461] on icon "Remove ³ Awaiting Parts 🚚" at bounding box center [760, 466] width 10 height 10
click at [934, 459] on icon "Labels" at bounding box center [939, 466] width 14 height 14
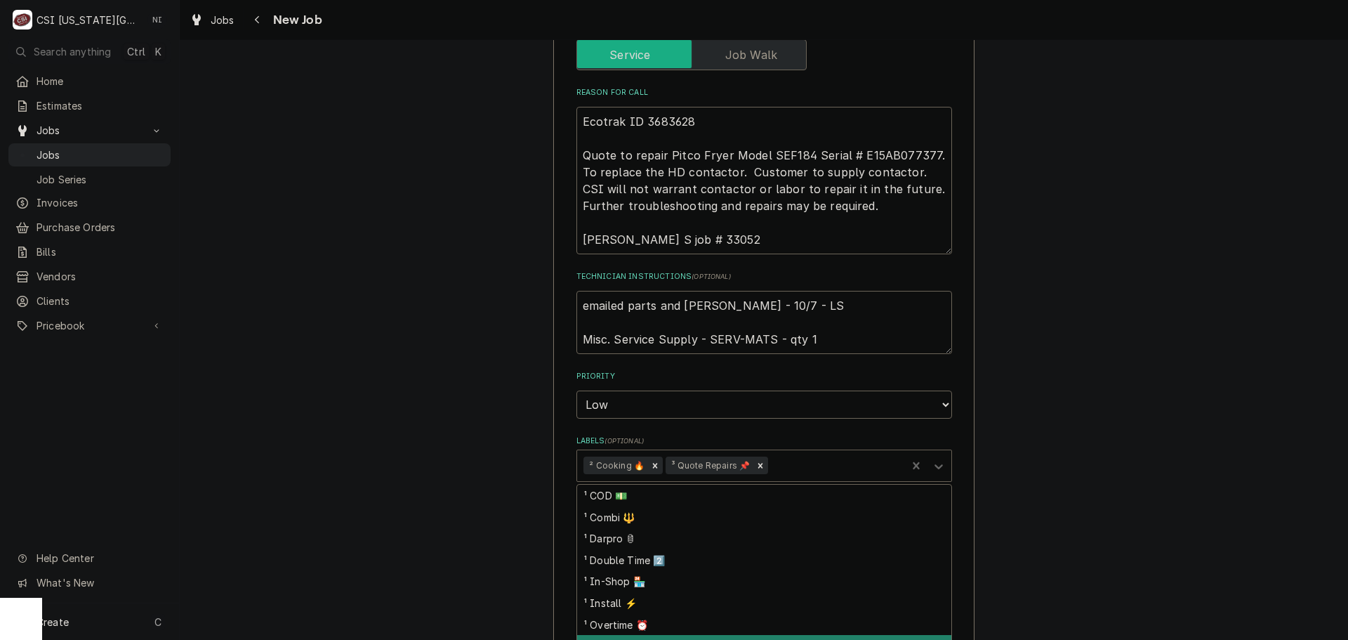
click at [631, 635] on div "¹ Parts Arrived 📦" at bounding box center [764, 646] width 374 height 22
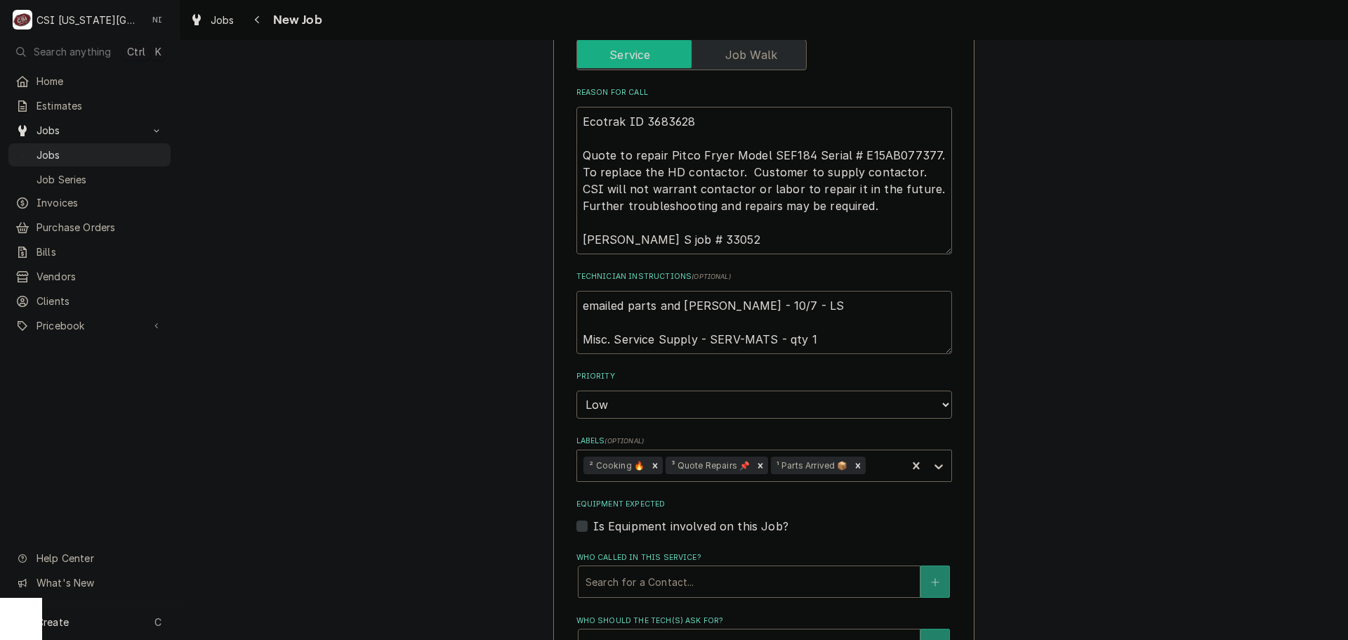
click at [577, 291] on textarea "emailed parts and lindy - 10/7 - LS Misc. Service Supply - SERV-MATS - qty 1" at bounding box center [765, 322] width 376 height 63
type textarea "x"
type textarea "emailed parts and lindy - 10/7 - LS Misc. Service Supply - SERV-MATS - qty 1"
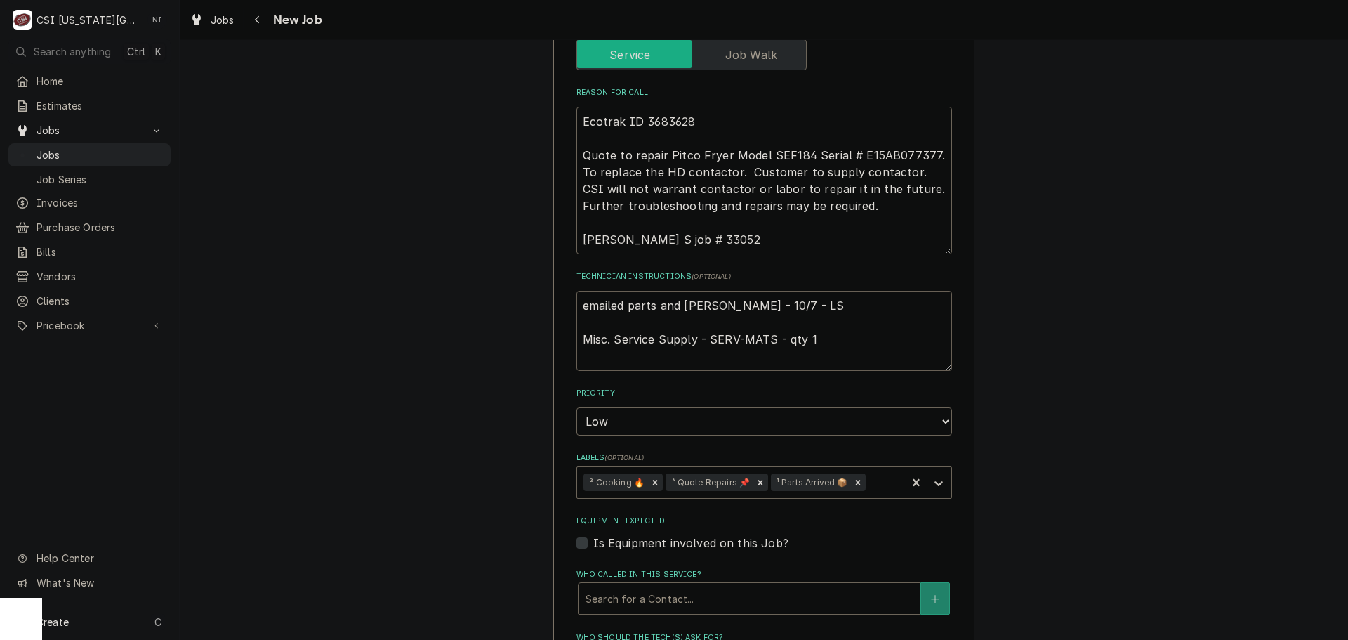
type textarea "x"
type textarea "emailed parts and lindy - 10/7 - LS Misc. Service Supply - SERV-MATS - qty 1"
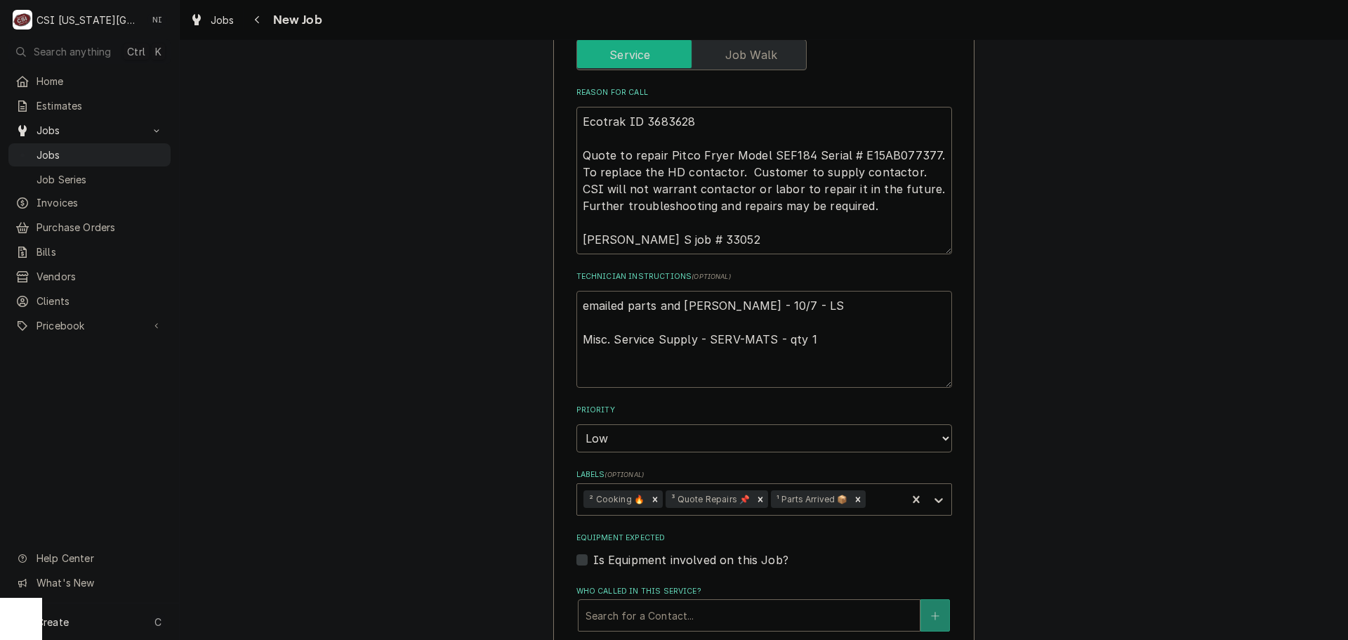
type textarea "x"
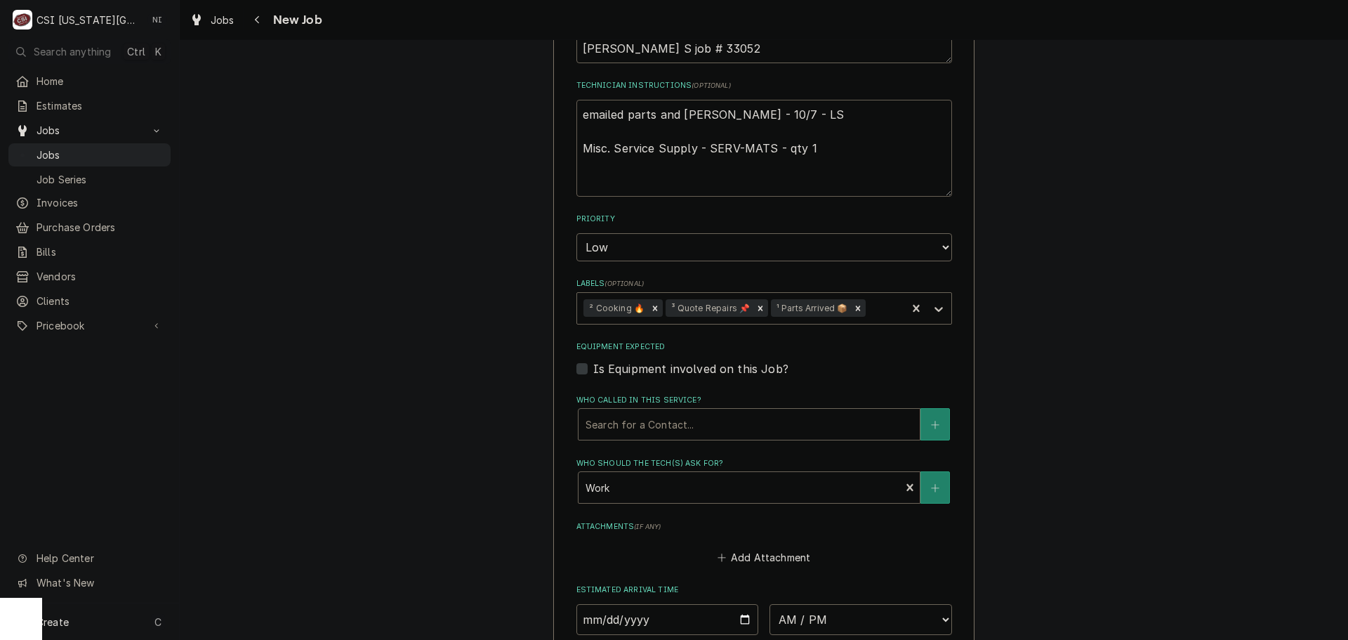
scroll to position [1054, 0]
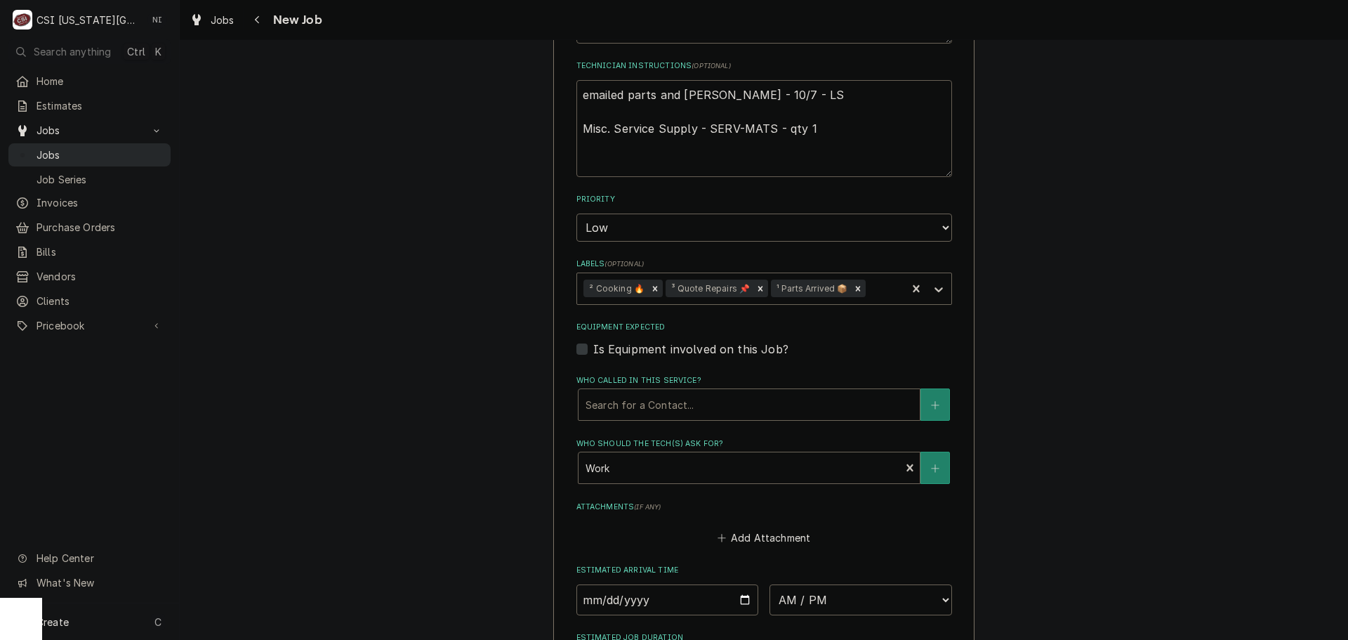
type textarea "emailed parts and lindy - 10/7 - LS Misc. Service Supply - SERV-MATS - qty 1"
click at [134, 150] on span "Jobs" at bounding box center [100, 154] width 127 height 15
